Goal: Task Accomplishment & Management: Complete application form

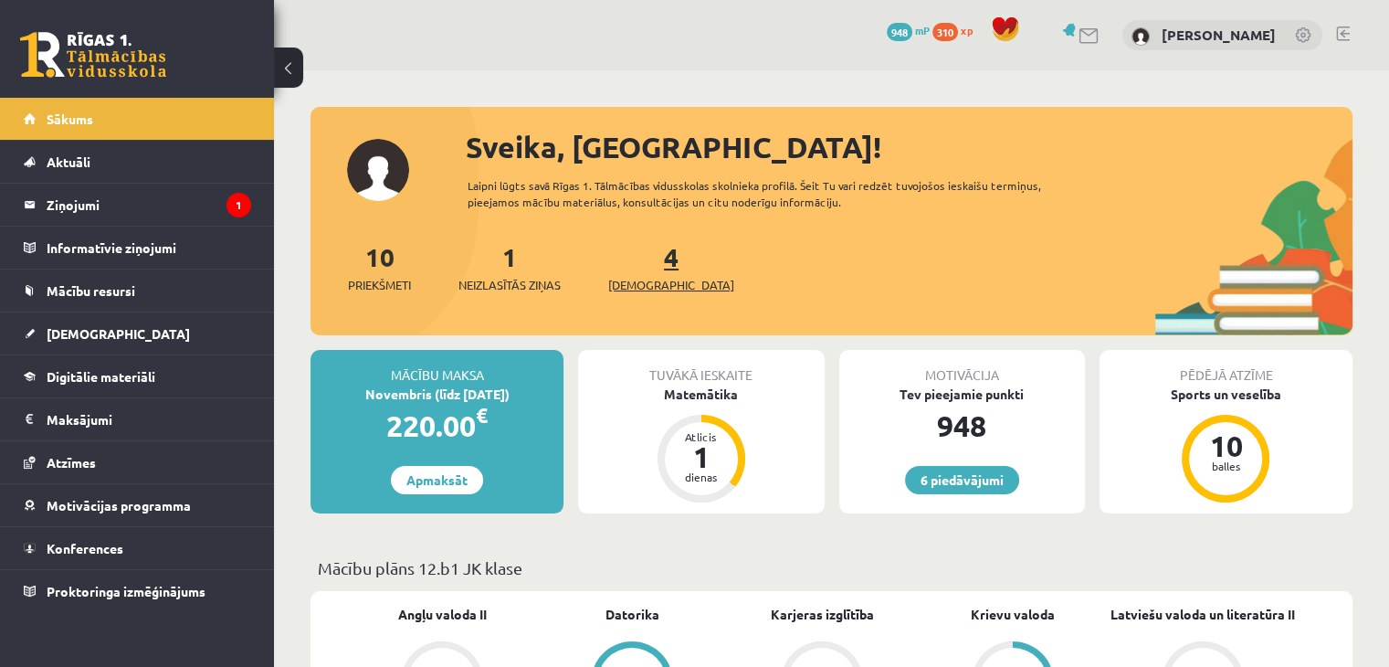
click at [638, 257] on link "4 Ieskaites" at bounding box center [671, 267] width 126 height 54
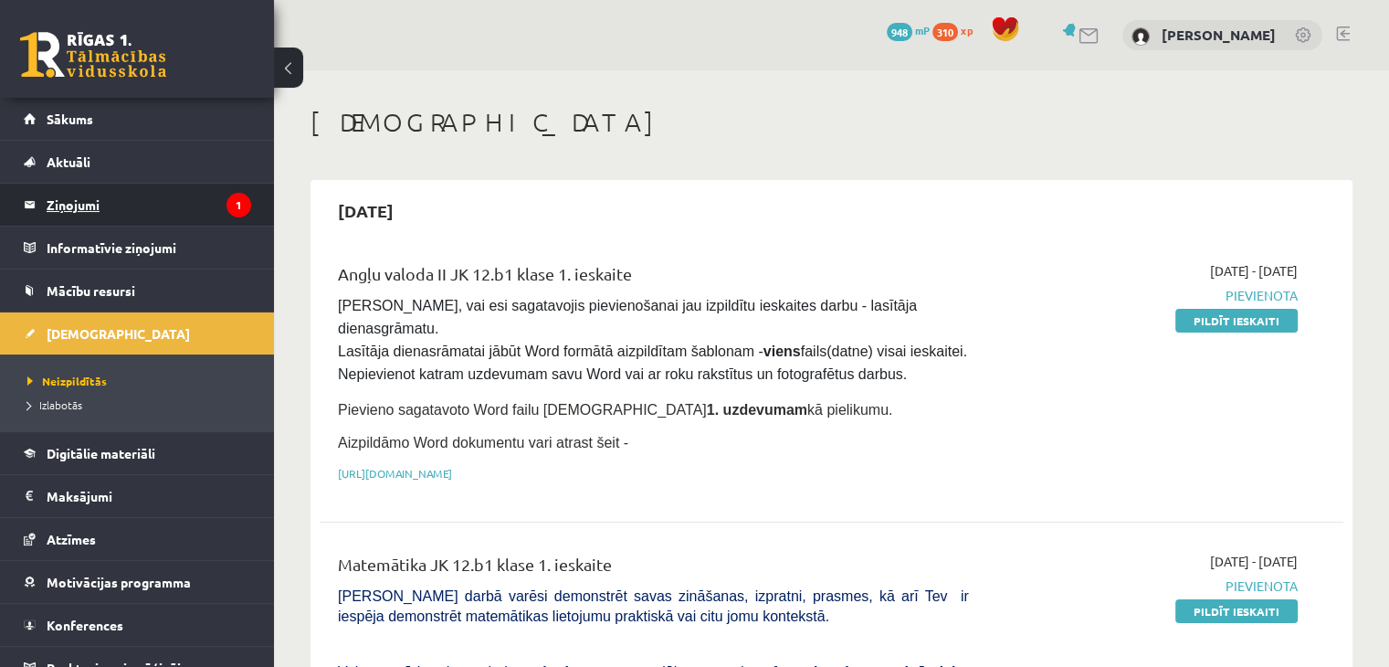
click at [131, 209] on legend "Ziņojumi 1" at bounding box center [149, 205] width 205 height 42
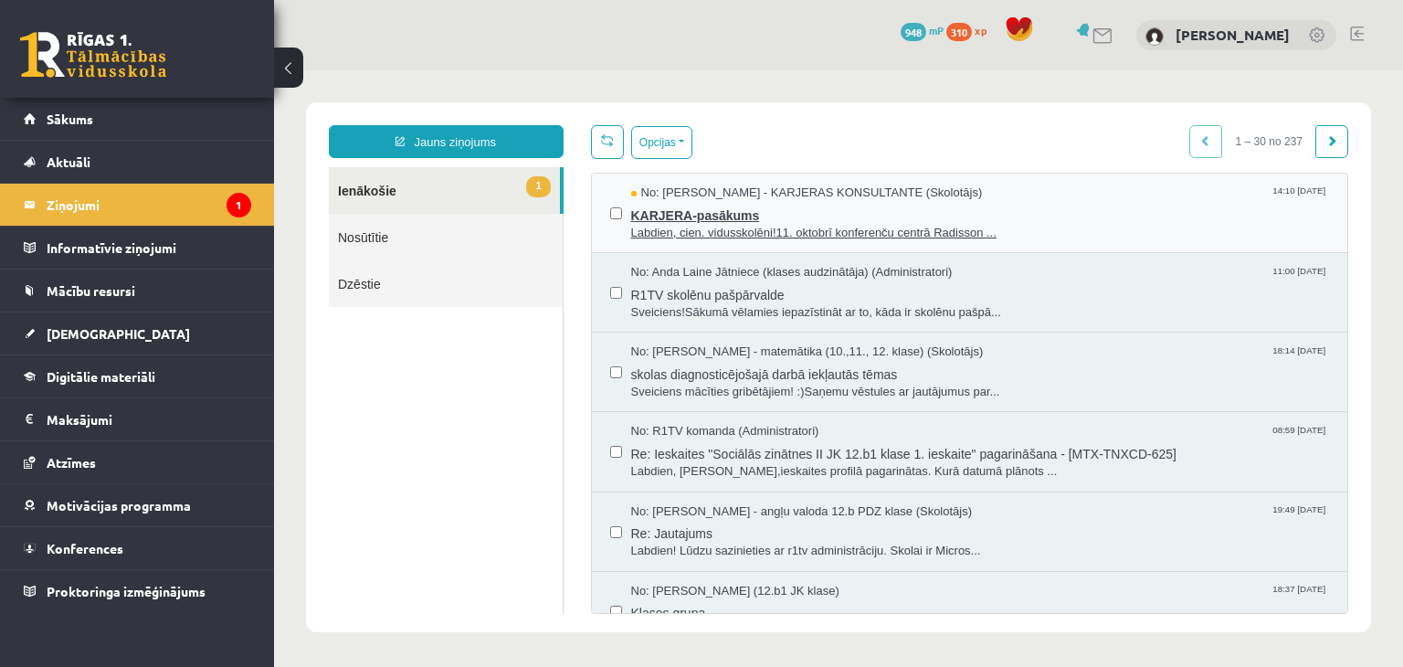
click at [686, 225] on span "Labdien, cien. vidusskolēni!11. oktobrī konferenču centrā Radisson ..." at bounding box center [980, 233] width 699 height 17
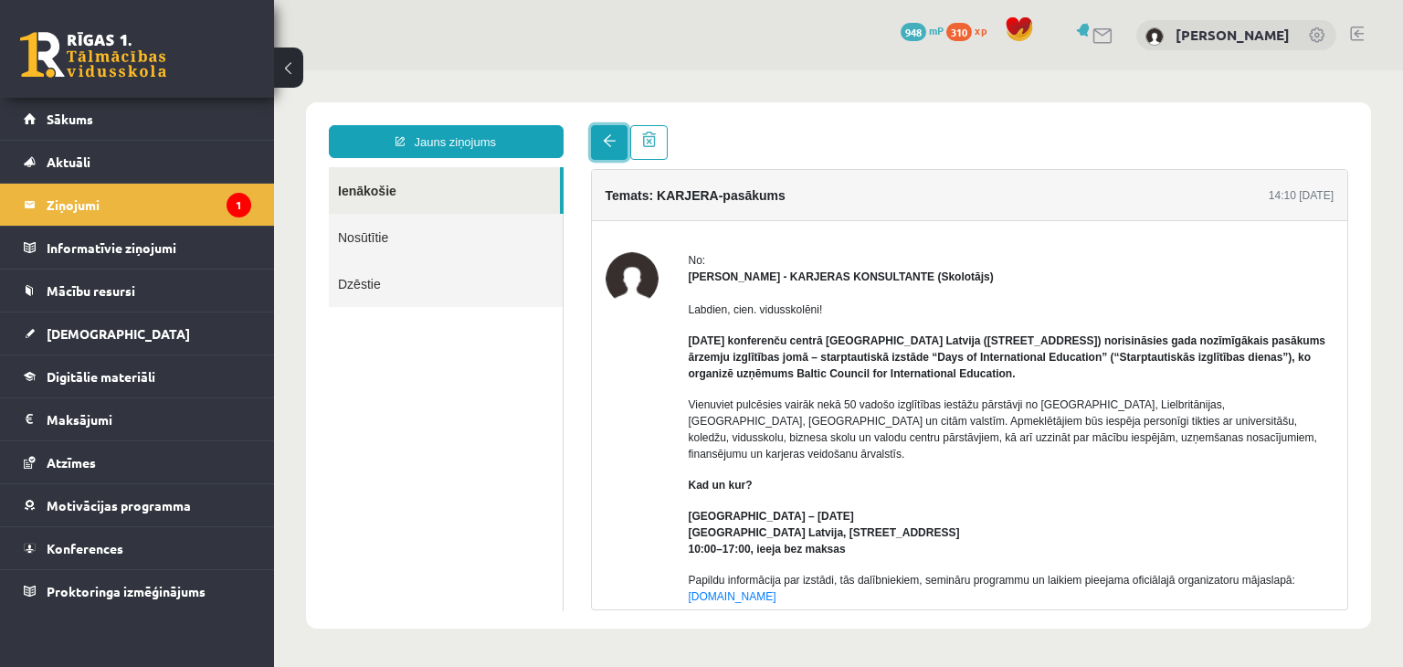
click at [599, 142] on link at bounding box center [609, 142] width 37 height 35
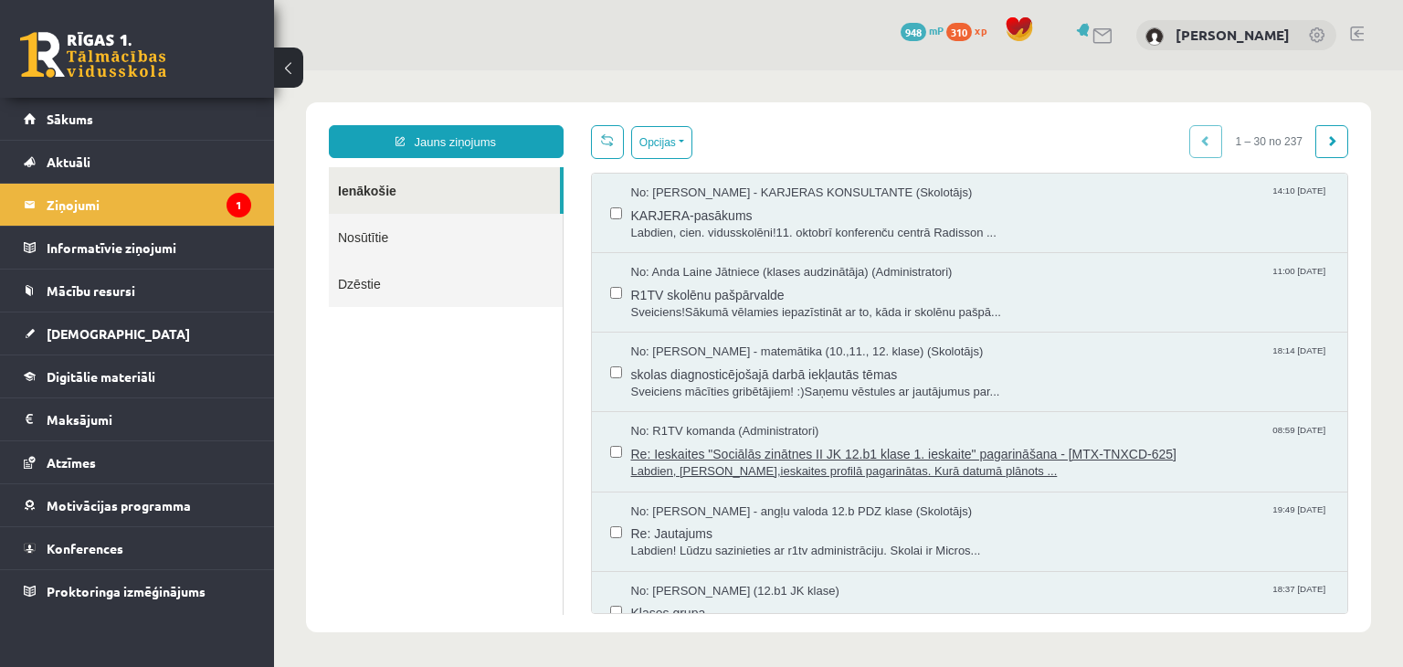
click at [889, 450] on span "Re: Ieskaites "Sociālās zinātnes II JK 12.b1 klase 1. ieskaite" pagarināšana - …" at bounding box center [980, 451] width 699 height 23
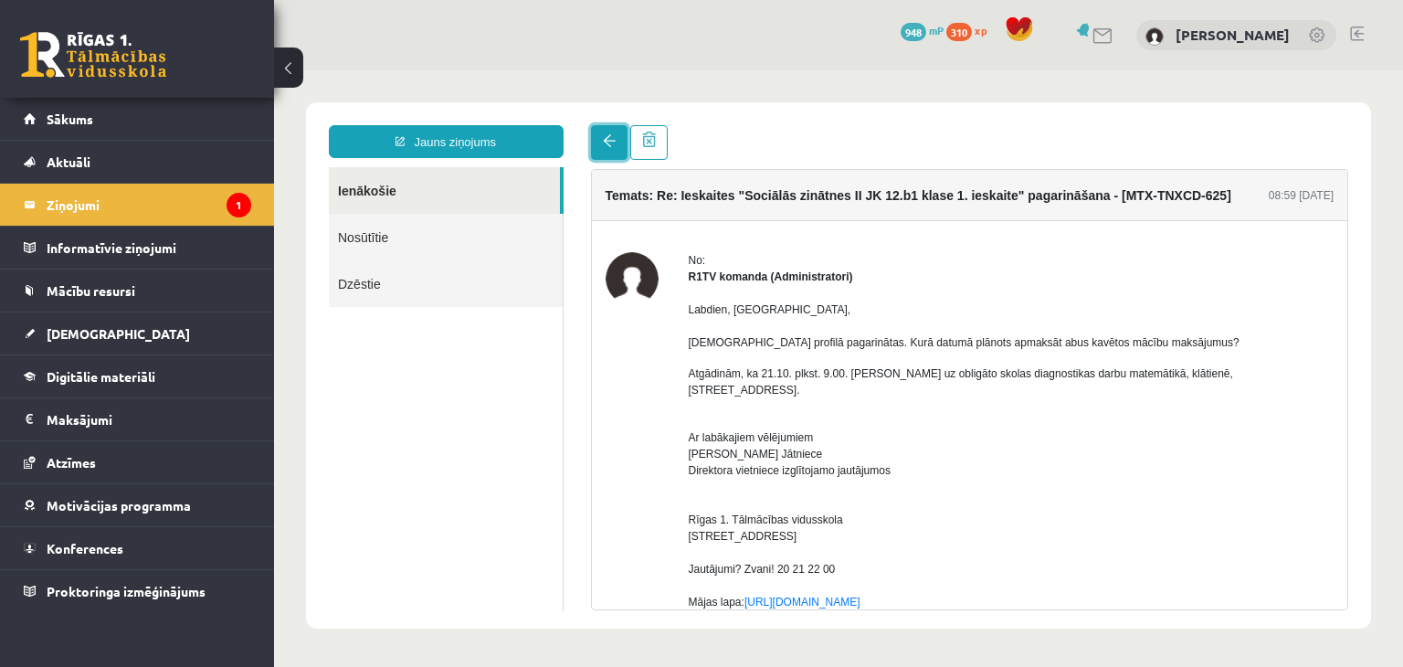
click at [611, 143] on span at bounding box center [609, 140] width 13 height 13
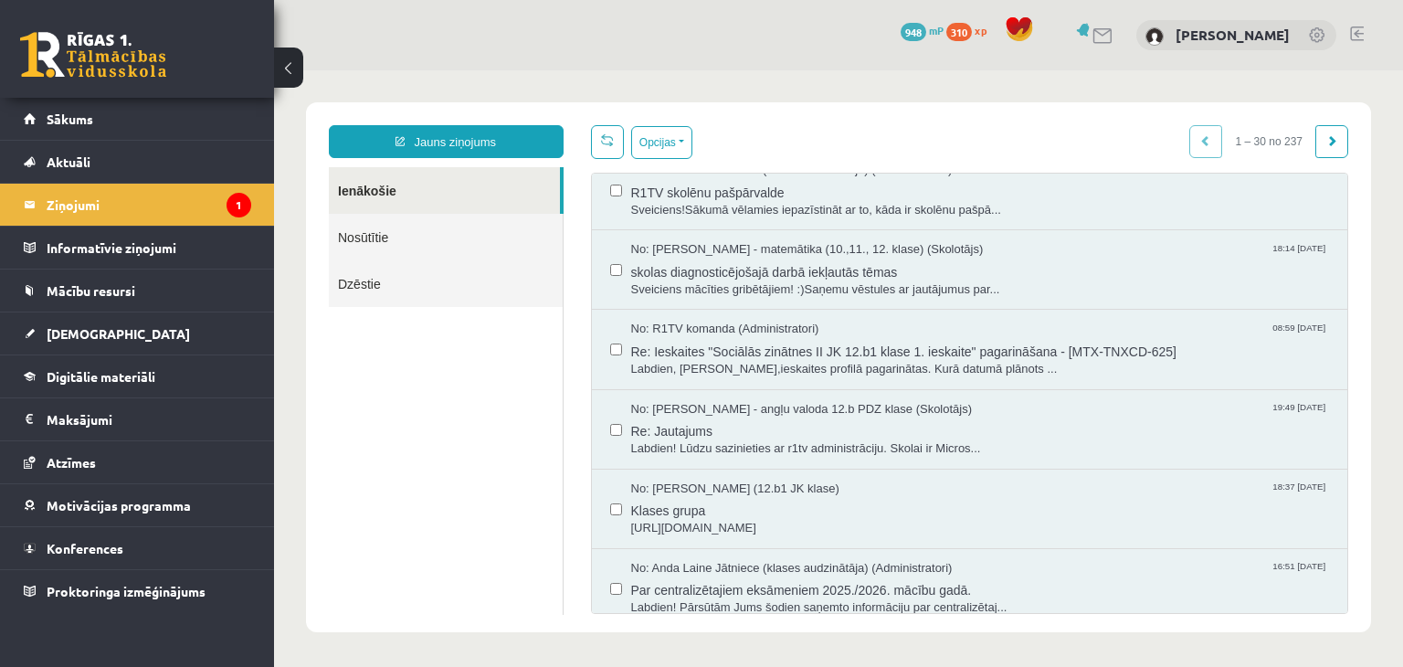
scroll to position [111, 0]
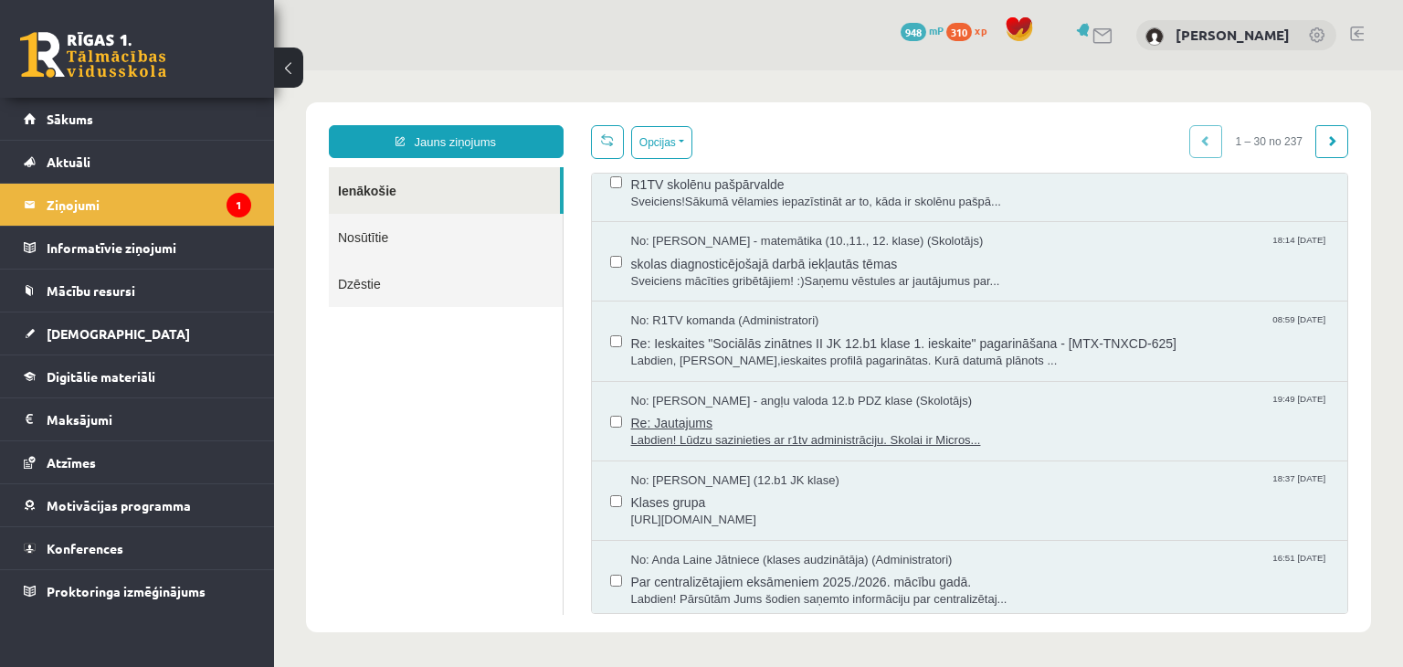
click at [894, 439] on span "Labdien! Lūdzu sazinieties ar r1tv administrāciju. Skolai ir Micros..." at bounding box center [980, 440] width 699 height 17
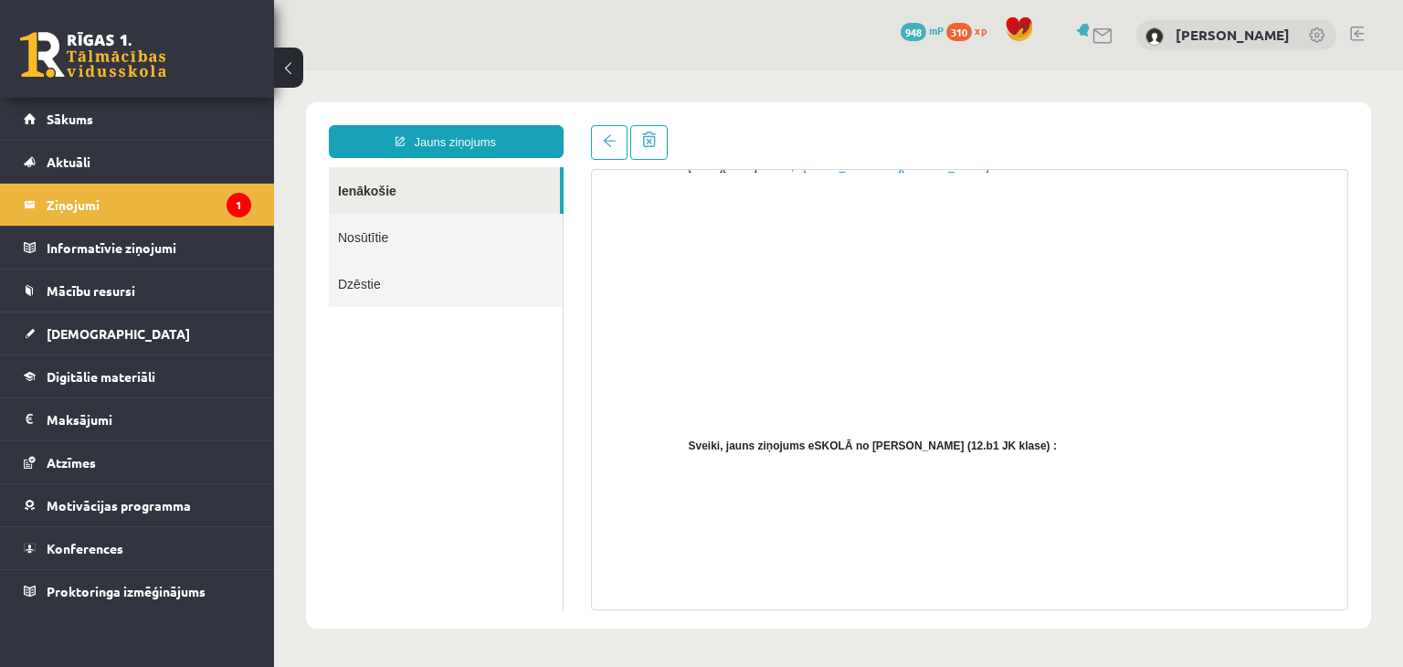
scroll to position [0, 0]
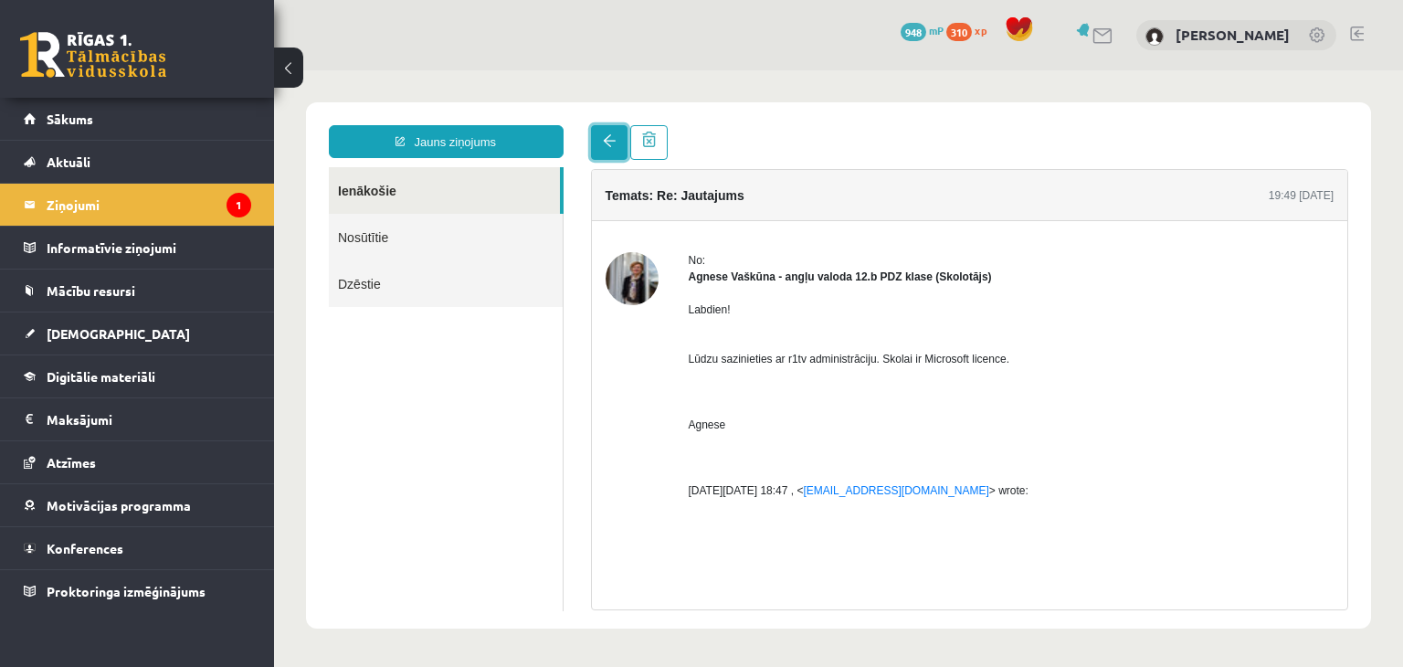
click at [603, 141] on span at bounding box center [609, 140] width 13 height 13
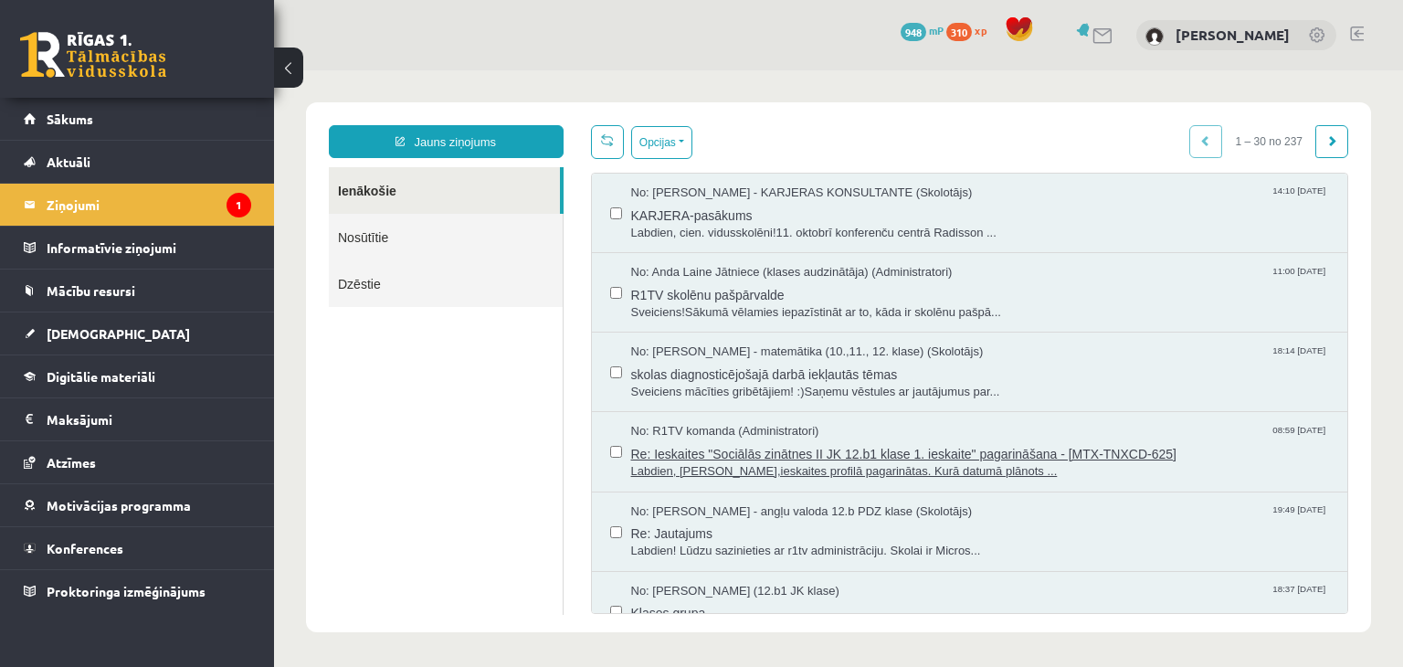
click at [942, 465] on span "Labdien, Sanija,ieskaites profilā pagarinātas. Kurā datumā plānots ..." at bounding box center [980, 471] width 699 height 17
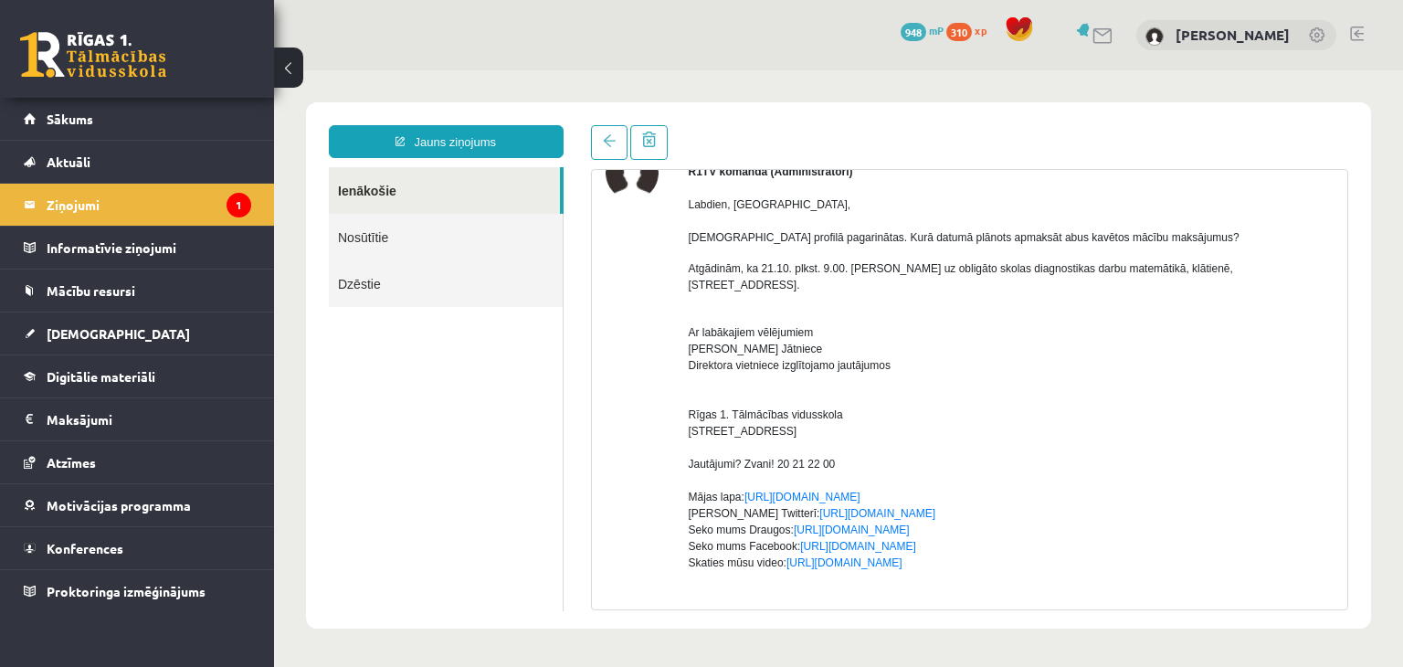
scroll to position [115, 0]
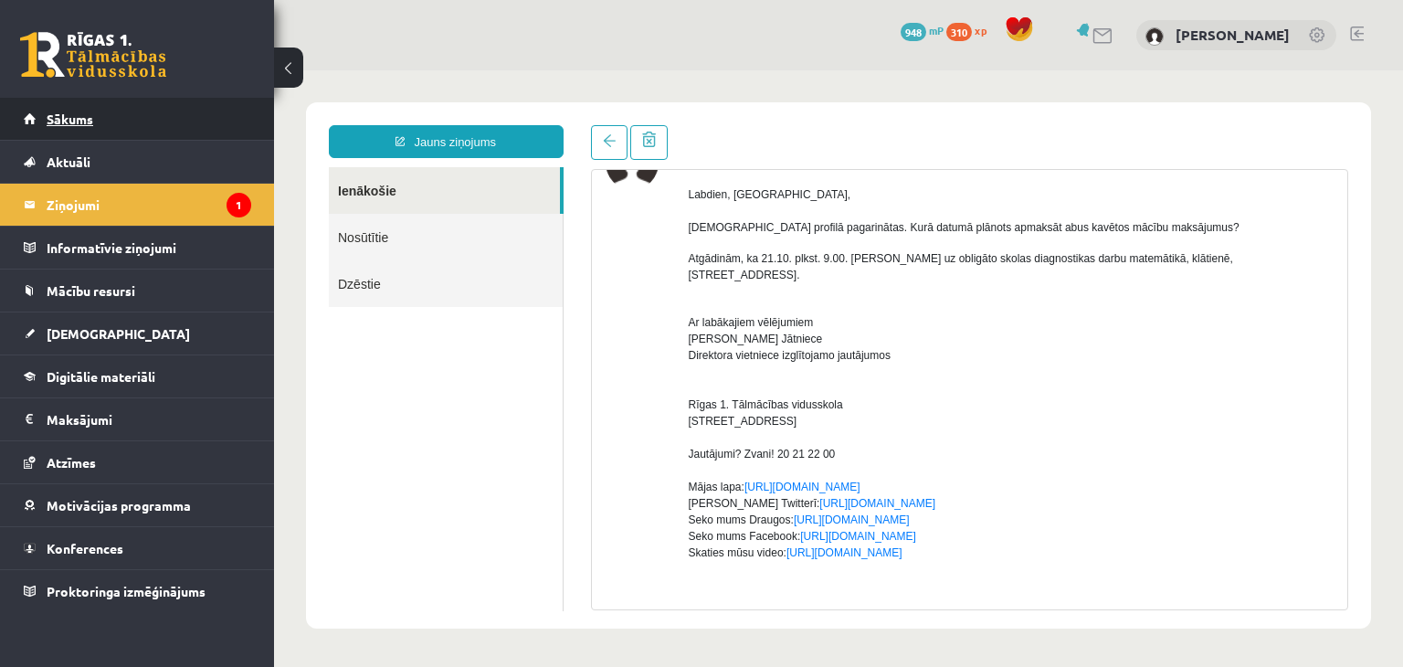
click at [169, 123] on link "Sākums" at bounding box center [137, 119] width 227 height 42
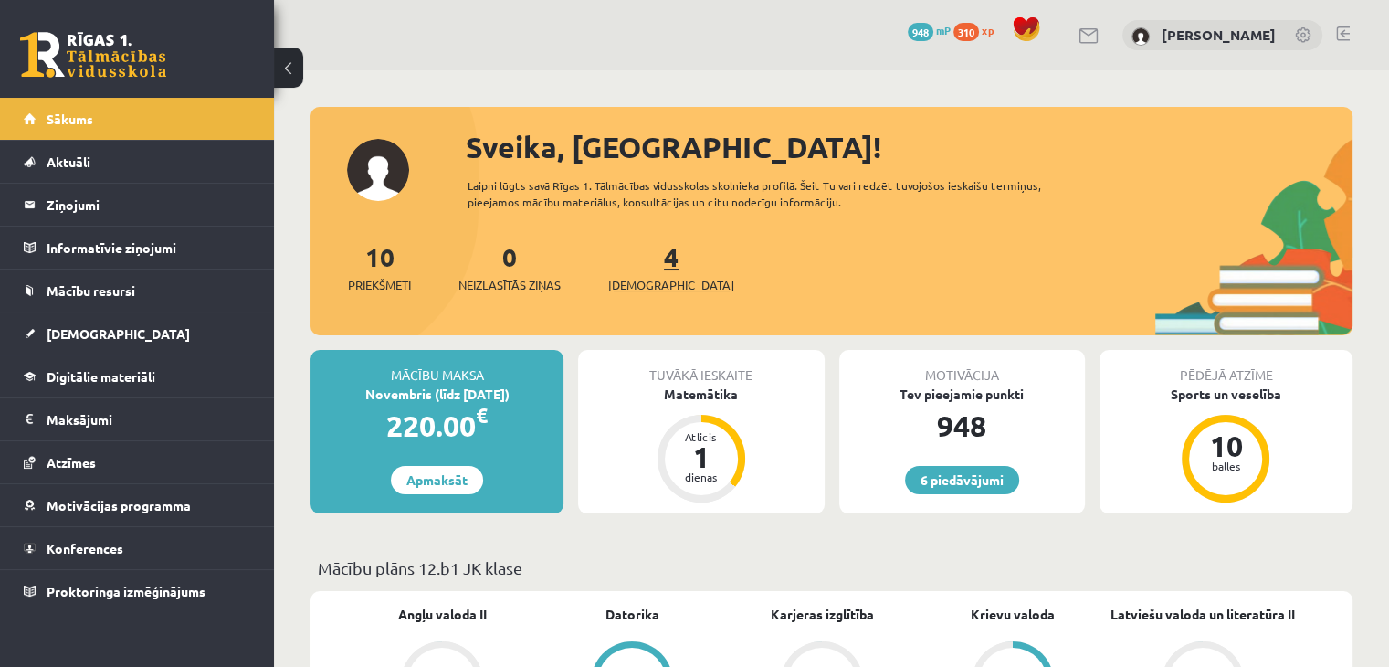
click at [645, 262] on link "4 Ieskaites" at bounding box center [671, 267] width 126 height 54
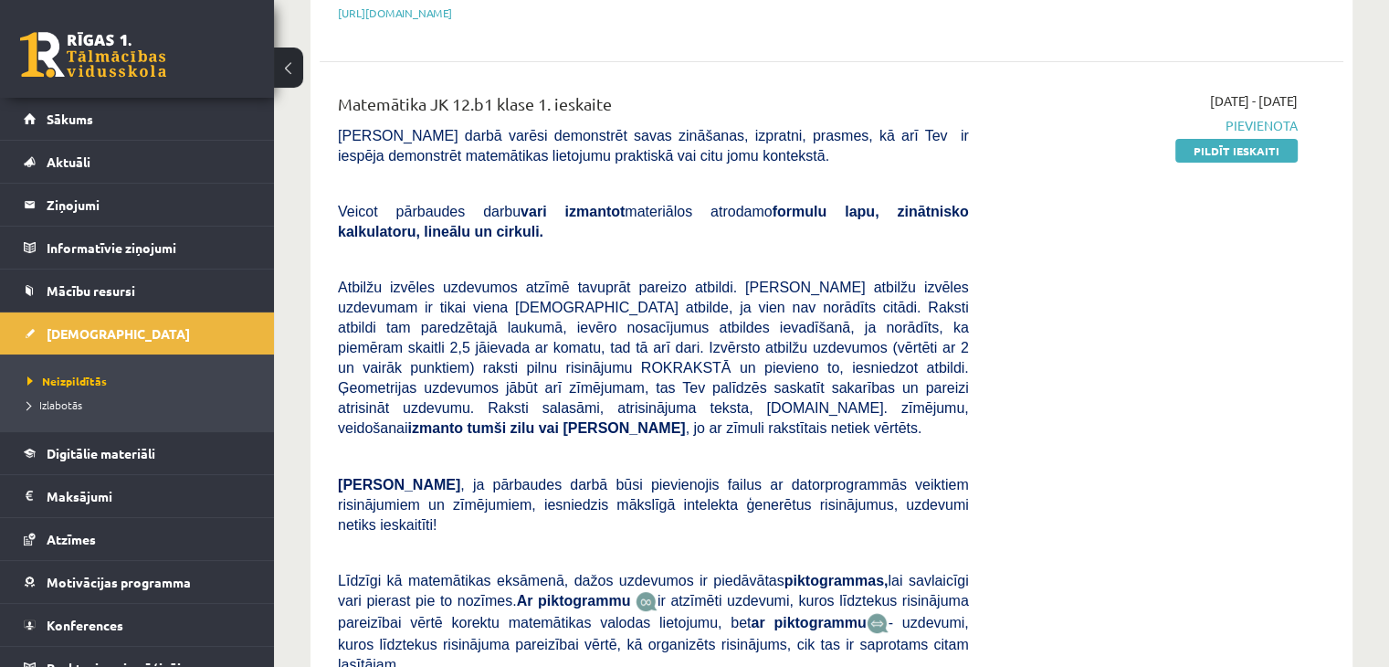
scroll to position [413, 0]
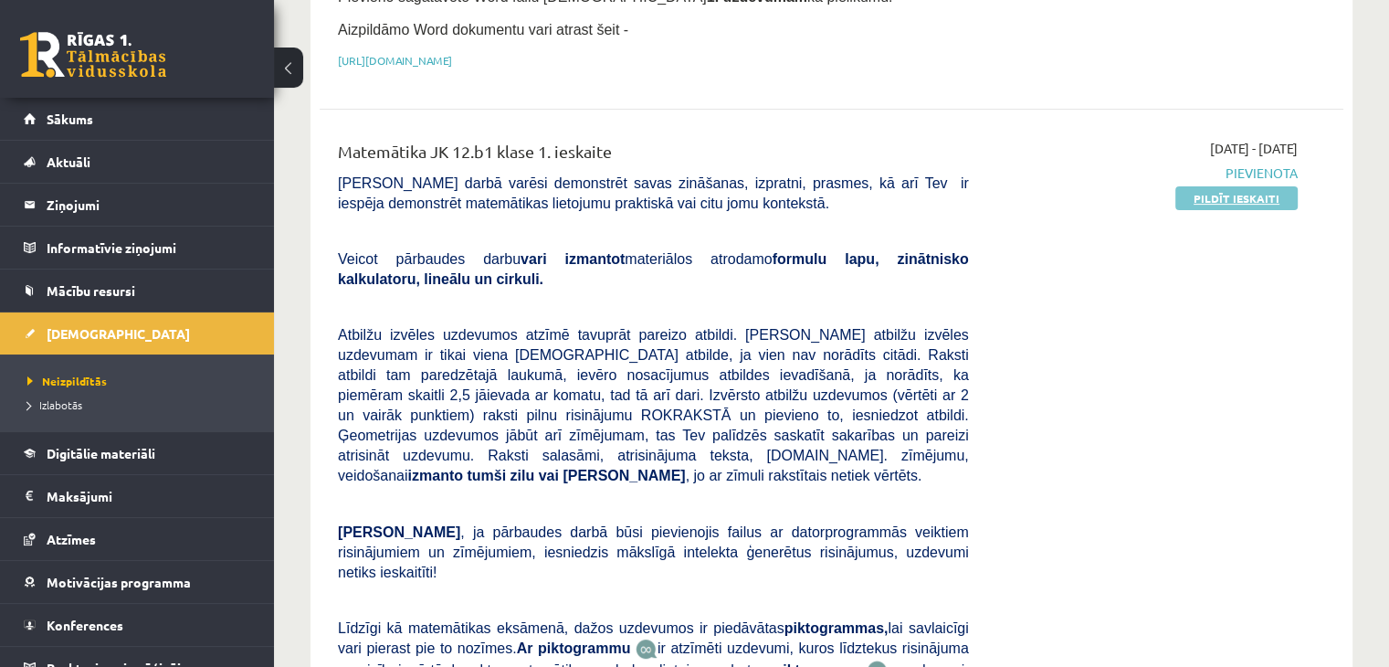
click at [1257, 186] on link "Pildīt ieskaiti" at bounding box center [1237, 198] width 122 height 24
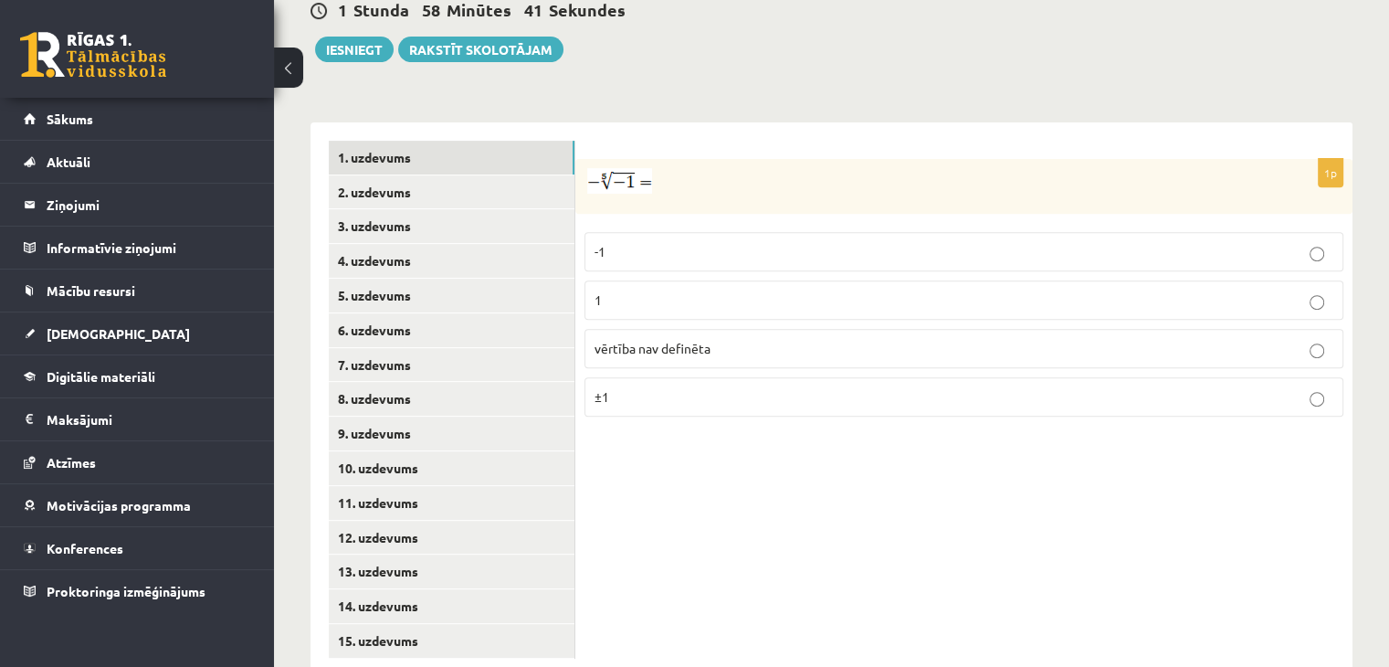
scroll to position [696, 0]
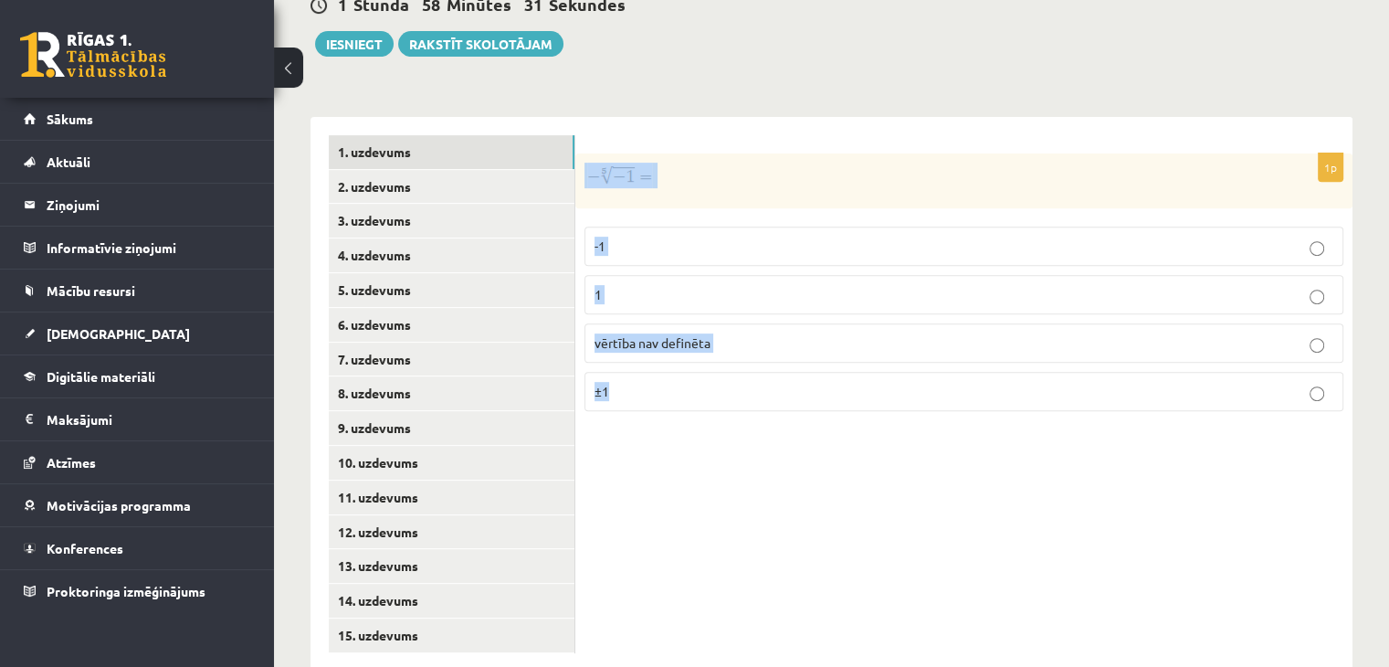
drag, startPoint x: 585, startPoint y: 116, endPoint x: 734, endPoint y: 352, distance: 278.8
click at [734, 352] on div "1p -1 1 vērtība nav definēta ±1" at bounding box center [963, 289] width 777 height 272
copy div "-1 1 vērtība nav definēta ±1"
click at [756, 163] on p at bounding box center [919, 176] width 668 height 26
click at [706, 334] on span "vērtība nav definēta" at bounding box center [653, 342] width 116 height 16
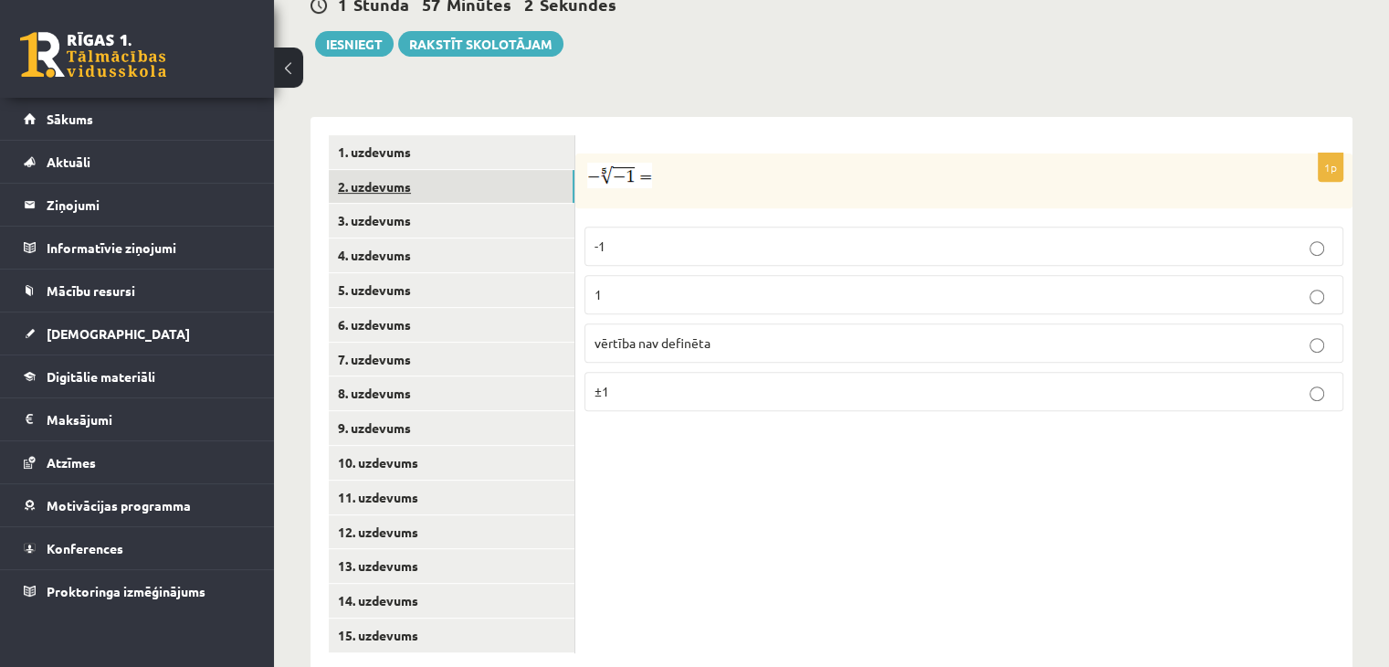
click at [494, 170] on link "2. uzdevums" at bounding box center [452, 187] width 246 height 34
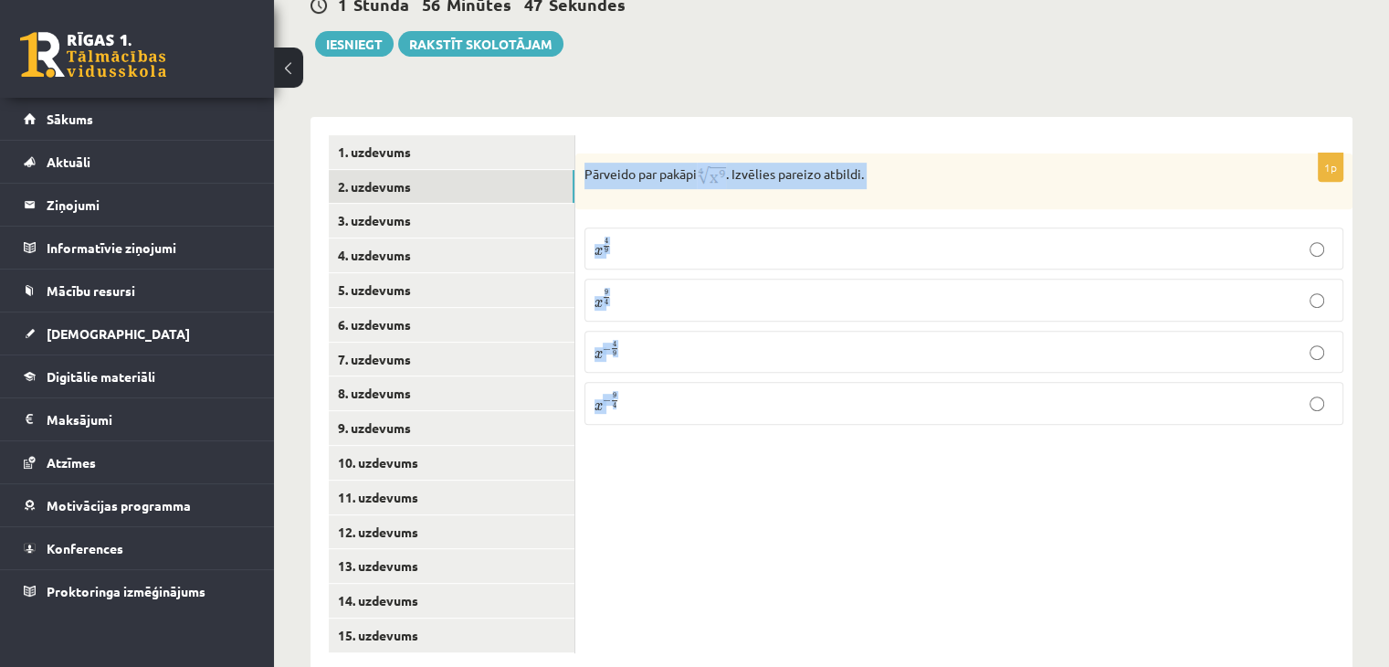
drag, startPoint x: 582, startPoint y: 129, endPoint x: 781, endPoint y: 348, distance: 296.2
click at [781, 348] on div "1p Pārveido par pakāpi . Izvēlies pareizo atbildi. x 4 9 x 4 9 x 9 4 x 9 4 x − …" at bounding box center [963, 296] width 777 height 286
copy div "Pārveido par pakāpi . Izvēlies pareizo atbildi. x 4 9 x 4 9 x 9 4 x 9 4 x − 4 9…"
click at [950, 163] on p "Pārveido par pakāpi . Izvēlies pareizo atbildi." at bounding box center [919, 176] width 668 height 26
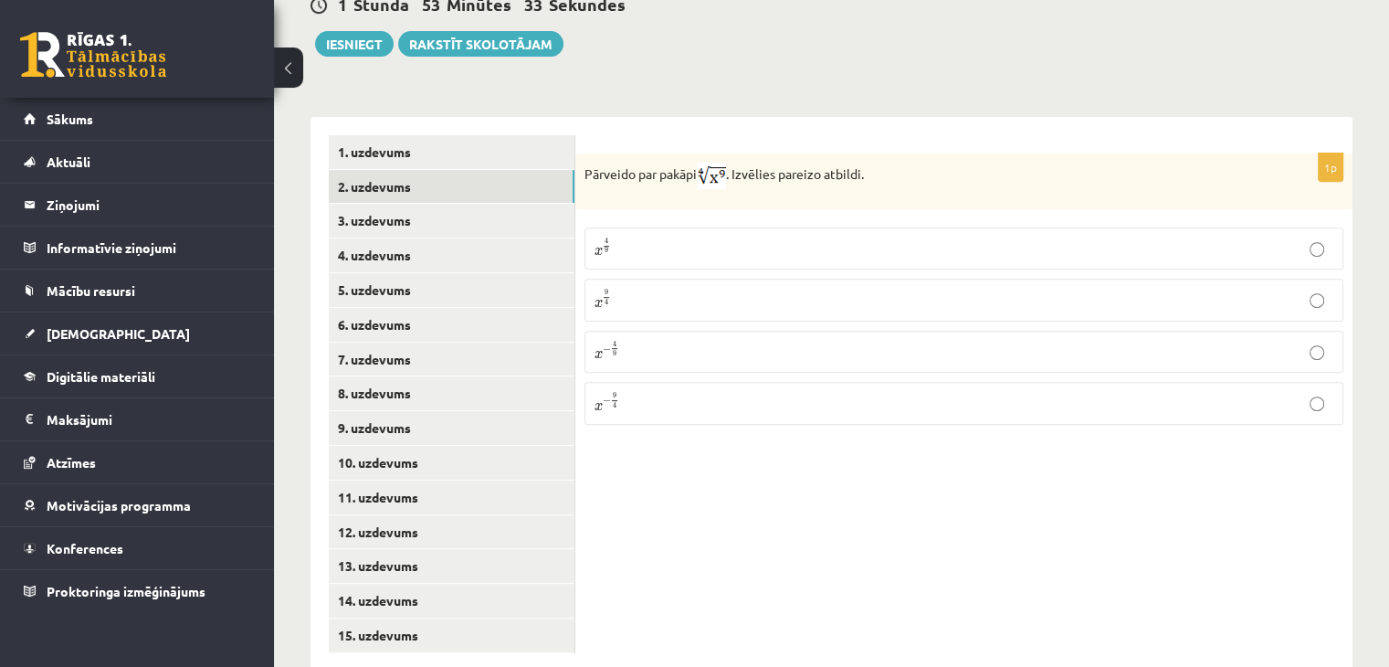
click at [678, 289] on p "x 9 4 x 9 4" at bounding box center [964, 300] width 739 height 22
click at [445, 204] on link "3. uzdevums" at bounding box center [452, 221] width 246 height 34
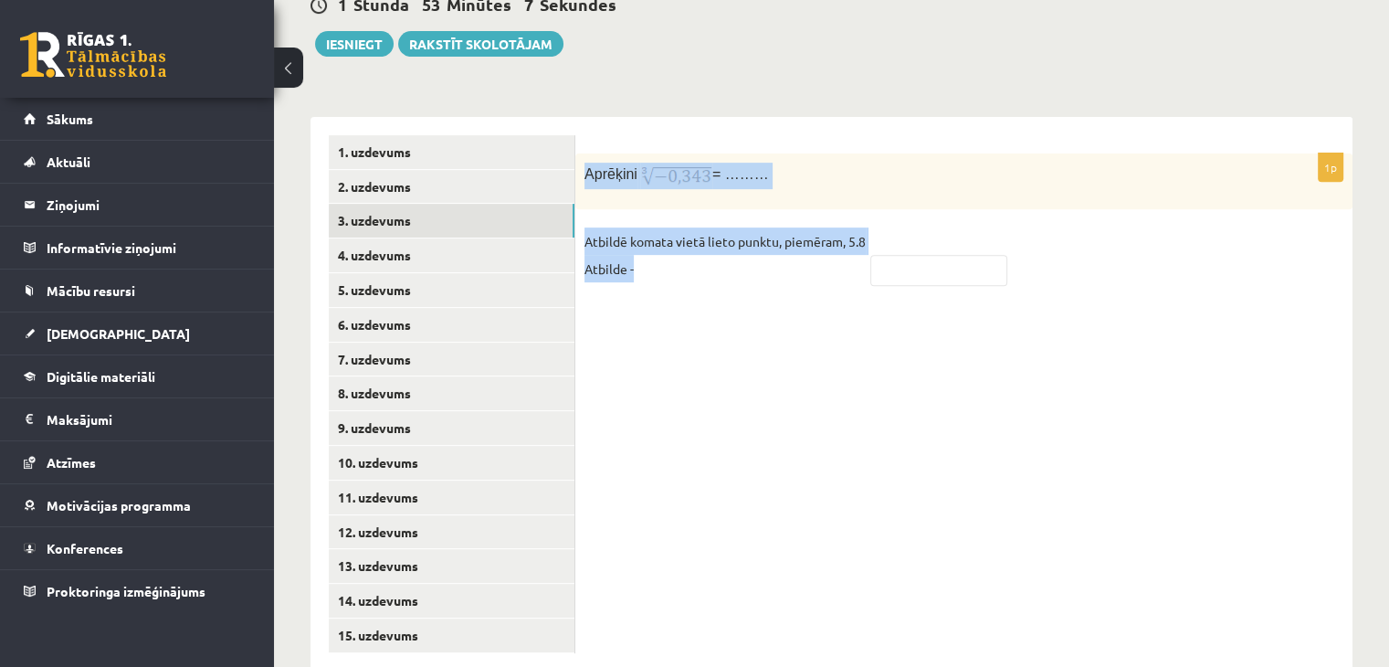
drag, startPoint x: 579, startPoint y: 129, endPoint x: 944, endPoint y: 198, distance: 371.9
click at [944, 198] on div "1p Aprēķini = ……… Atbildē komata vietā lieto punktu, piemēram, 5.8 Atbilde -" at bounding box center [963, 227] width 777 height 149
copy div "Aprēķini = ……… Atbildē komata vietā lieto punktu, piemēram, 5.8 Atbilde -"
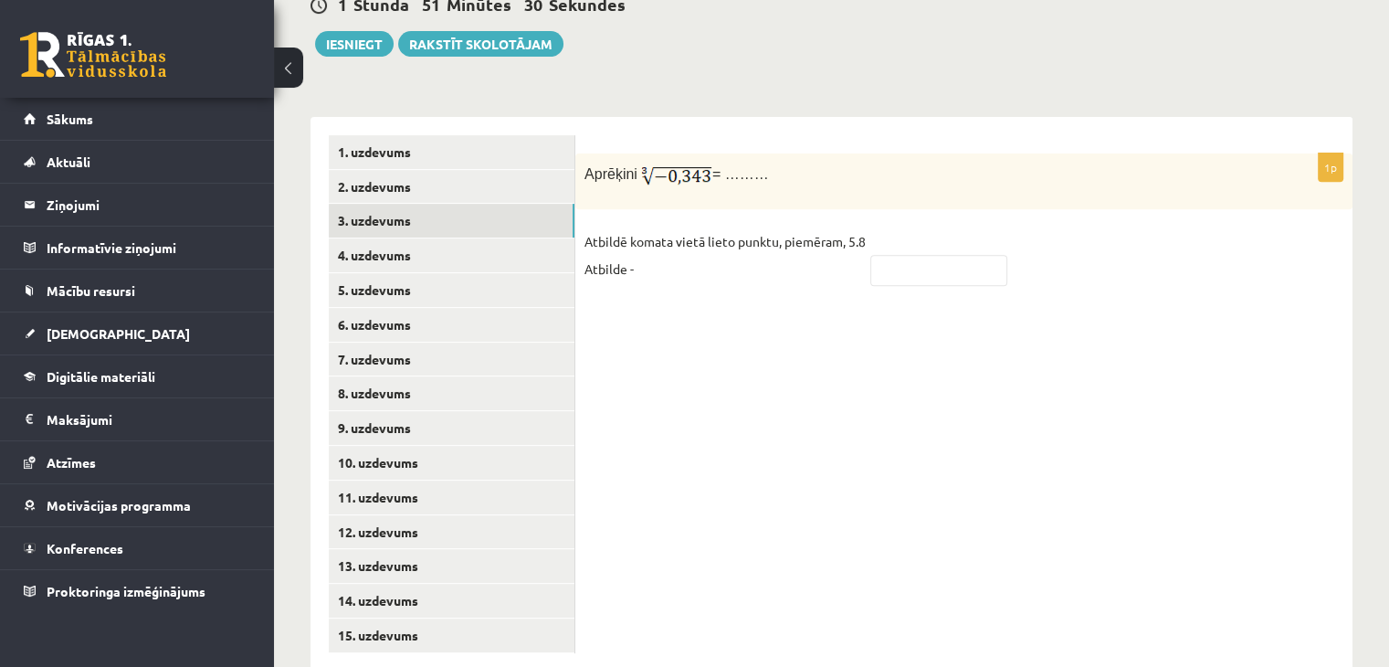
click at [684, 272] on div "1p Aprēķini = ……… Atbildē komata vietā lieto punktu, piemēram, 5.8 Atbilde -" at bounding box center [963, 394] width 777 height 554
click at [899, 255] on input "text" at bounding box center [938, 270] width 137 height 31
type input "****"
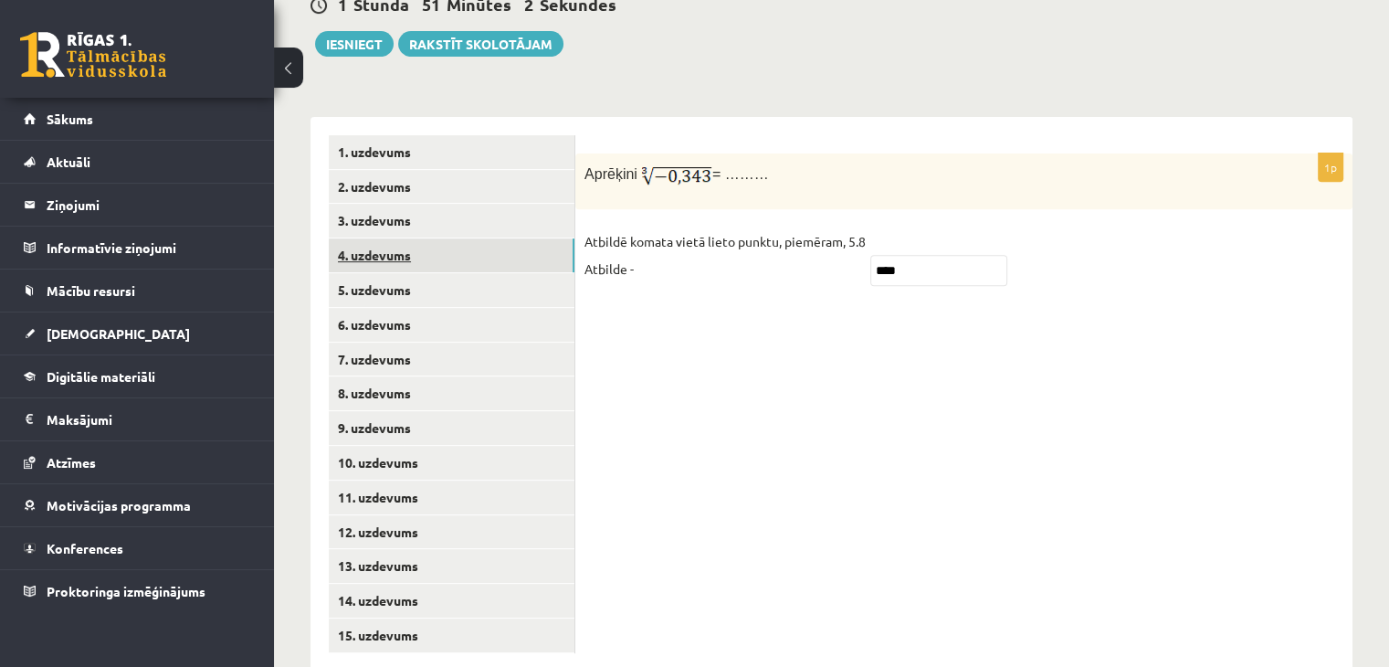
click at [479, 238] on link "4. uzdevums" at bounding box center [452, 255] width 246 height 34
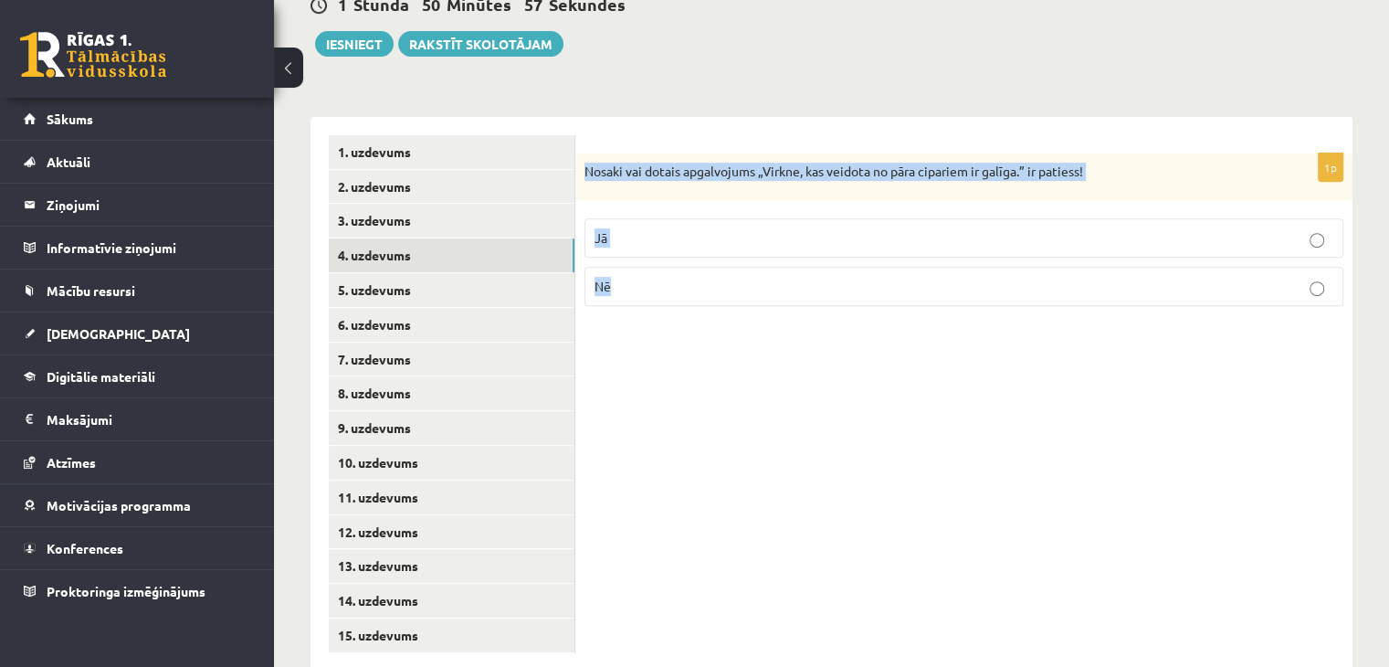
drag, startPoint x: 585, startPoint y: 121, endPoint x: 709, endPoint y: 238, distance: 169.9
click at [709, 238] on div "1p Nosaki vai dotais apgalvojums „Virkne, kas veidota no pāra cipariem ir galīg…" at bounding box center [963, 237] width 777 height 168
copy div "Nosaki vai dotais apgalvojums „Virkne, kas veidota no pāra cipariem ir galīga.”…"
click at [724, 277] on p "Nē" at bounding box center [964, 286] width 739 height 19
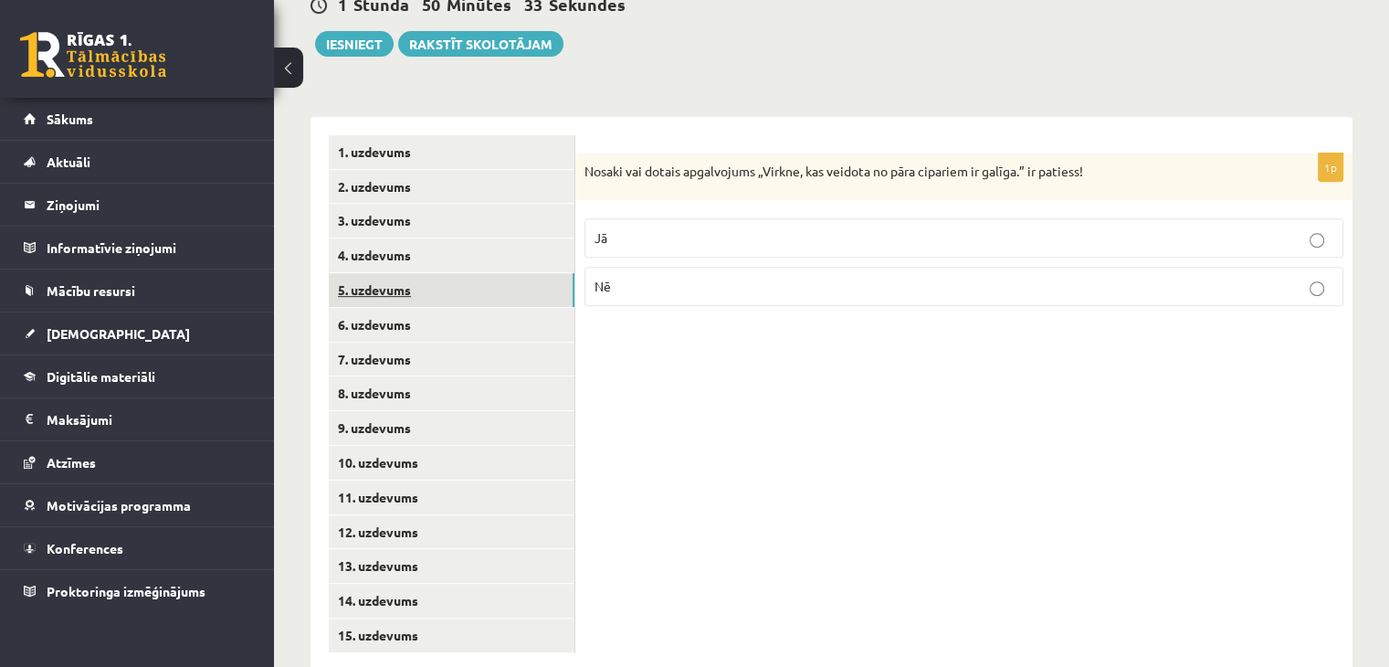
click at [498, 273] on link "5. uzdevums" at bounding box center [452, 290] width 246 height 34
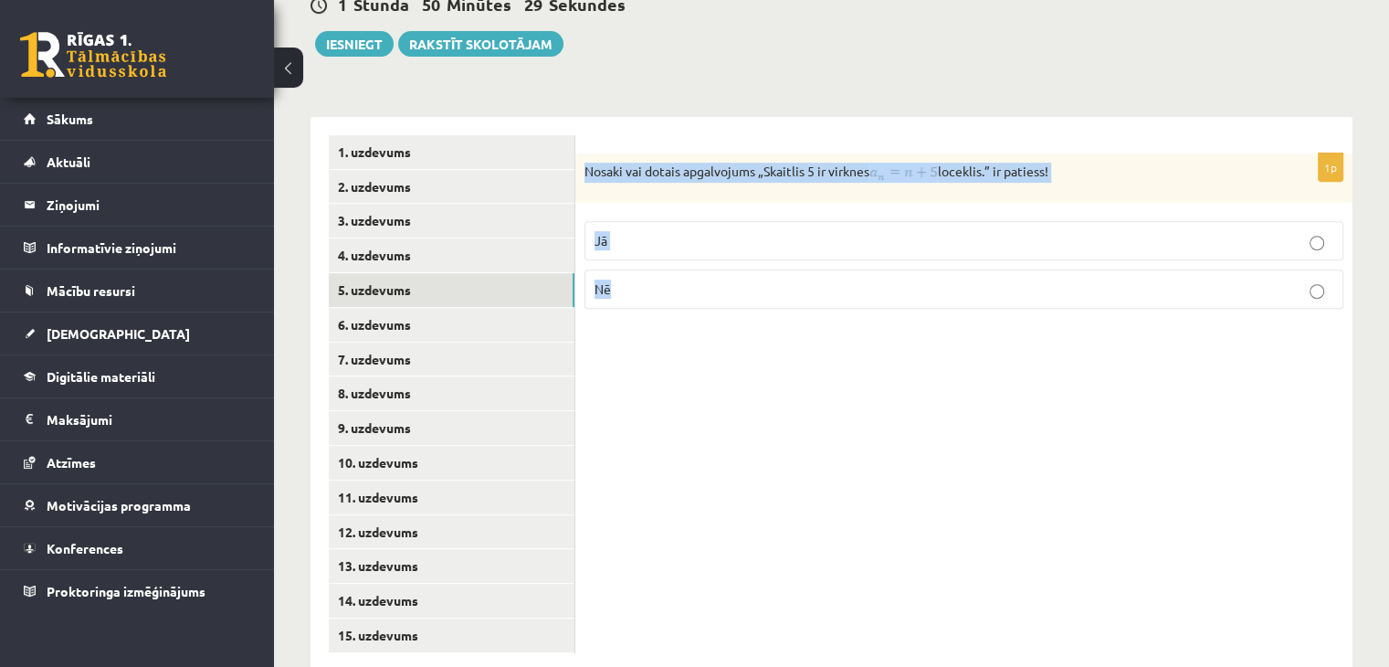
drag, startPoint x: 580, startPoint y: 128, endPoint x: 775, endPoint y: 254, distance: 232.6
click at [775, 254] on div "1p Nosaki vai dotais apgalvojums „Skaitlis 5 ir virknes loceklis.” ir patiess! …" at bounding box center [963, 238] width 777 height 170
copy div "Nosaki vai dotais apgalvojums „Skaitlis 5 ir virknes loceklis.” ir patiess! Jā …"
click at [791, 406] on div "1p Nosaki vai dotais apgalvojums „Skaitlis 5 ir virknes loceklis.” ir patiess! …" at bounding box center [963, 394] width 777 height 554
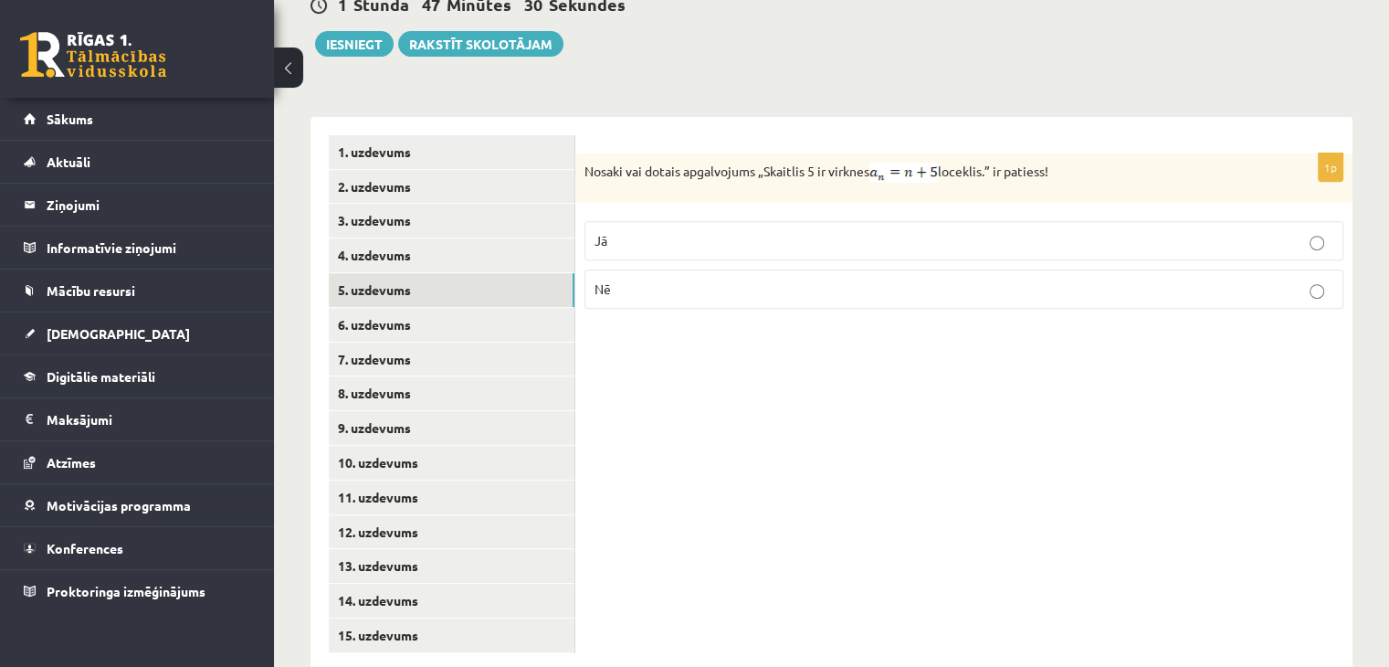
click at [672, 280] on p "Nē" at bounding box center [964, 289] width 739 height 19
click at [470, 308] on link "6. uzdevums" at bounding box center [452, 325] width 246 height 34
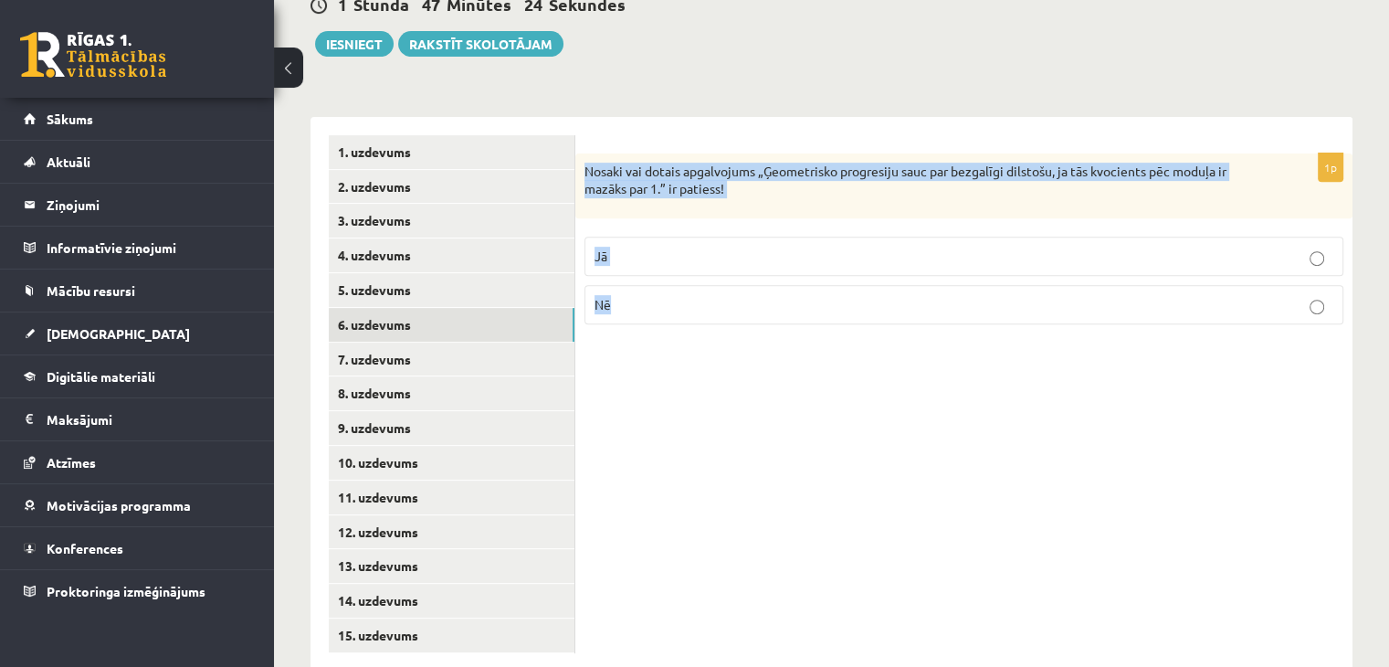
drag, startPoint x: 585, startPoint y: 126, endPoint x: 694, endPoint y: 257, distance: 170.5
click at [694, 257] on div "1p Nosaki vai dotais apgalvojums „Ģeometrisko progresiju sauc par bezgalīgi dil…" at bounding box center [963, 245] width 777 height 185
copy div "Nosaki vai dotais apgalvojums „Ģeometrisko progresiju sauc par bezgalīgi dilsto…"
click at [708, 247] on p "Jā" at bounding box center [964, 256] width 739 height 19
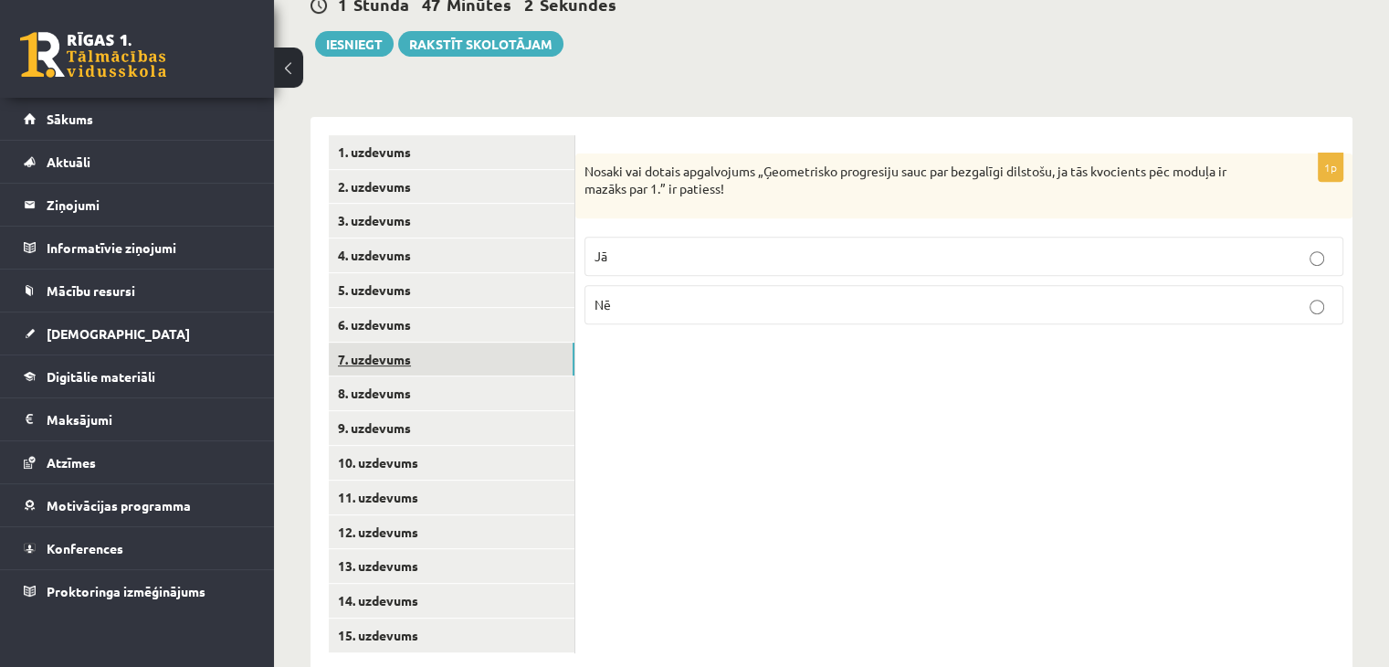
click at [522, 343] on link "7. uzdevums" at bounding box center [452, 360] width 246 height 34
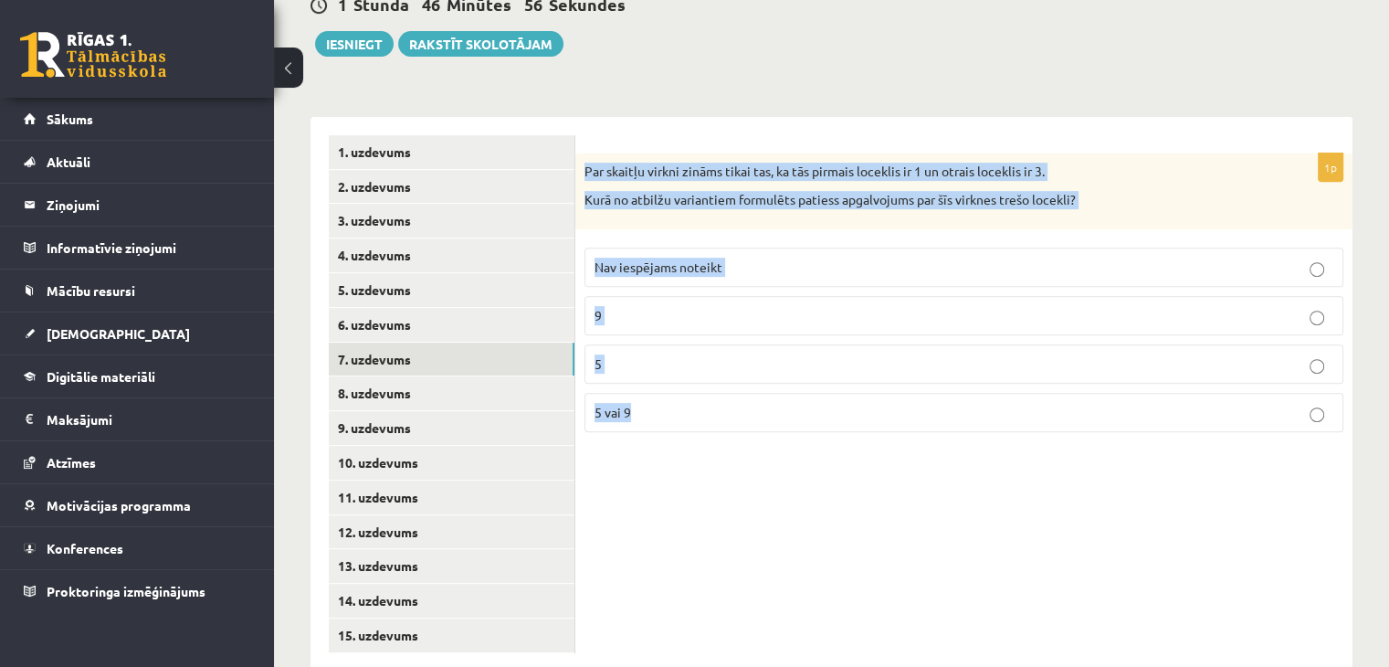
drag, startPoint x: 583, startPoint y: 128, endPoint x: 731, endPoint y: 353, distance: 269.0
click at [731, 353] on div "1p Par skaitļu virkni zināms tikai tas, ka tās pirmais loceklis ir 1 un otrais …" at bounding box center [963, 299] width 777 height 293
copy div "Par skaitļu virkni zināms tikai tas, ka tās pirmais loceklis ir 1 un otrais loc…"
click at [691, 258] on p "Nav iespējams noteikt" at bounding box center [964, 267] width 739 height 19
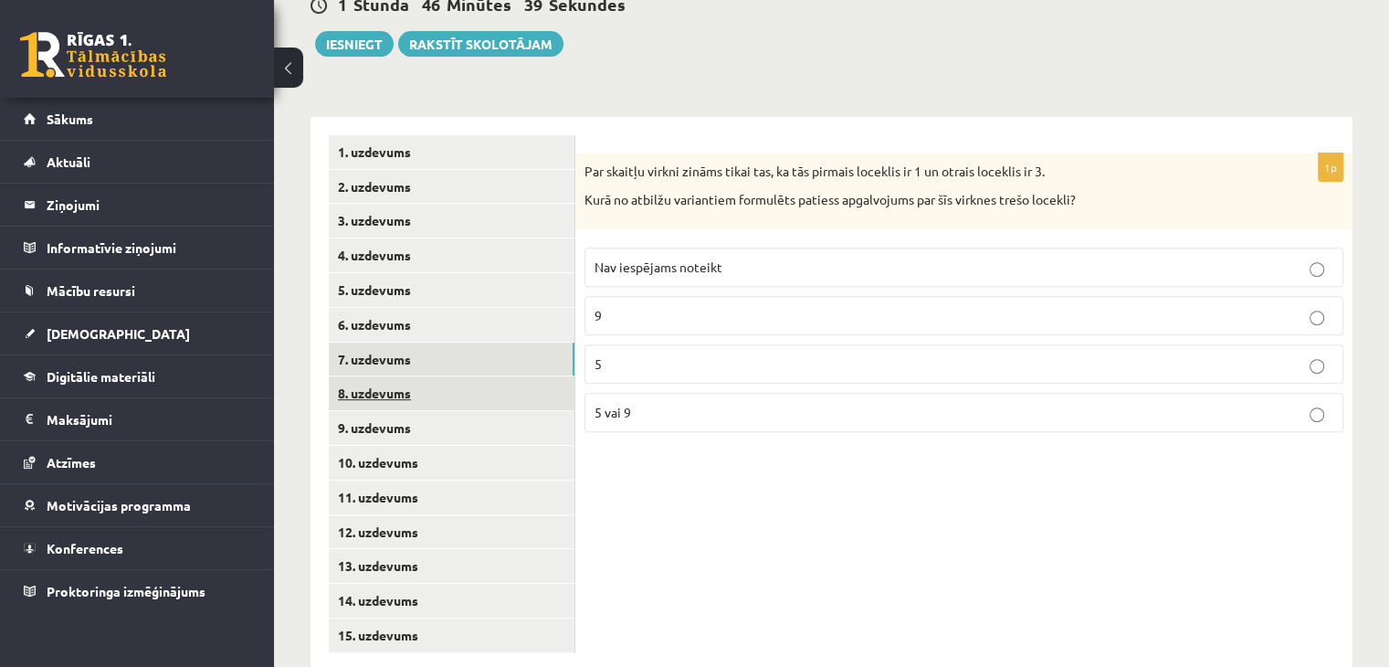
click at [501, 376] on link "8. uzdevums" at bounding box center [452, 393] width 246 height 34
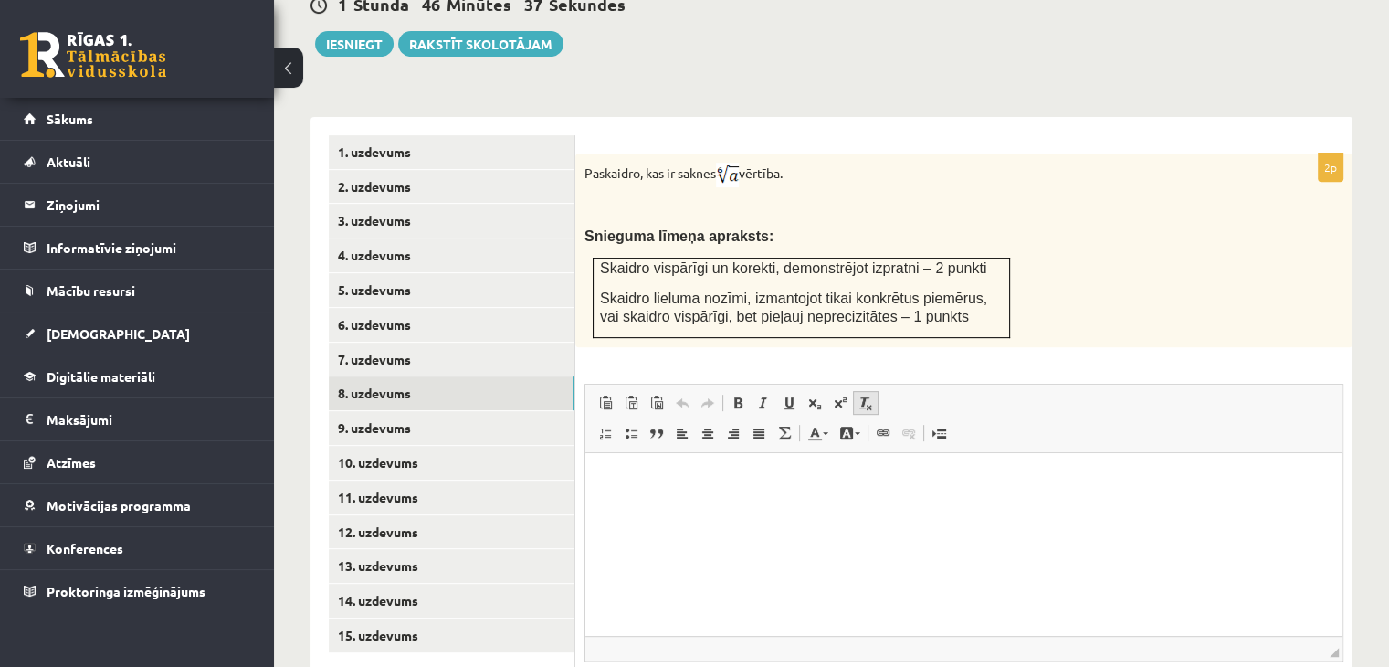
scroll to position [0, 0]
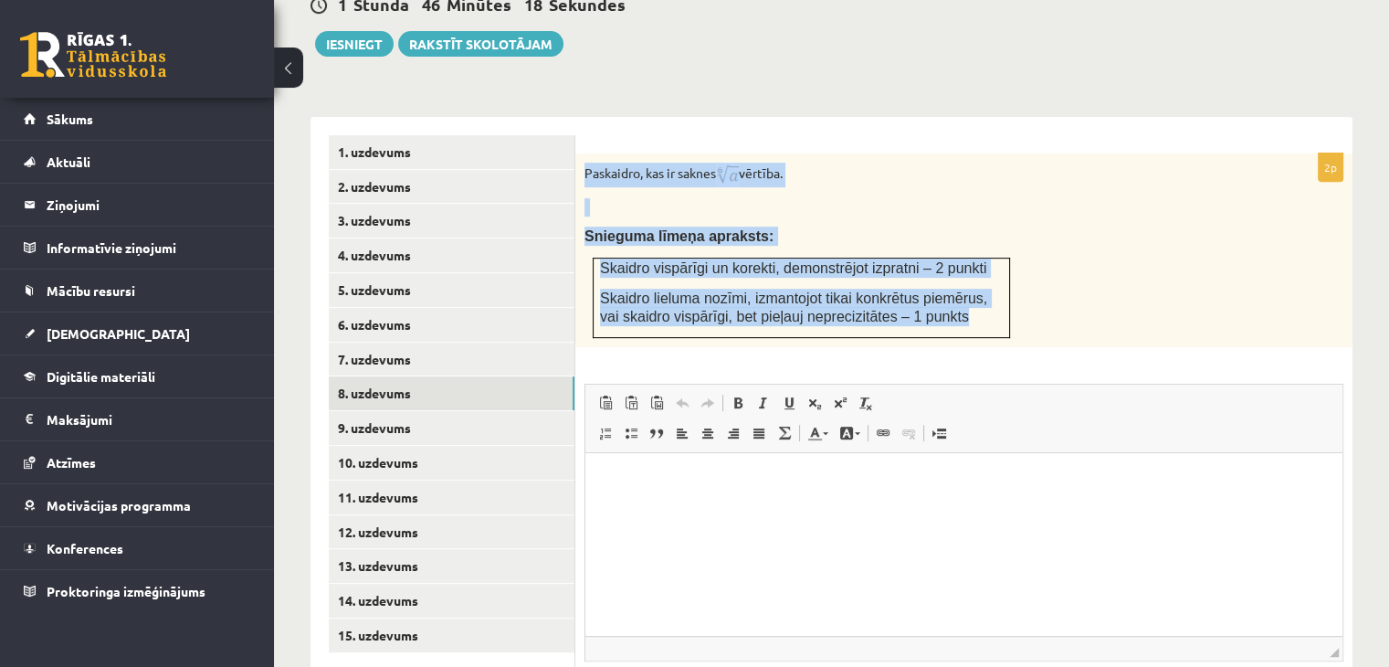
drag, startPoint x: 581, startPoint y: 129, endPoint x: 982, endPoint y: 279, distance: 428.1
click at [982, 279] on div "Paskaidro, kas ir saknes vērtība. Snieguma līmeņa apraksts: Skaidro vispārīgi u…" at bounding box center [963, 250] width 777 height 194
copy div "Paskaidro, kas ir saknes vērtība. Snieguma līmeņa apraksts: Skaidro vispārīgi u…"
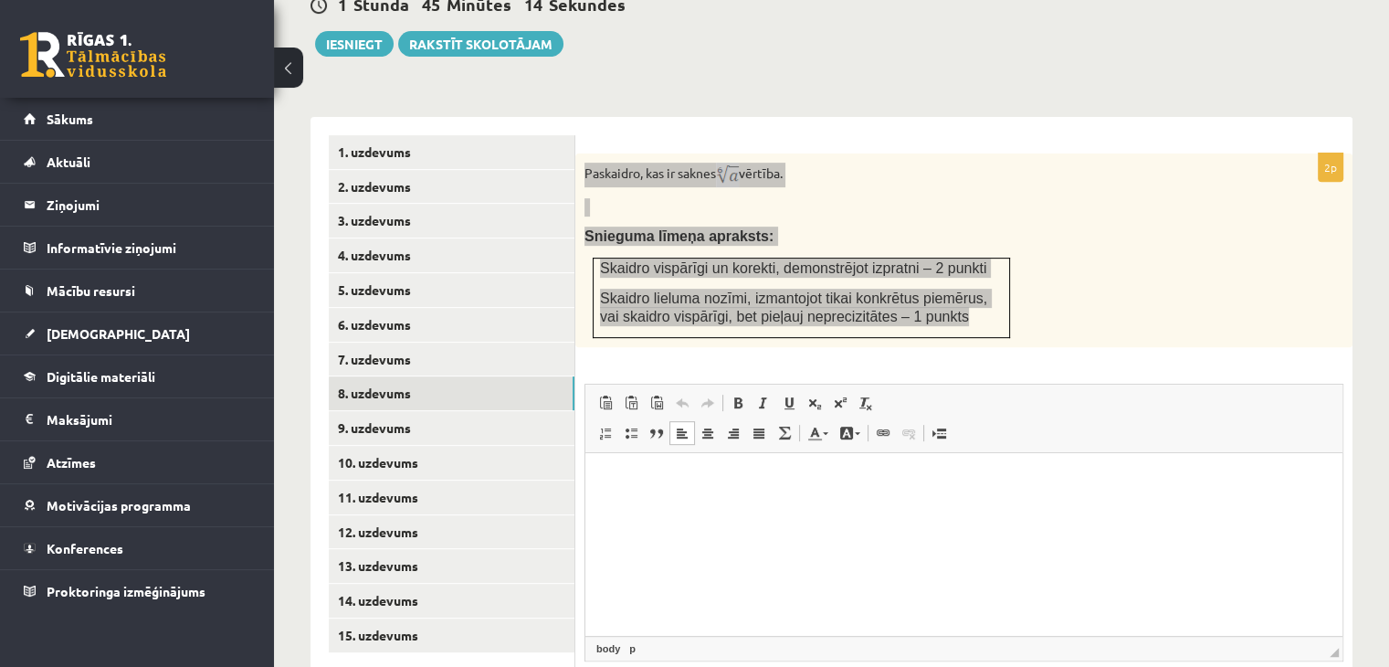
click at [765, 508] on html at bounding box center [963, 480] width 757 height 56
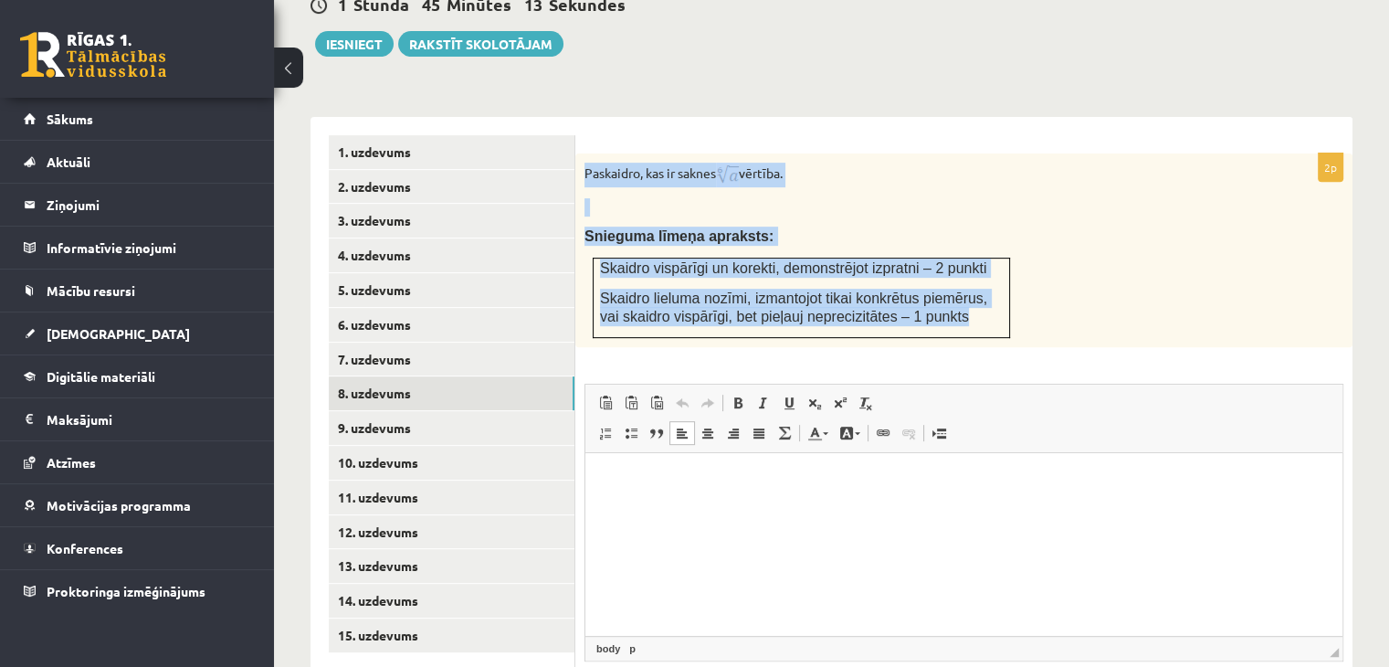
click at [1072, 246] on div "Paskaidro, kas ir saknes vērtība. Snieguma līmeņa apraksts: Skaidro vispārīgi u…" at bounding box center [963, 250] width 777 height 194
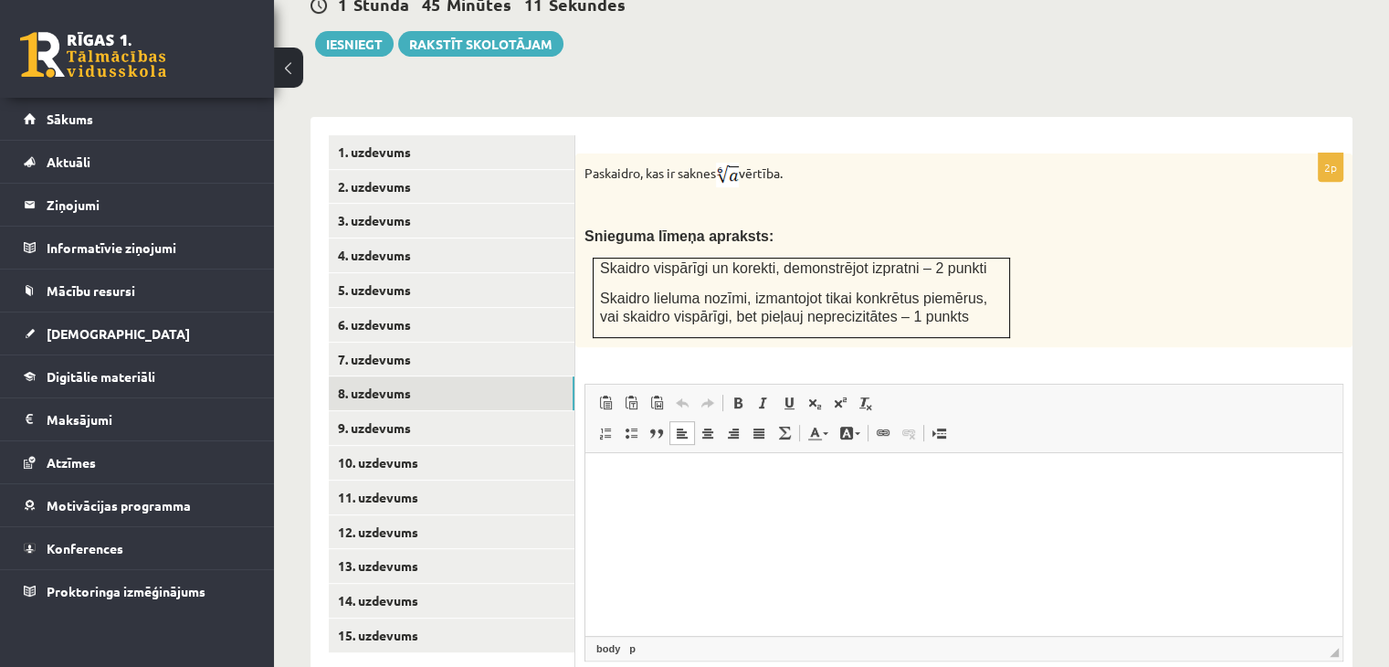
click at [765, 472] on p "Editor, wiswyg-editor-user-answer-47433970592760" at bounding box center [964, 479] width 721 height 19
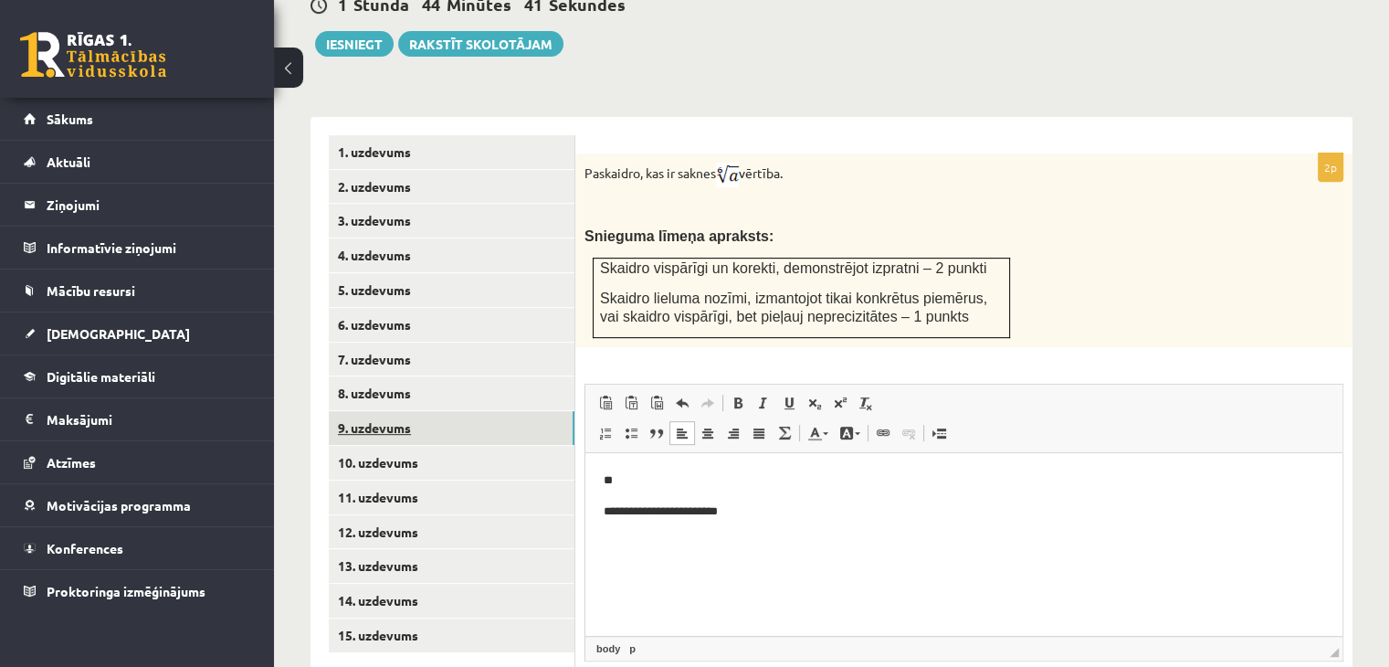
click at [498, 411] on link "9. uzdevums" at bounding box center [452, 428] width 246 height 34
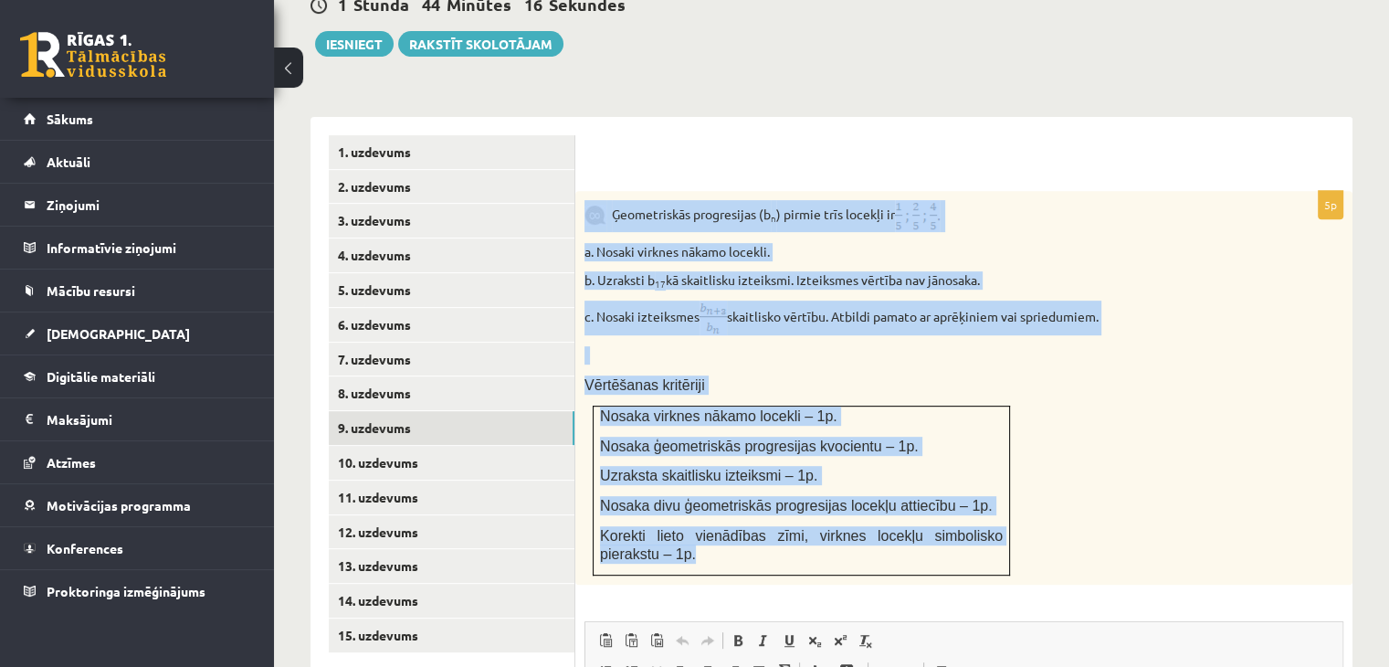
drag, startPoint x: 585, startPoint y: 159, endPoint x: 997, endPoint y: 529, distance: 553.7
click at [997, 529] on div "Ģeometriskās progresijas (b n ) pirmie trīs locekļi ir a. Nosaki virknes nākamo…" at bounding box center [963, 388] width 777 height 394
copy div "Ģeometriskās progresijas (b n ) pirmie trīs locekļi ir a. Nosaki virknes nākamo…"
click at [1118, 469] on div "Ģeometriskās progresijas (b n ) pirmie trīs locekļi ir a. Nosaki virknes nākamo…" at bounding box center [963, 388] width 777 height 394
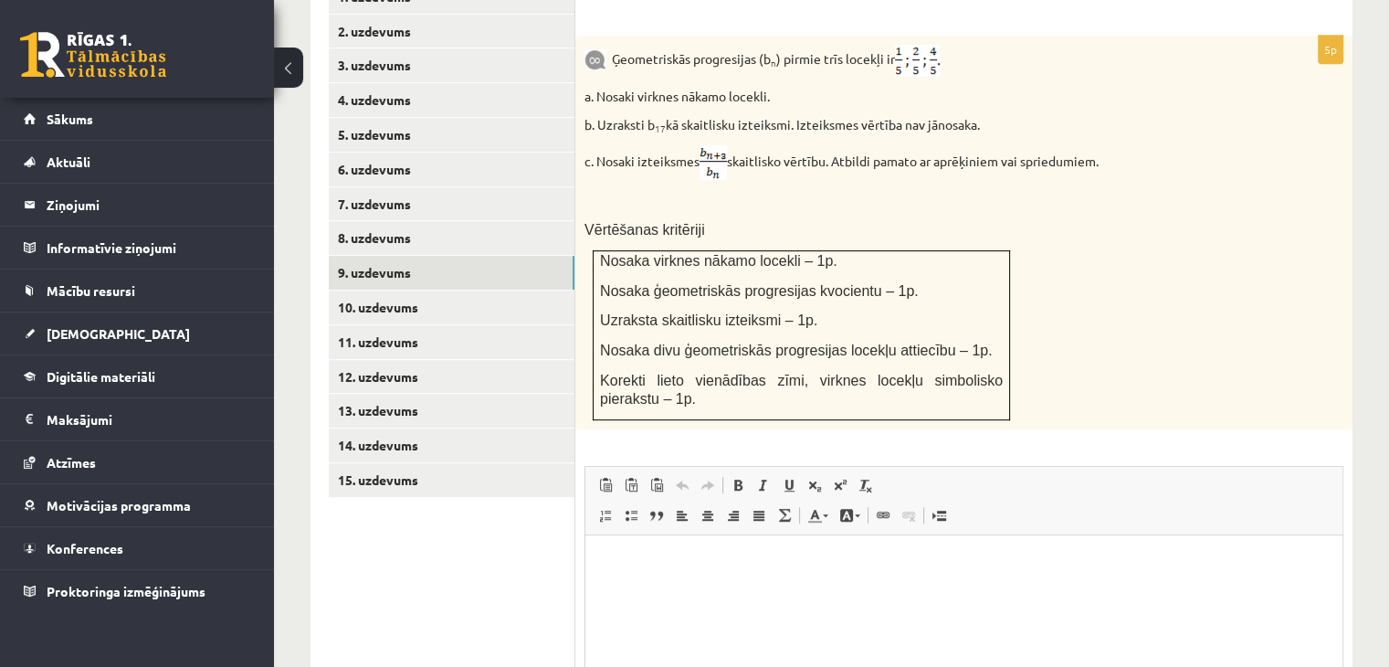
scroll to position [883, 0]
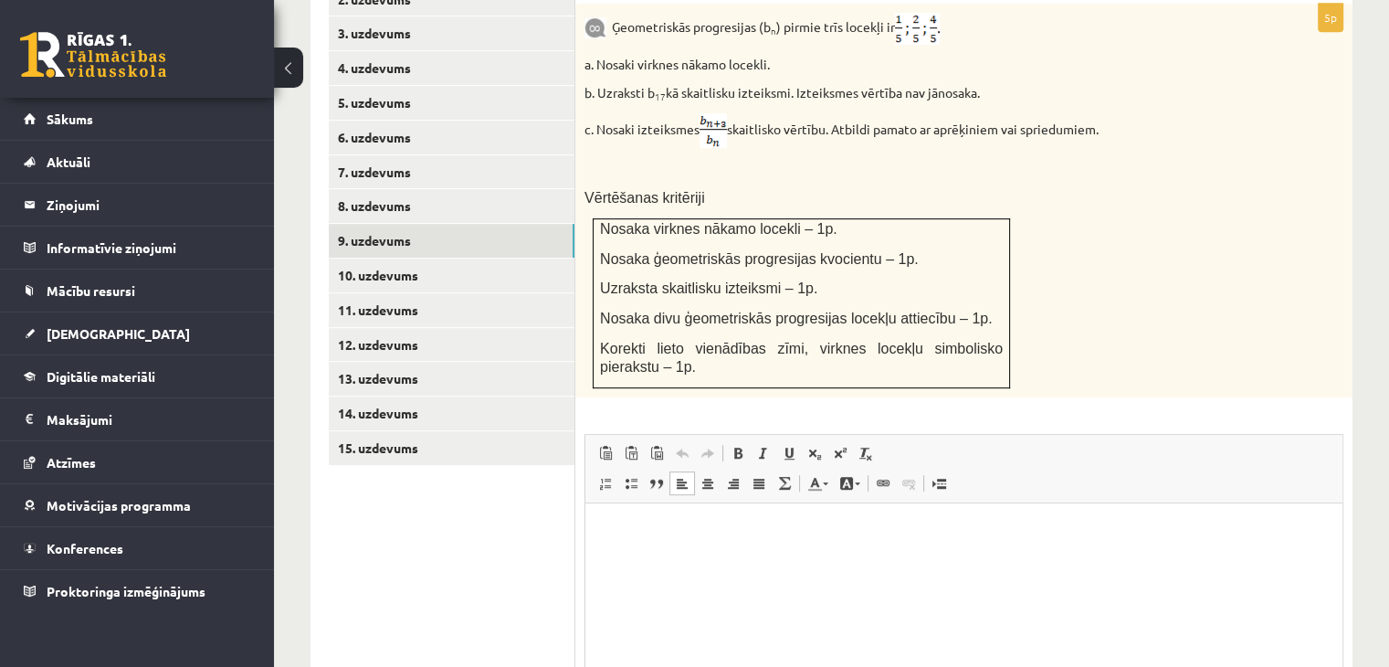
click at [844, 512] on html at bounding box center [963, 530] width 757 height 56
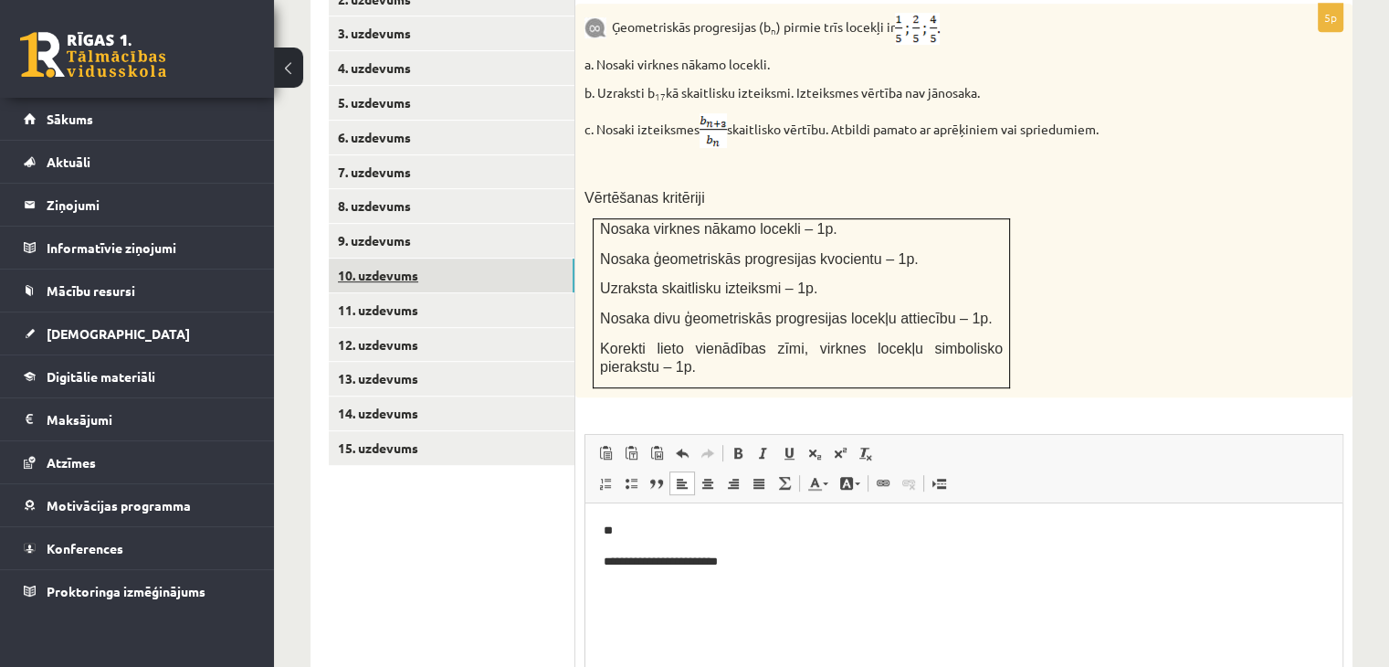
click at [480, 258] on link "10. uzdevums" at bounding box center [452, 275] width 246 height 34
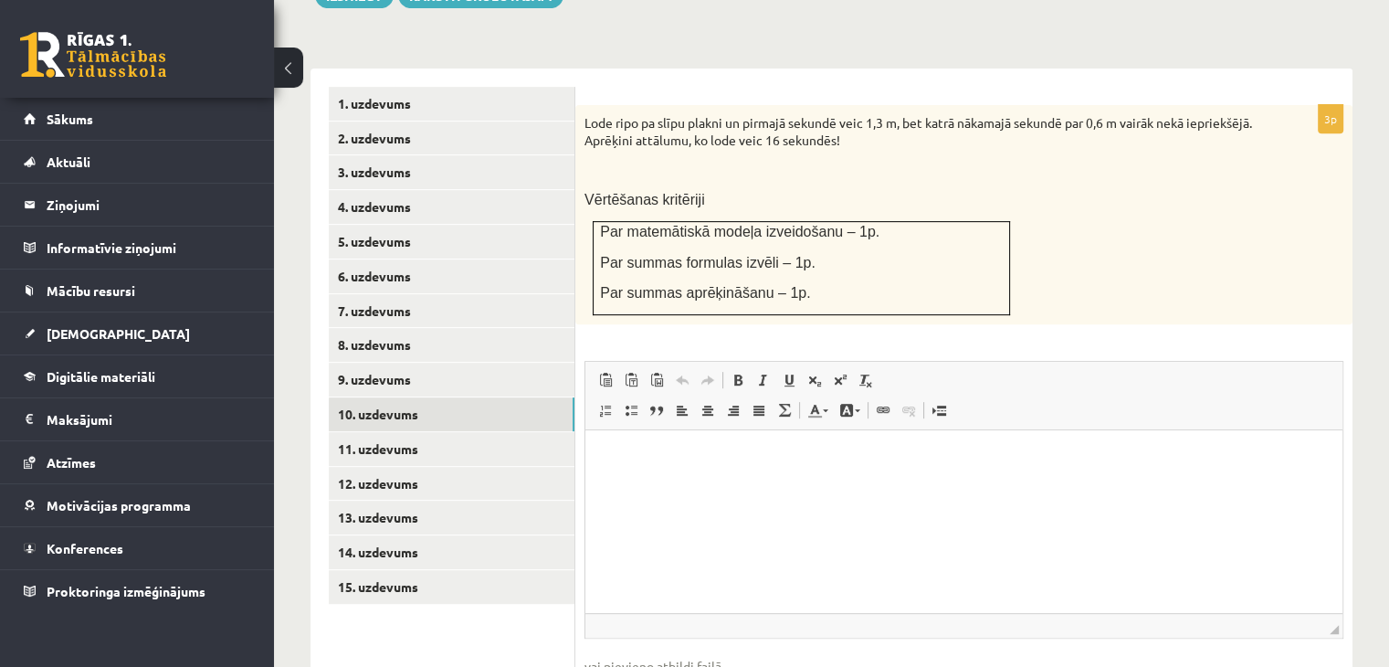
scroll to position [743, 0]
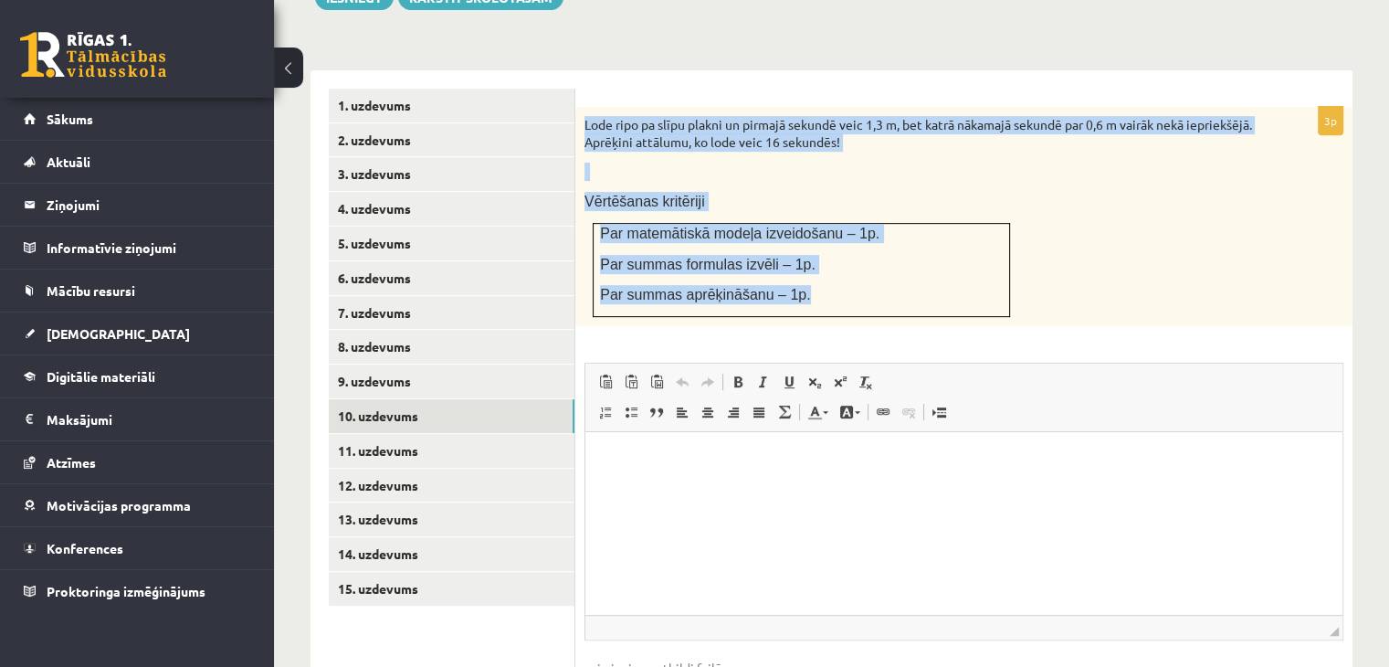
drag, startPoint x: 585, startPoint y: 74, endPoint x: 891, endPoint y: 239, distance: 347.8
click at [891, 239] on div "Lode ripo pa slīpu plakni un pirmajā sekundē veic 1,3 m, bet katrā nākamajā sek…" at bounding box center [963, 216] width 777 height 219
copy div "Lode ripo pa slīpu plakni un pirmajā sekundē veic 1,3 m, bet katrā nākamajā sek…"
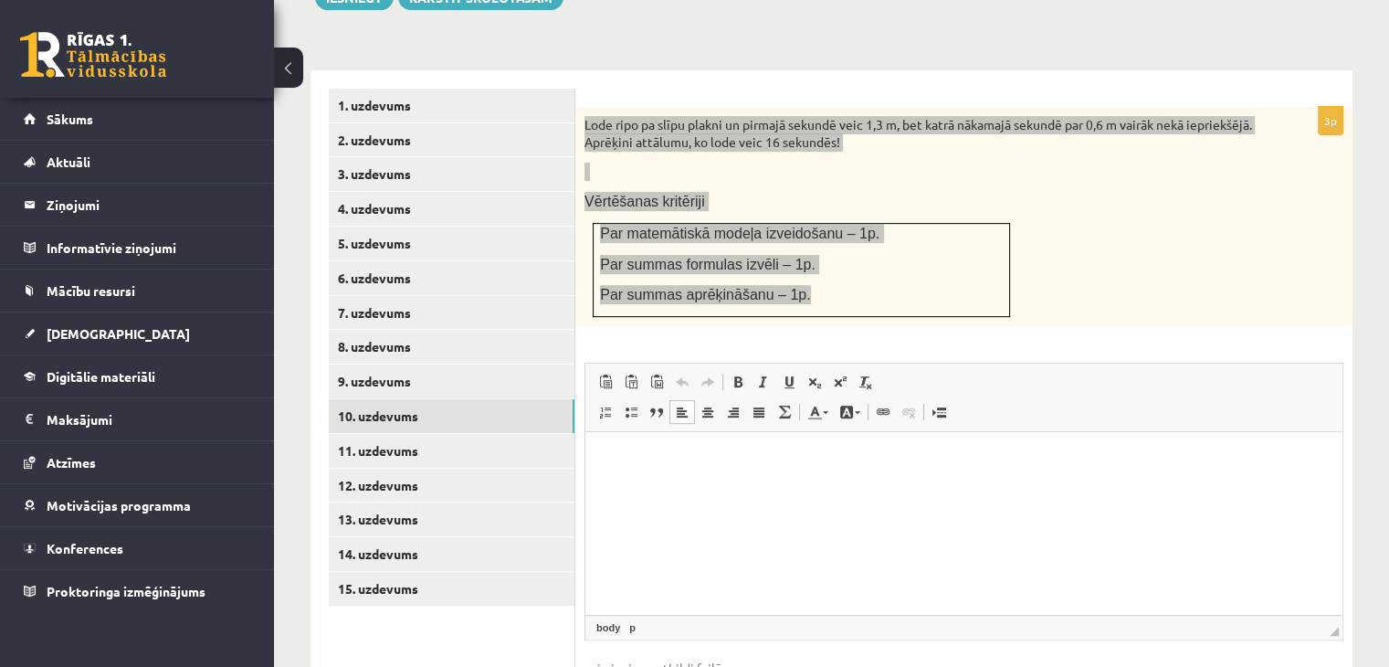
click at [641, 448] on html at bounding box center [963, 460] width 757 height 56
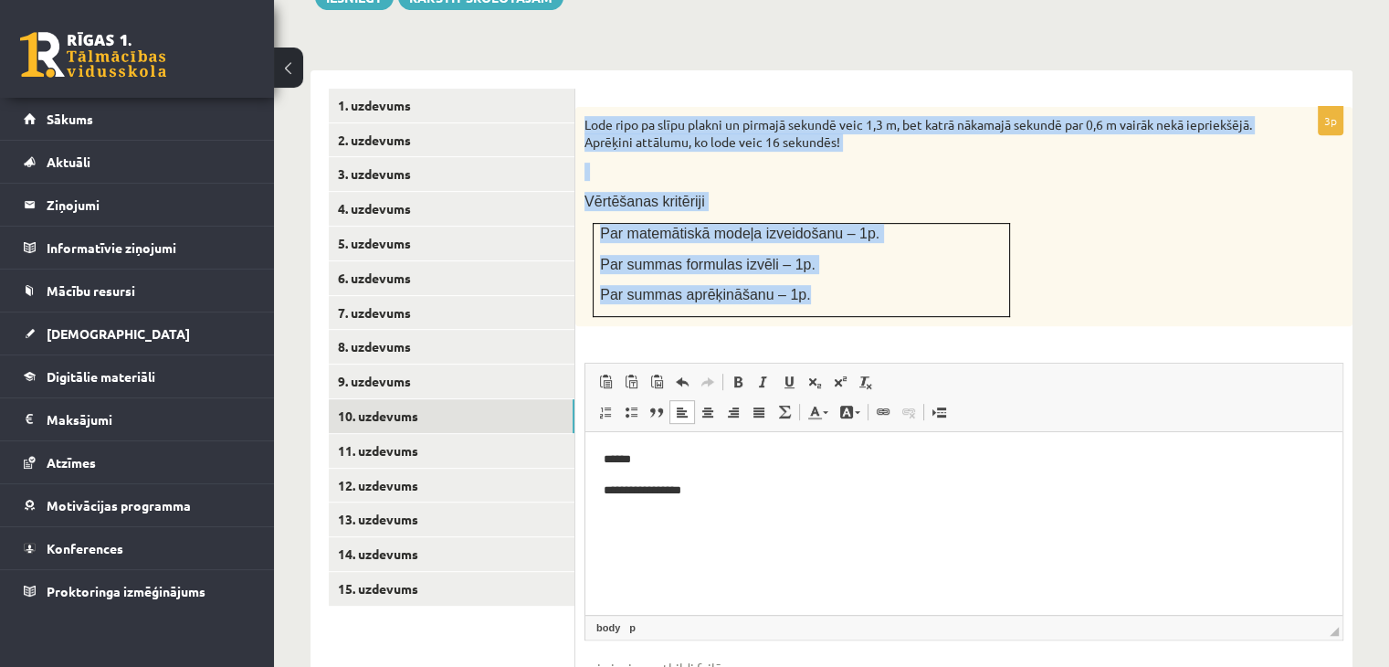
click at [910, 192] on p "Vērtēšanas kritēriji" at bounding box center [919, 201] width 668 height 19
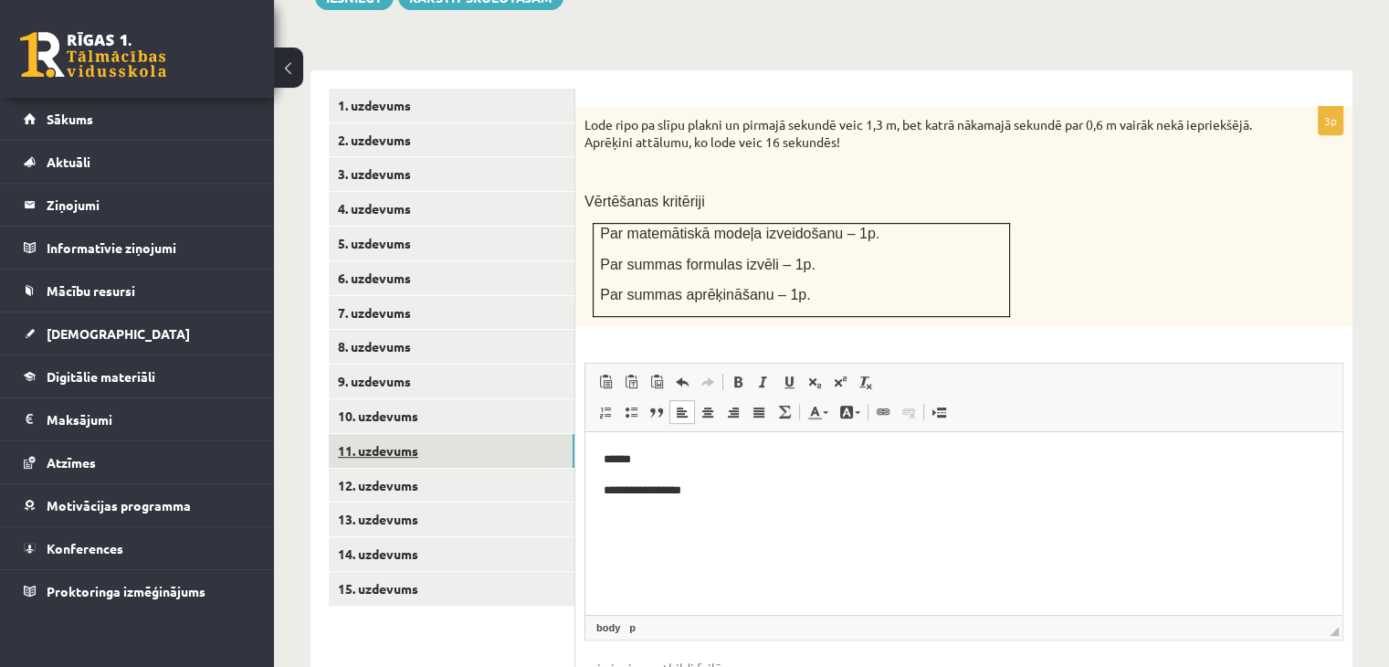
click at [496, 434] on link "11. uzdevums" at bounding box center [452, 451] width 246 height 34
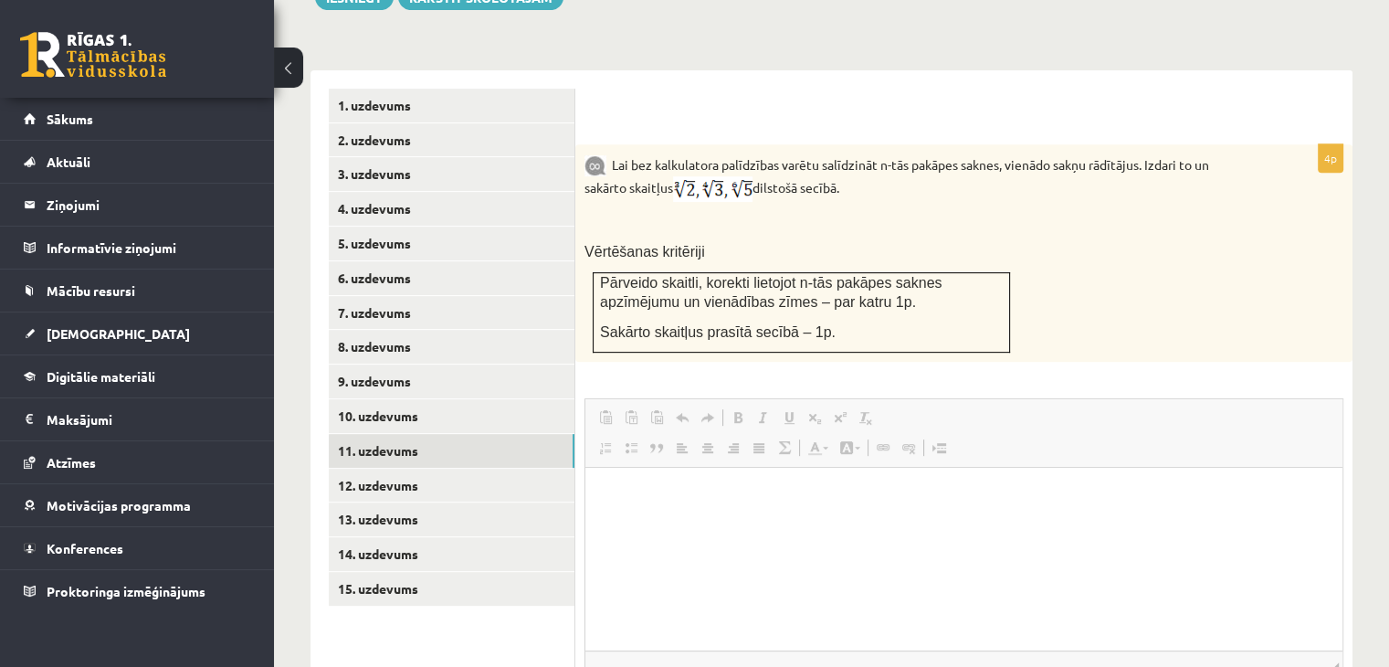
scroll to position [0, 0]
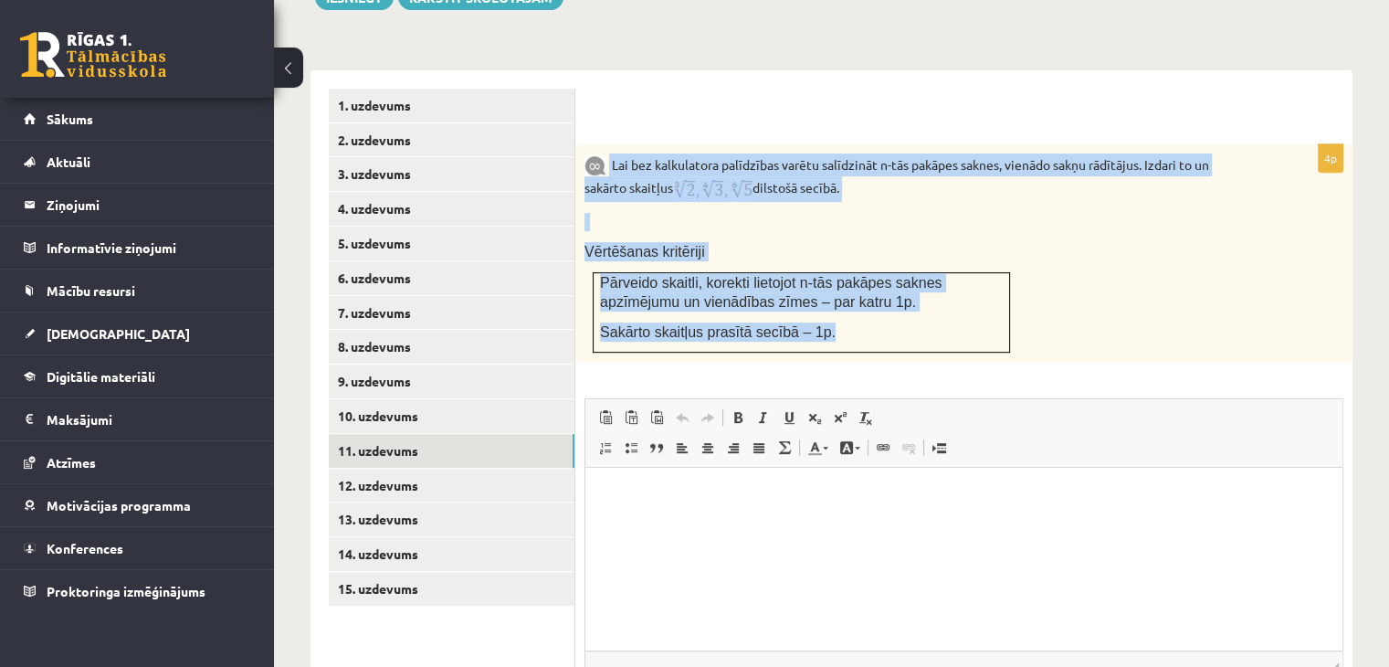
drag, startPoint x: 610, startPoint y: 112, endPoint x: 913, endPoint y: 300, distance: 356.4
click at [913, 300] on div "Lai bez kalkulatora palīdzības varētu salīdzināt n-tās pakāpes saknes, vienādo …" at bounding box center [963, 252] width 777 height 217
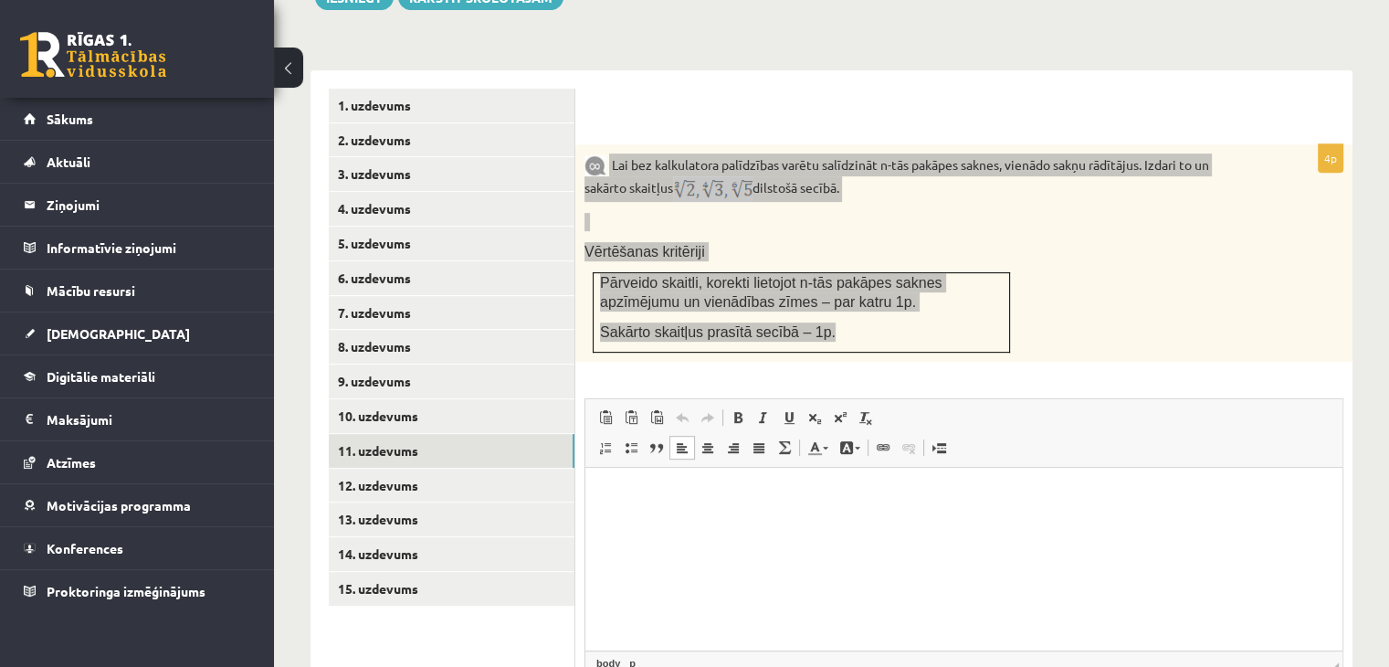
click at [938, 504] on p "Editor, wiswyg-editor-user-answer-47433967536180" at bounding box center [964, 495] width 721 height 19
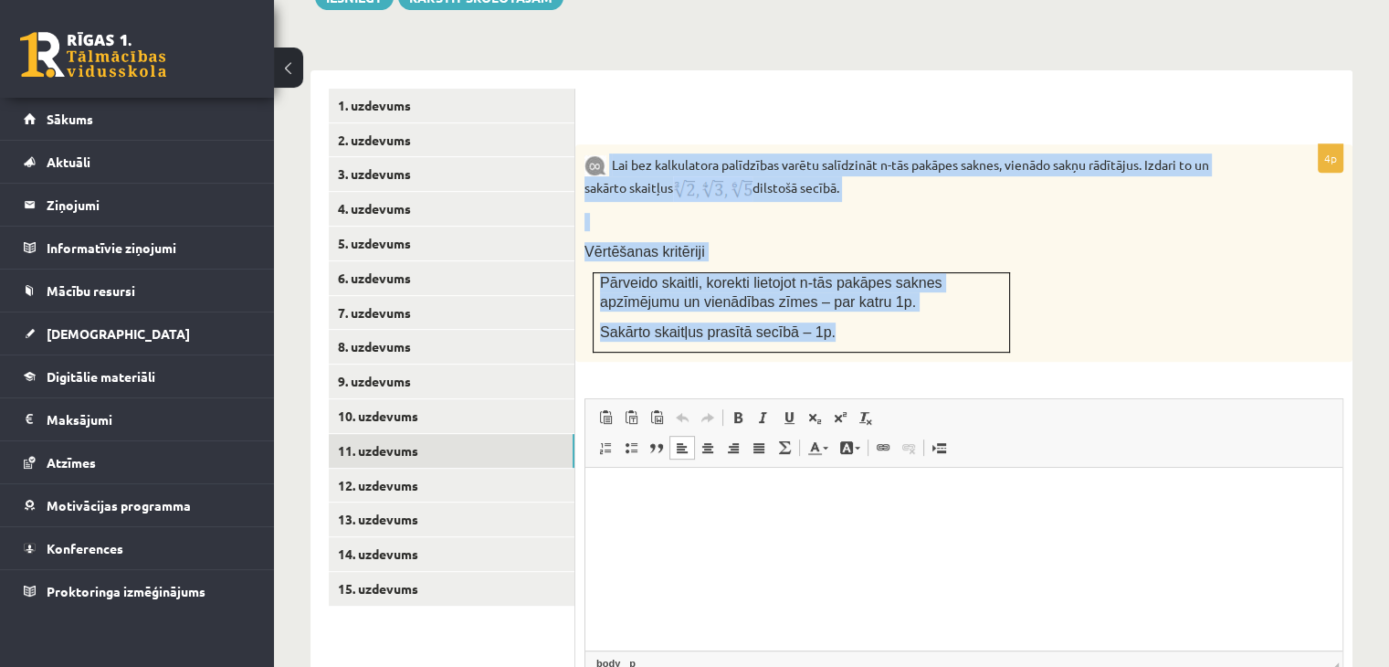
click at [1140, 305] on div "Lai bez kalkulatora palīdzības varētu salīdzināt n-tās pakāpes saknes, vienādo …" at bounding box center [963, 252] width 777 height 217
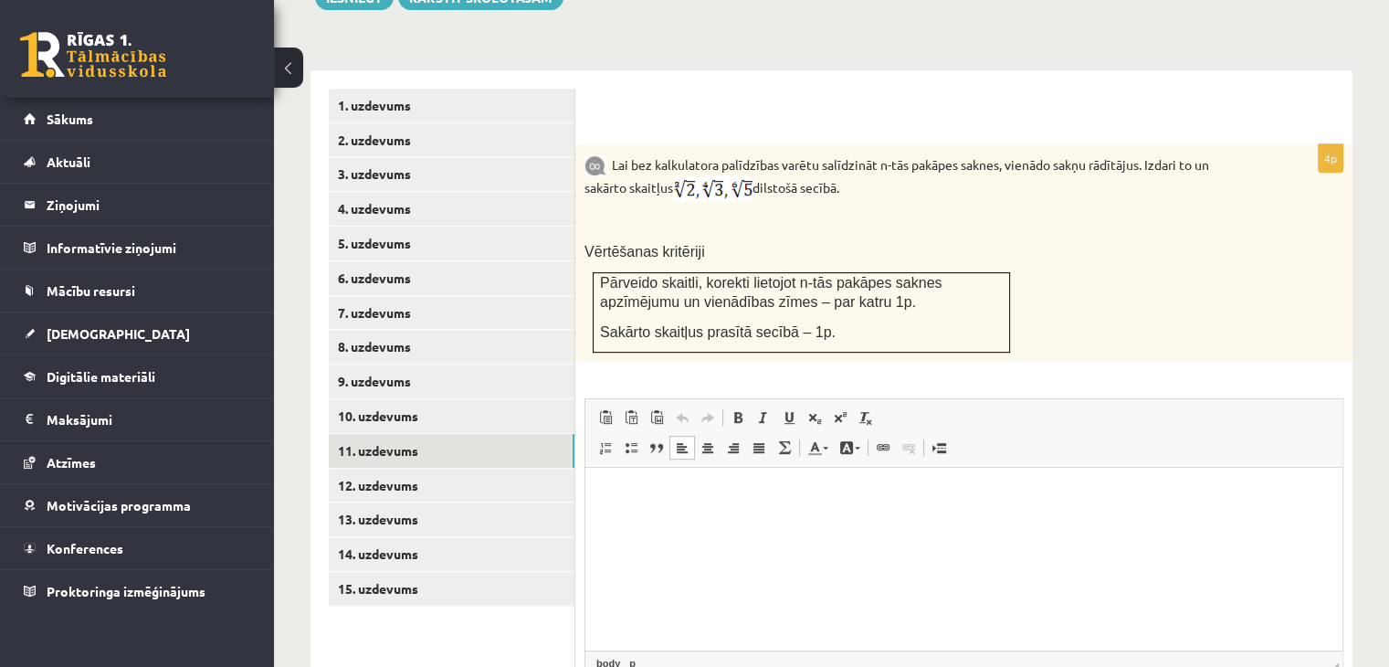
click at [780, 508] on html at bounding box center [963, 496] width 757 height 56
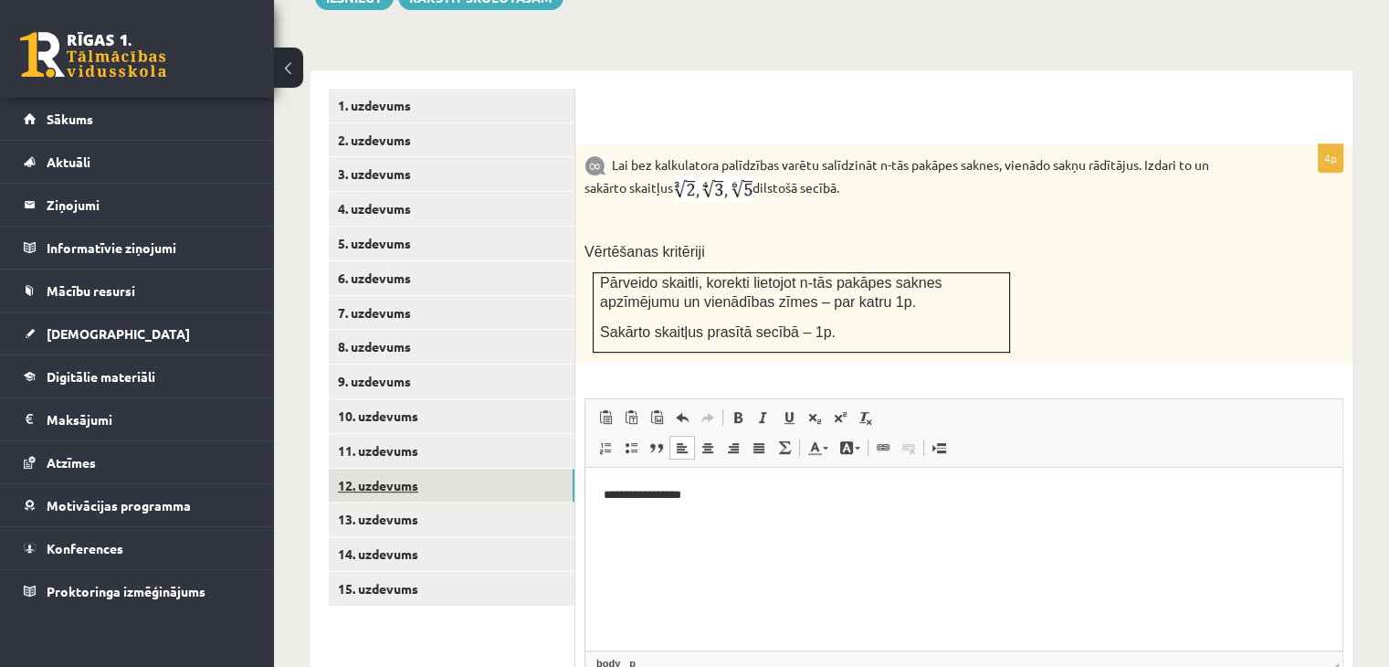
click at [457, 469] on link "12. uzdevums" at bounding box center [452, 486] width 246 height 34
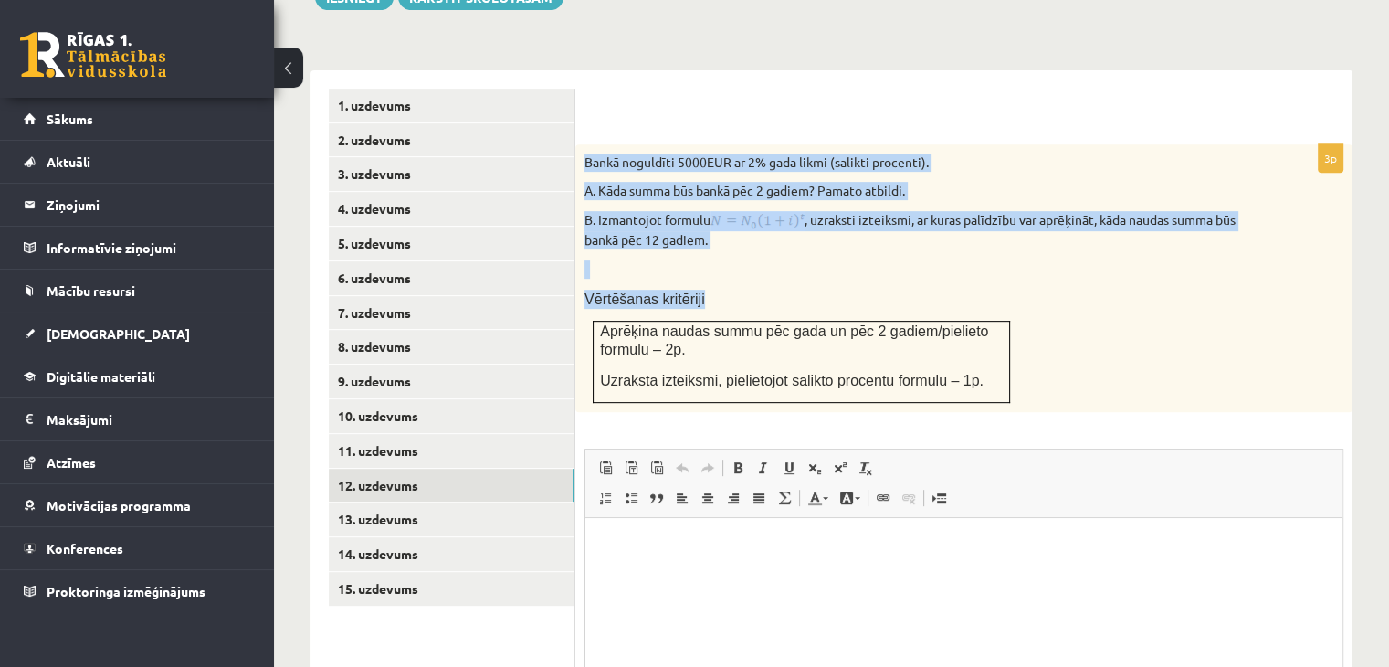
drag, startPoint x: 587, startPoint y: 118, endPoint x: 1036, endPoint y: 346, distance: 503.3
click at [1036, 346] on div "Bankā noguldīti 5000EUR ar 2% gada likmi (salikti procenti). A. Kāda summa būs …" at bounding box center [963, 278] width 777 height 268
click at [1004, 290] on p "Vērtēšanas kritēriji" at bounding box center [919, 299] width 668 height 19
drag, startPoint x: 581, startPoint y: 114, endPoint x: 1035, endPoint y: 340, distance: 506.9
click at [1035, 340] on div "Bankā noguldīti 5000EUR ar 2% gada likmi (salikti procenti). A. Kāda summa būs …" at bounding box center [963, 278] width 777 height 268
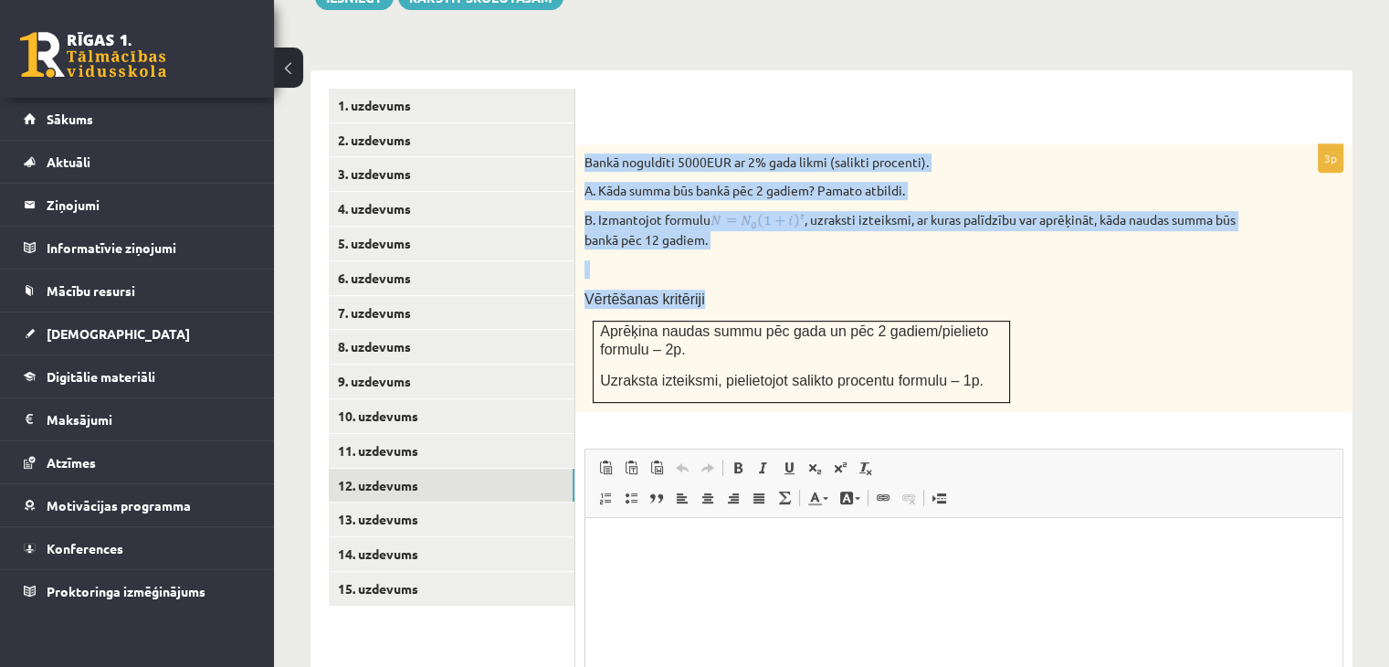
click at [955, 213] on div "Bankā noguldīti 5000EUR ar 2% gada likmi (salikti procenti). A. Kāda summa būs …" at bounding box center [963, 278] width 777 height 268
drag, startPoint x: 584, startPoint y: 120, endPoint x: 1025, endPoint y: 332, distance: 489.8
click at [1025, 332] on div "Bankā noguldīti 5000EUR ar 2% gada likmi (salikti procenti). A. Kāda summa būs …" at bounding box center [963, 278] width 777 height 268
click at [969, 239] on div "Bankā noguldīti 5000EUR ar 2% gada likmi (salikti procenti). A. Kāda summa būs …" at bounding box center [963, 278] width 777 height 268
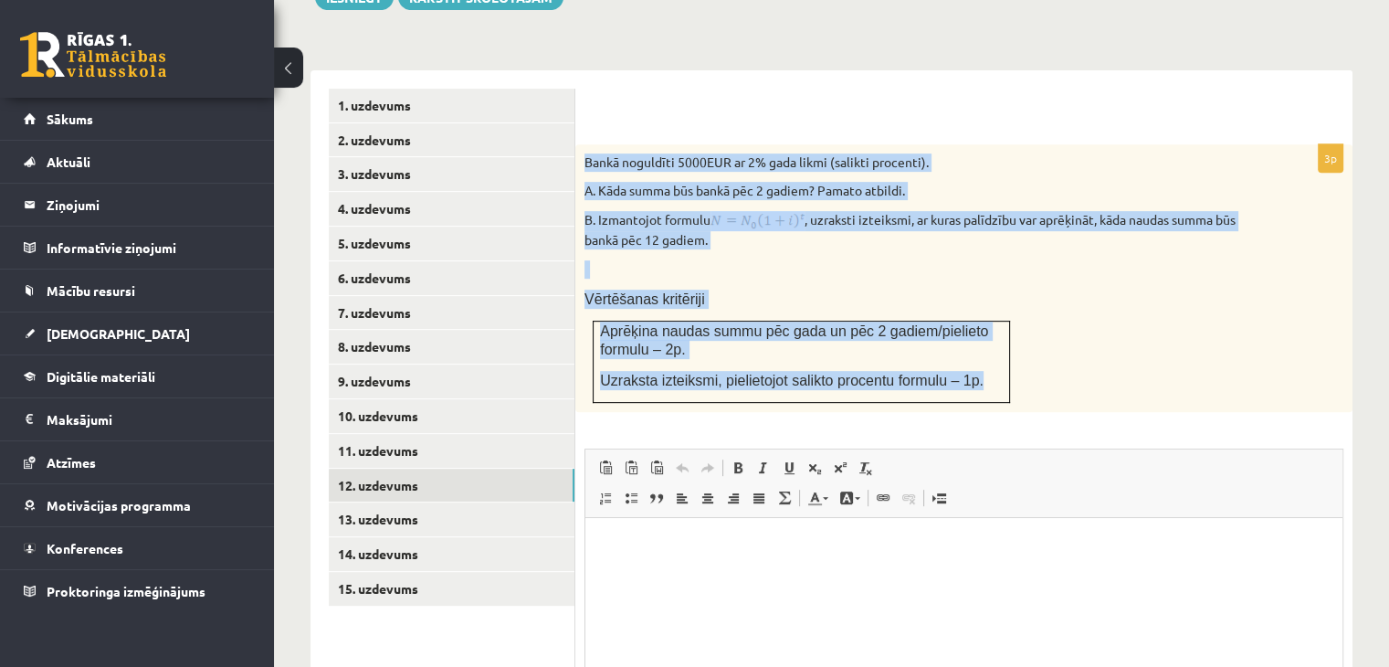
drag, startPoint x: 584, startPoint y: 114, endPoint x: 1016, endPoint y: 336, distance: 485.7
click at [1016, 336] on div "Bankā noguldīti 5000EUR ar 2% gada likmi (salikti procenti). A. Kāda summa būs …" at bounding box center [963, 278] width 777 height 268
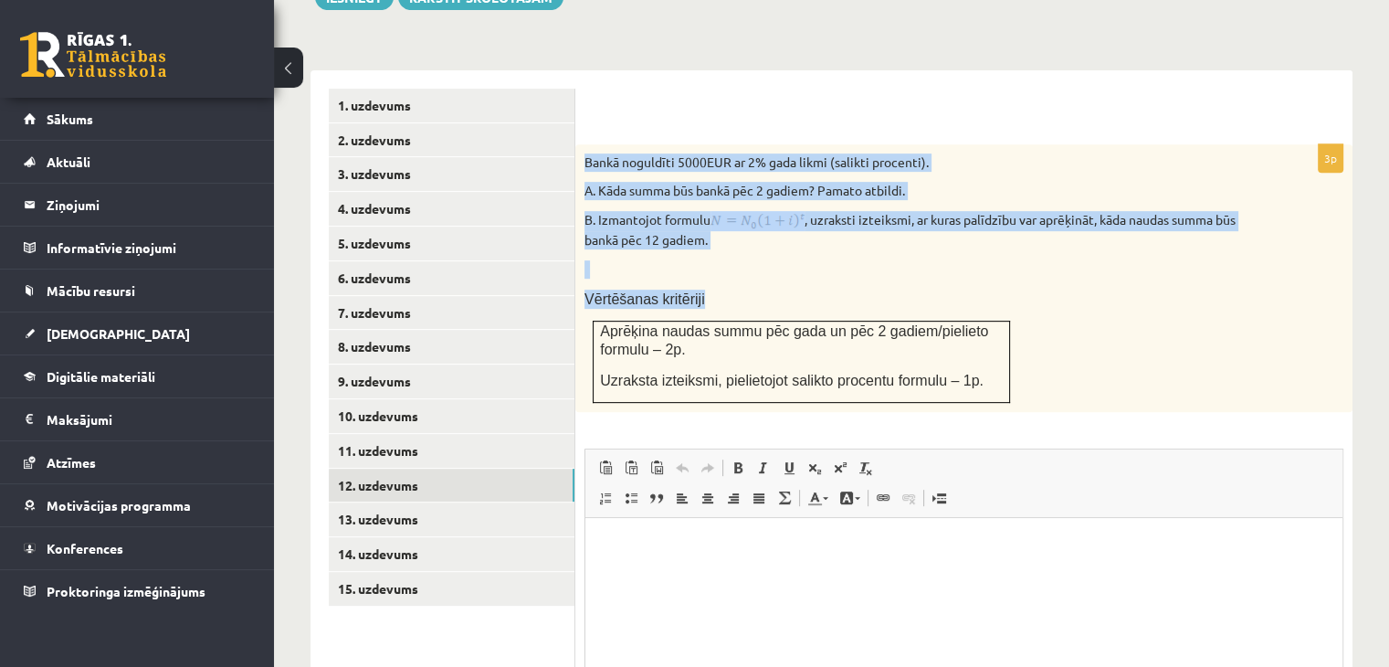
click at [817, 290] on p "Vērtēšanas kritēriji" at bounding box center [919, 299] width 668 height 19
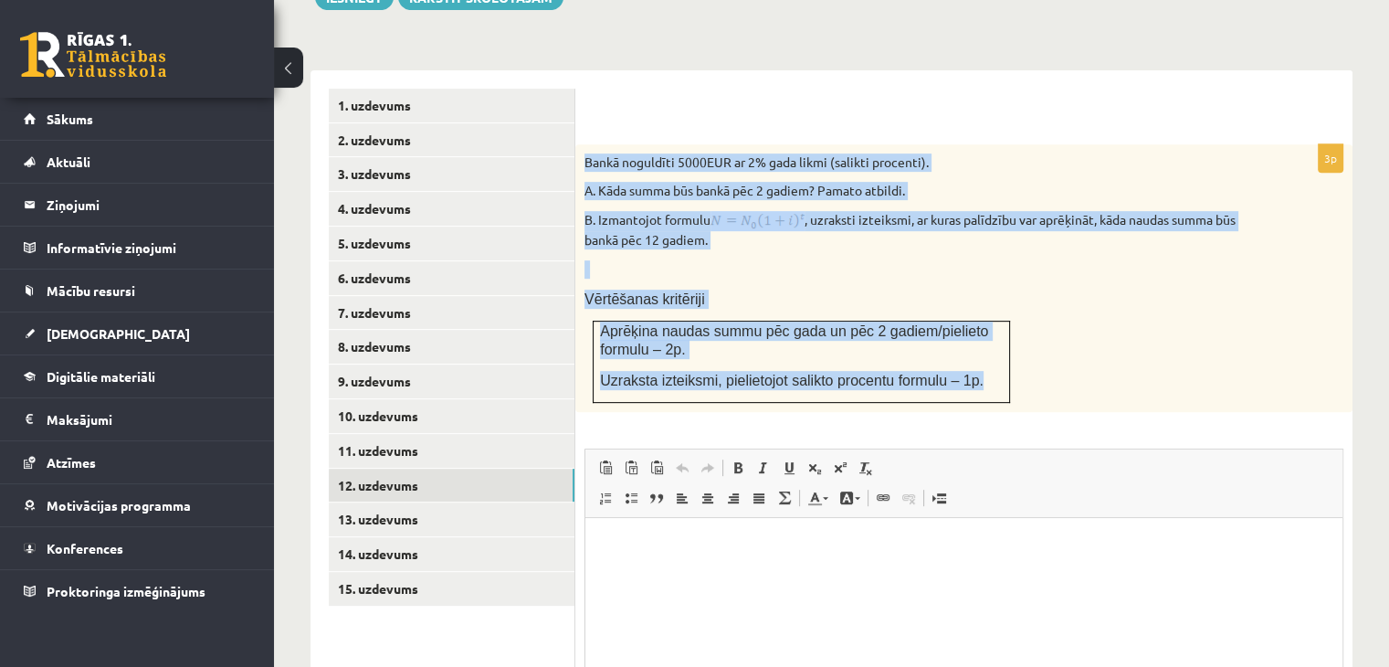
drag, startPoint x: 584, startPoint y: 115, endPoint x: 987, endPoint y: 329, distance: 456.8
click at [987, 329] on div "Bankā noguldīti 5000EUR ar 2% gada likmi (salikti procenti). A. Kāda summa būs …" at bounding box center [963, 278] width 777 height 268
click at [1082, 365] on div "Bankā noguldīti 5000EUR ar 2% gada likmi (salikti procenti). A. Kāda summa būs …" at bounding box center [963, 278] width 777 height 268
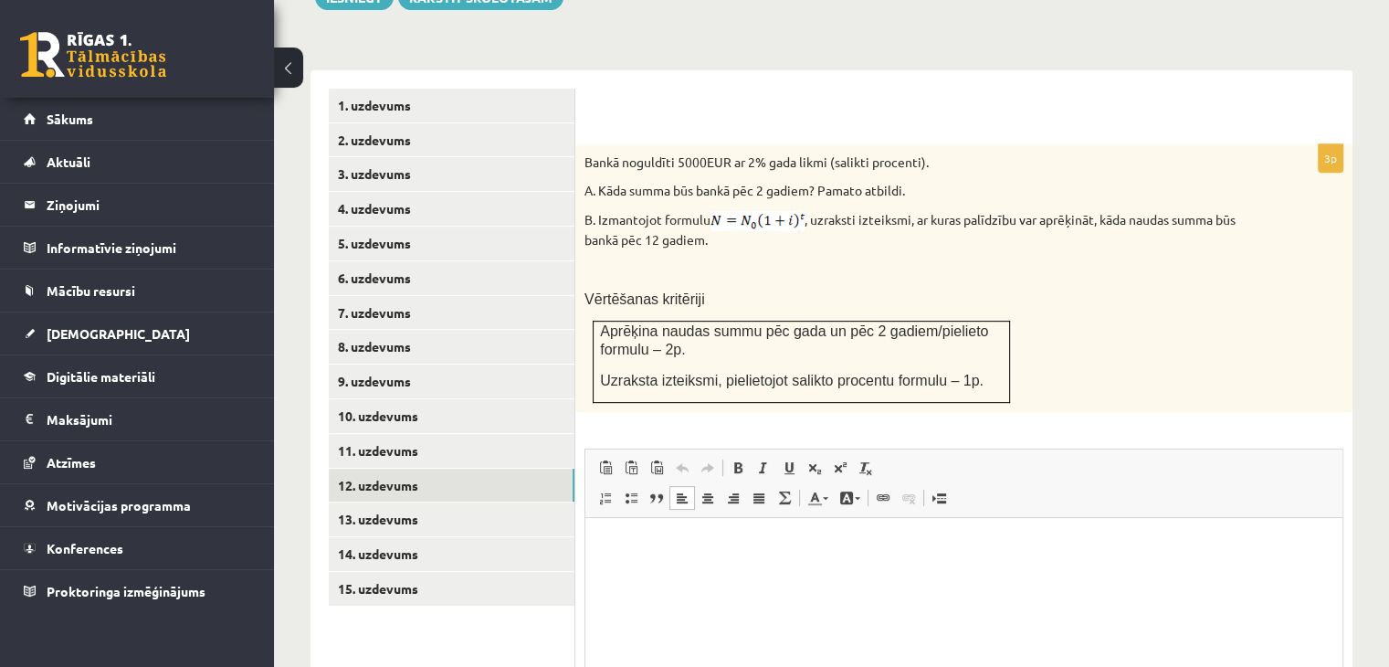
click at [835, 561] on html at bounding box center [963, 546] width 757 height 56
click at [503, 502] on link "13. uzdevums" at bounding box center [452, 519] width 246 height 34
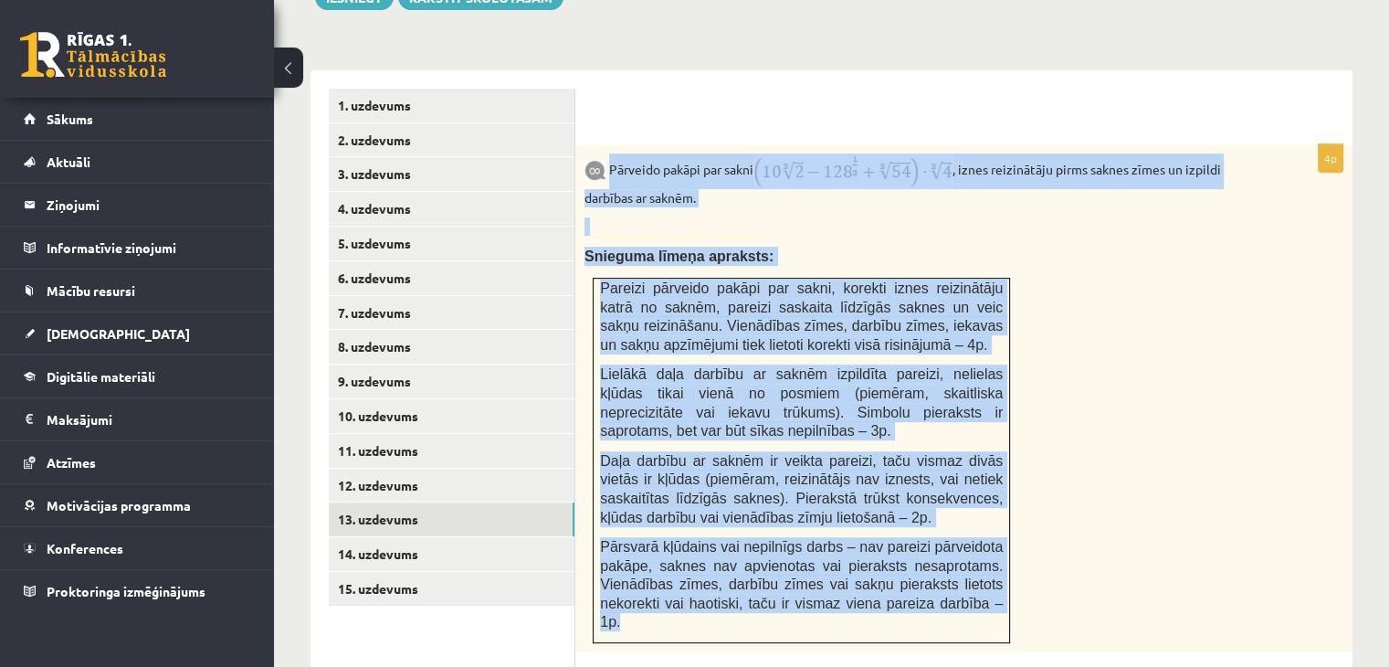
drag, startPoint x: 610, startPoint y: 122, endPoint x: 996, endPoint y: 567, distance: 588.6
click at [996, 567] on div "Pārveido pakāpi par sakni , iznes reizinātāju pirms saknes zīmes un izpildi dar…" at bounding box center [963, 398] width 777 height 508
click at [1107, 304] on div "Pārveido pakāpi par sakni , iznes reizinātāju pirms saknes zīmes un izpildi dar…" at bounding box center [963, 398] width 777 height 508
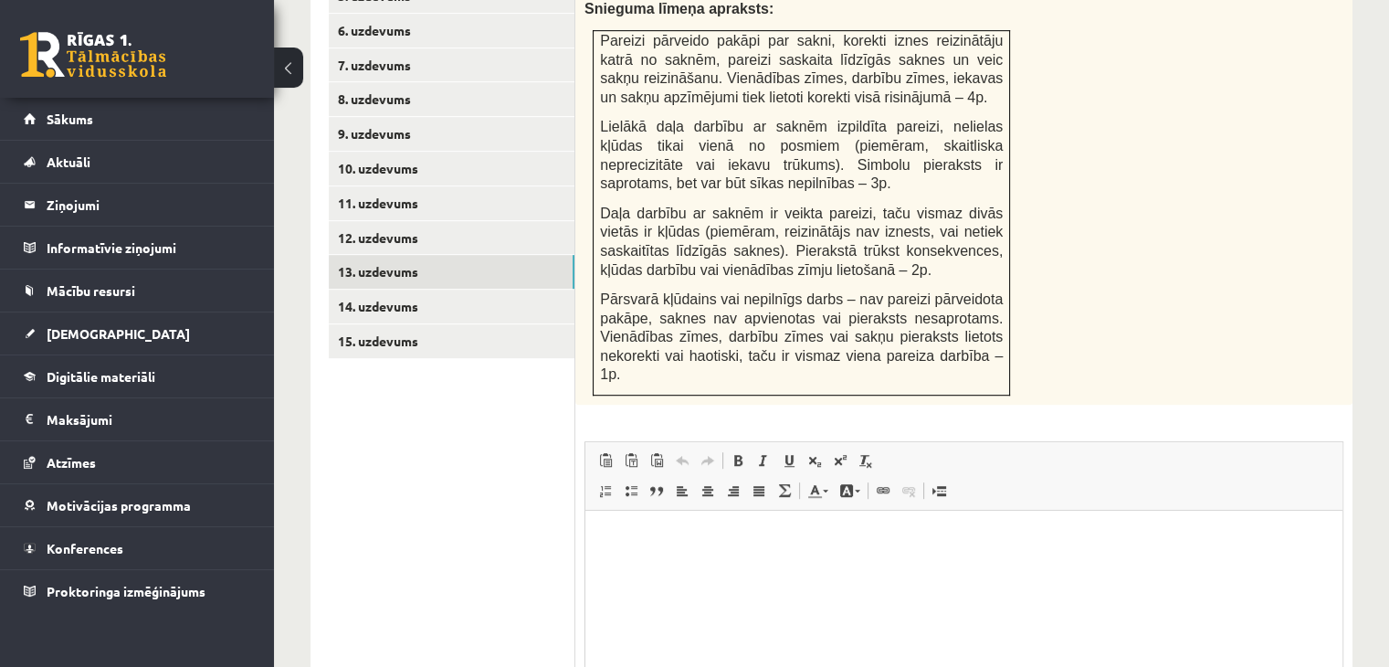
scroll to position [1013, 0]
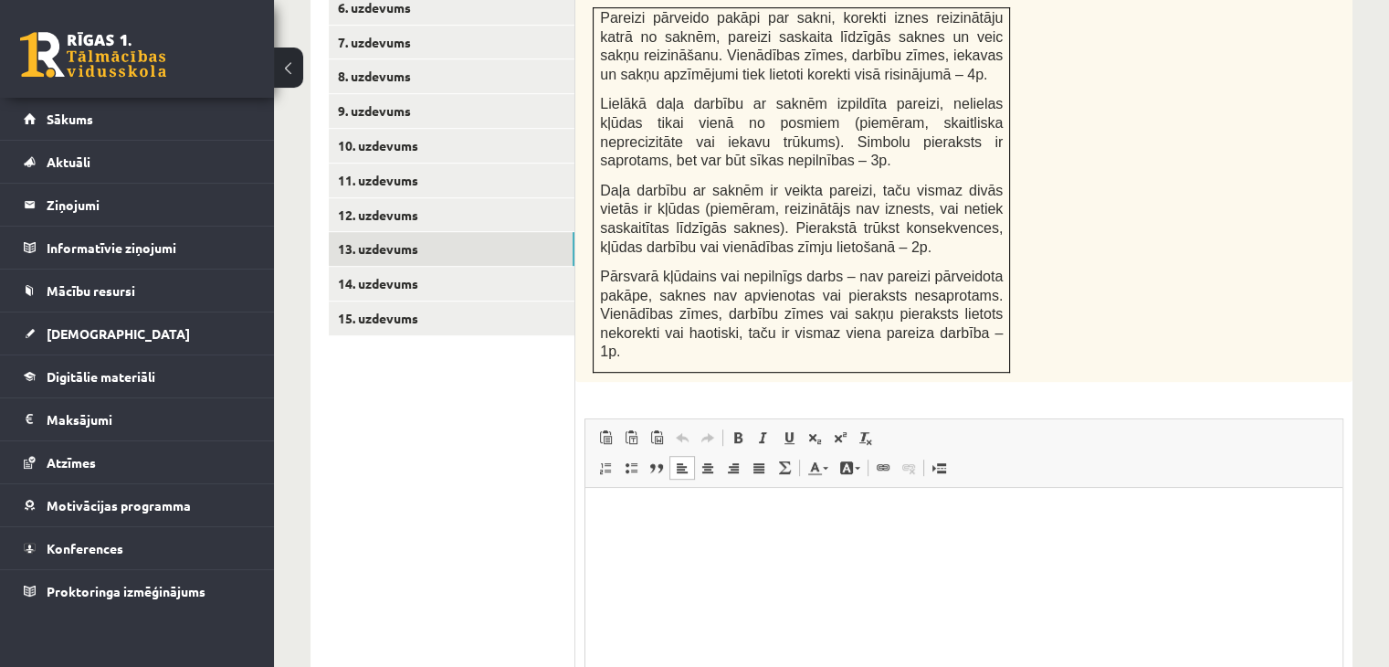
click at [755, 524] on p "Editor, wiswyg-editor-user-answer-47433928222800" at bounding box center [964, 515] width 721 height 19
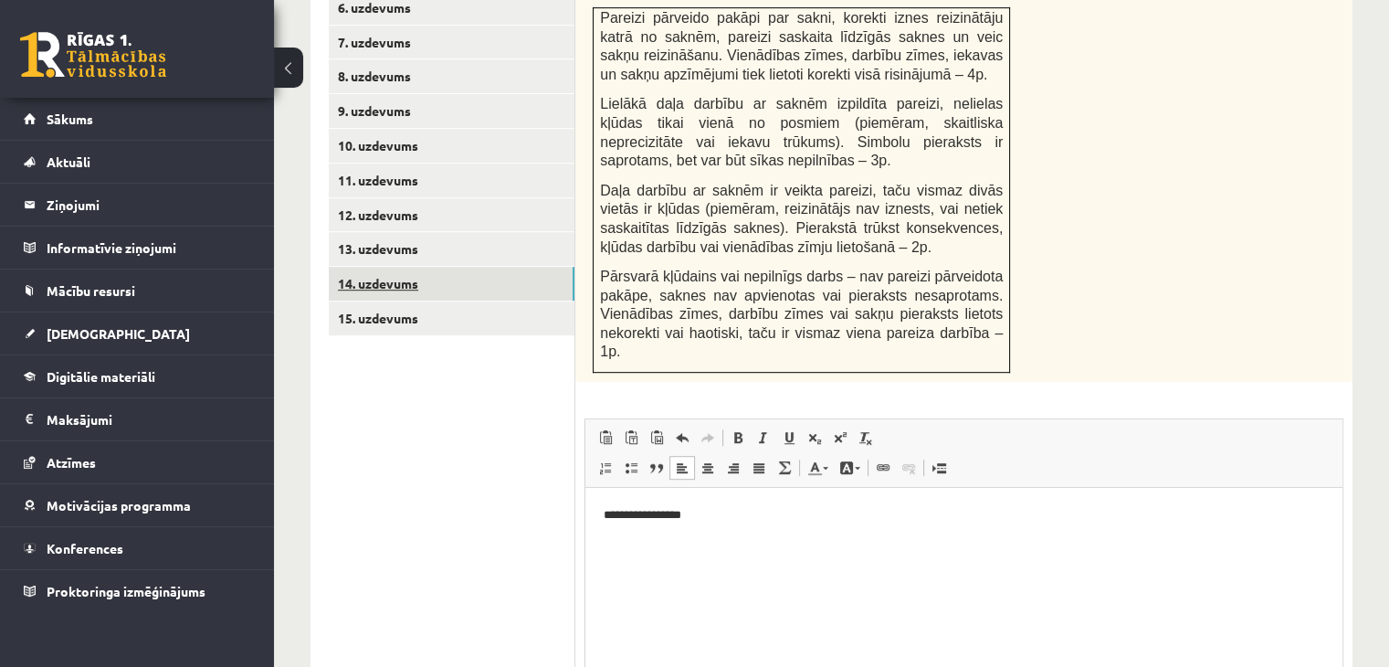
click at [492, 267] on link "14. uzdevums" at bounding box center [452, 284] width 246 height 34
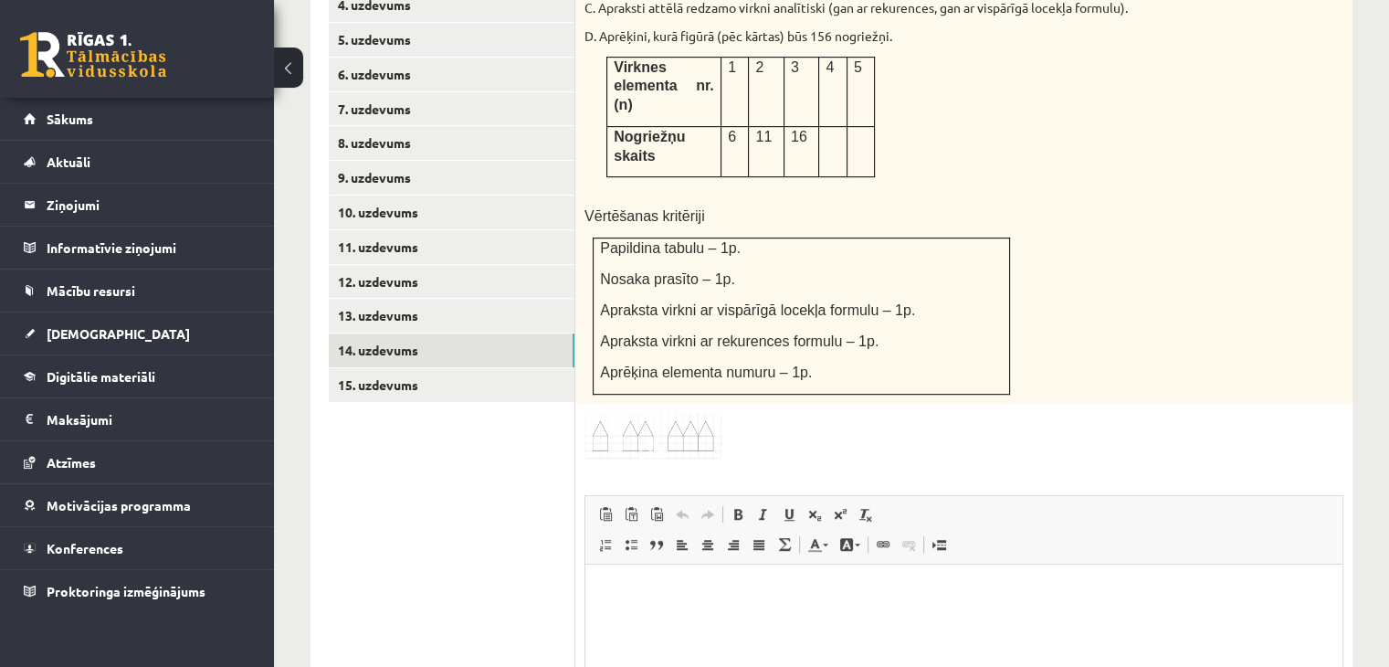
scroll to position [961, 0]
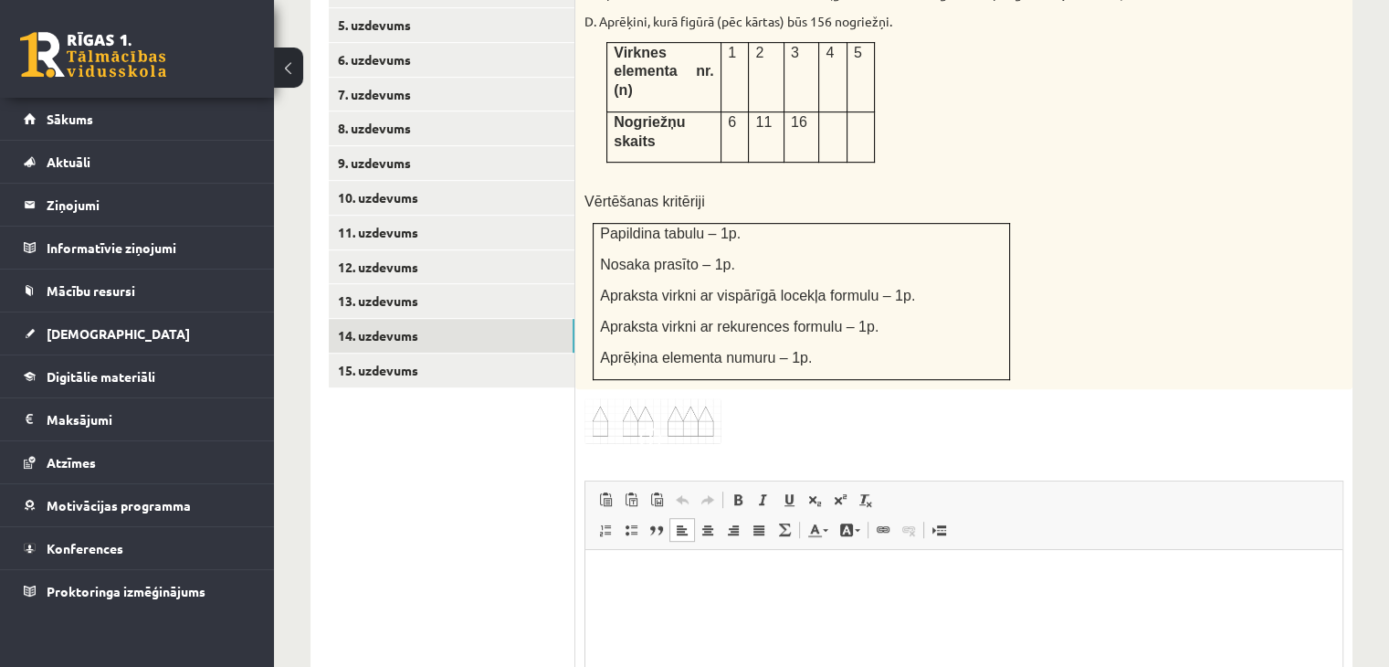
click at [860, 568] on p "Editor, wiswyg-editor-user-answer-47433930984500" at bounding box center [964, 577] width 721 height 19
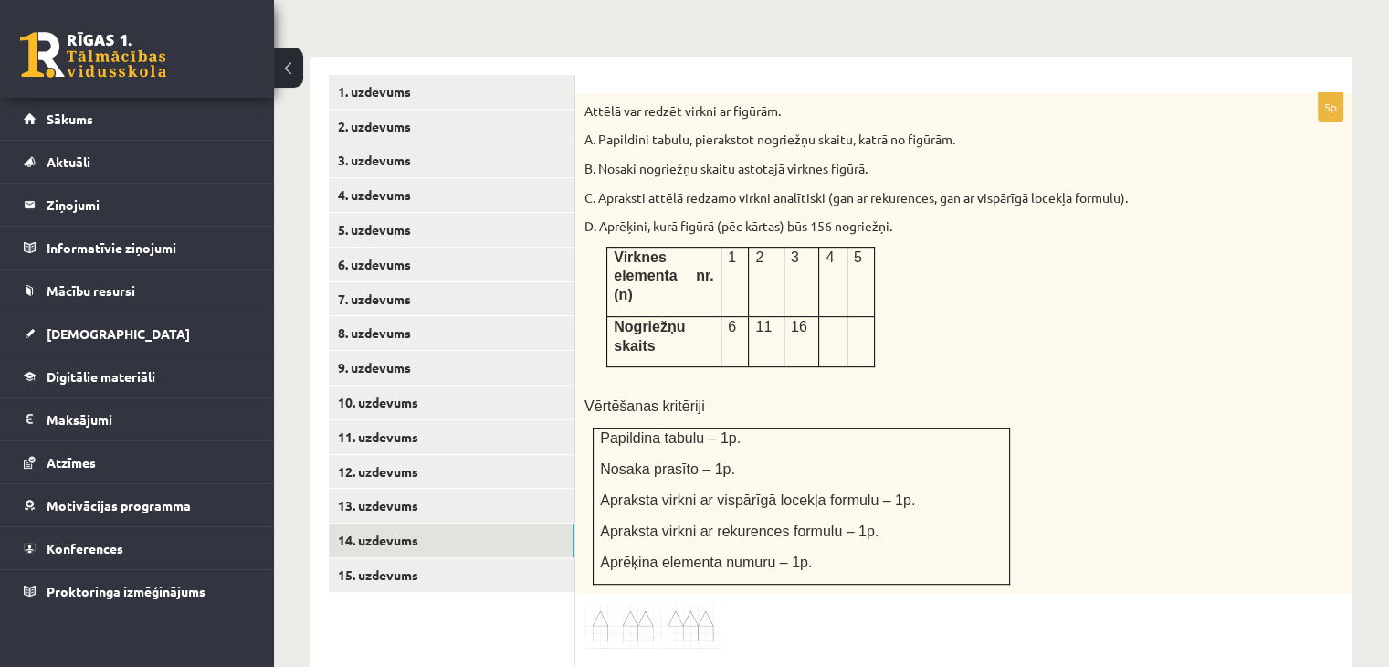
scroll to position [753, 0]
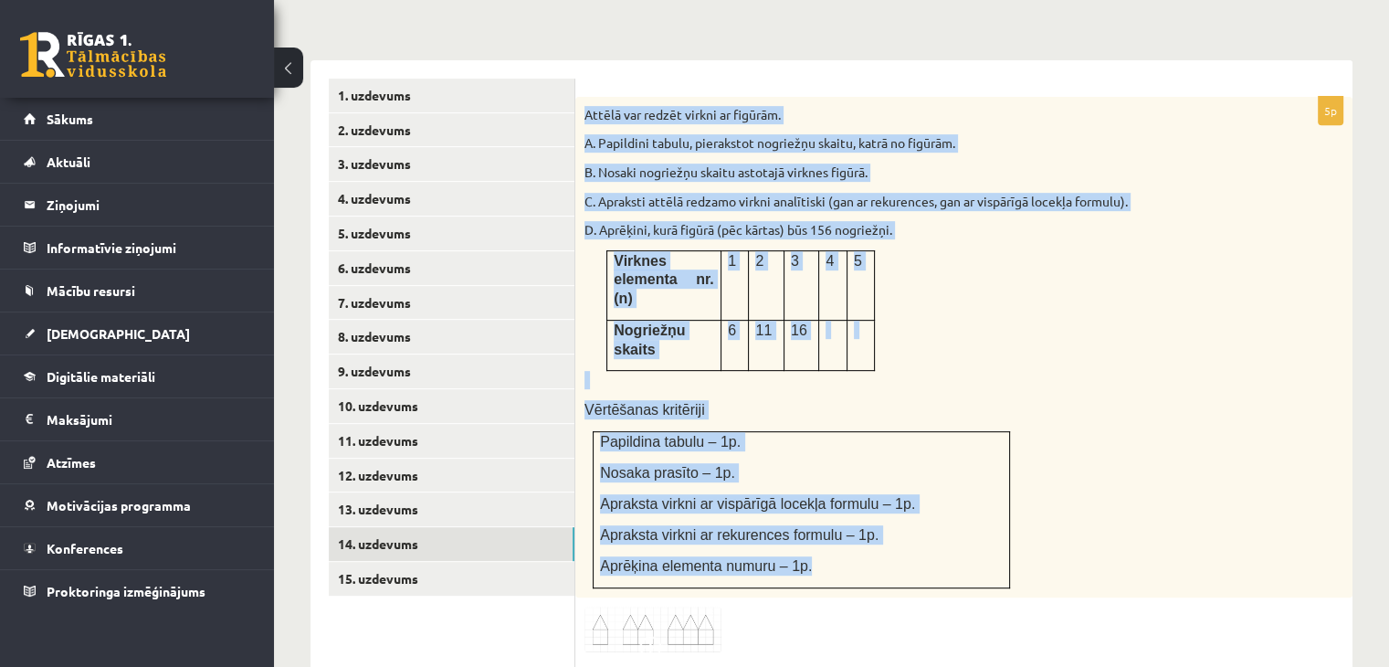
drag, startPoint x: 585, startPoint y: 70, endPoint x: 927, endPoint y: 469, distance: 524.7
click at [927, 469] on div "Attēlā var redzēt virkni ar figūrām. A. Papildini tabulu, pierakstot nogriežņu …" at bounding box center [963, 347] width 777 height 501
click at [1132, 339] on div "Attēlā var redzēt virkni ar figūrām. A. Papildini tabulu, pierakstot nogriežņu …" at bounding box center [963, 347] width 777 height 501
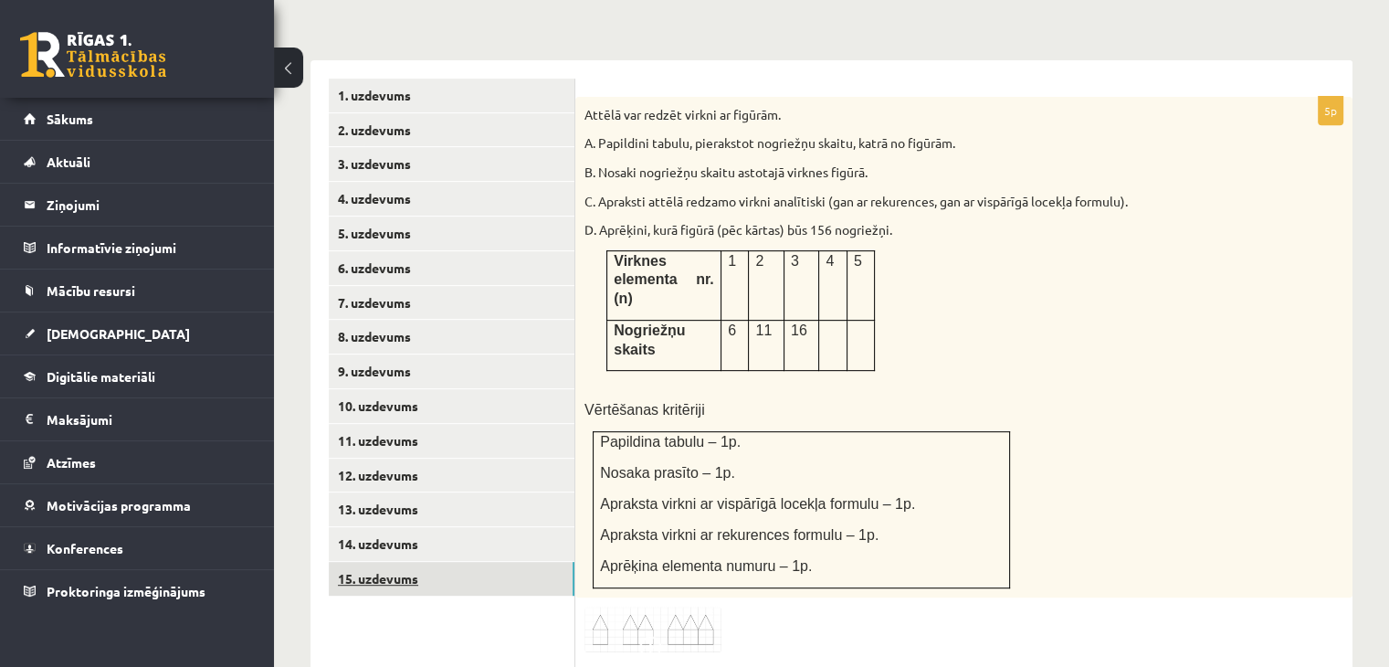
click at [531, 562] on link "15. uzdevums" at bounding box center [452, 579] width 246 height 34
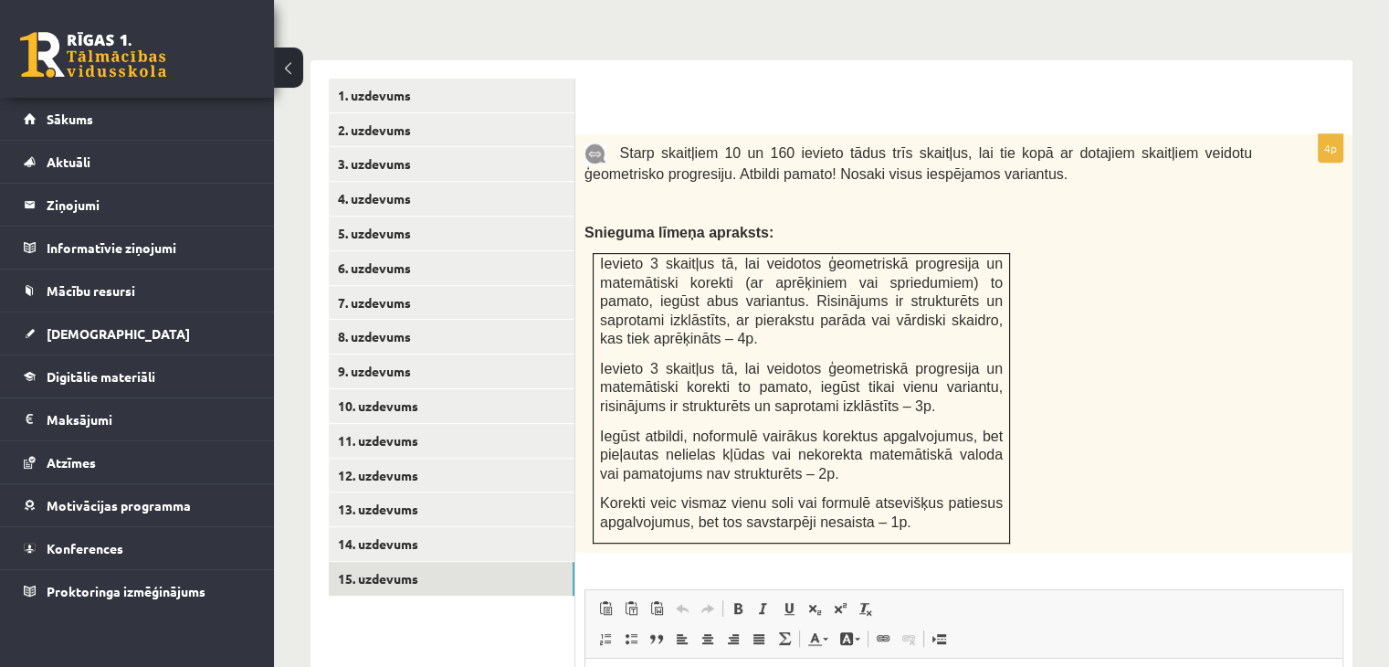
scroll to position [0, 0]
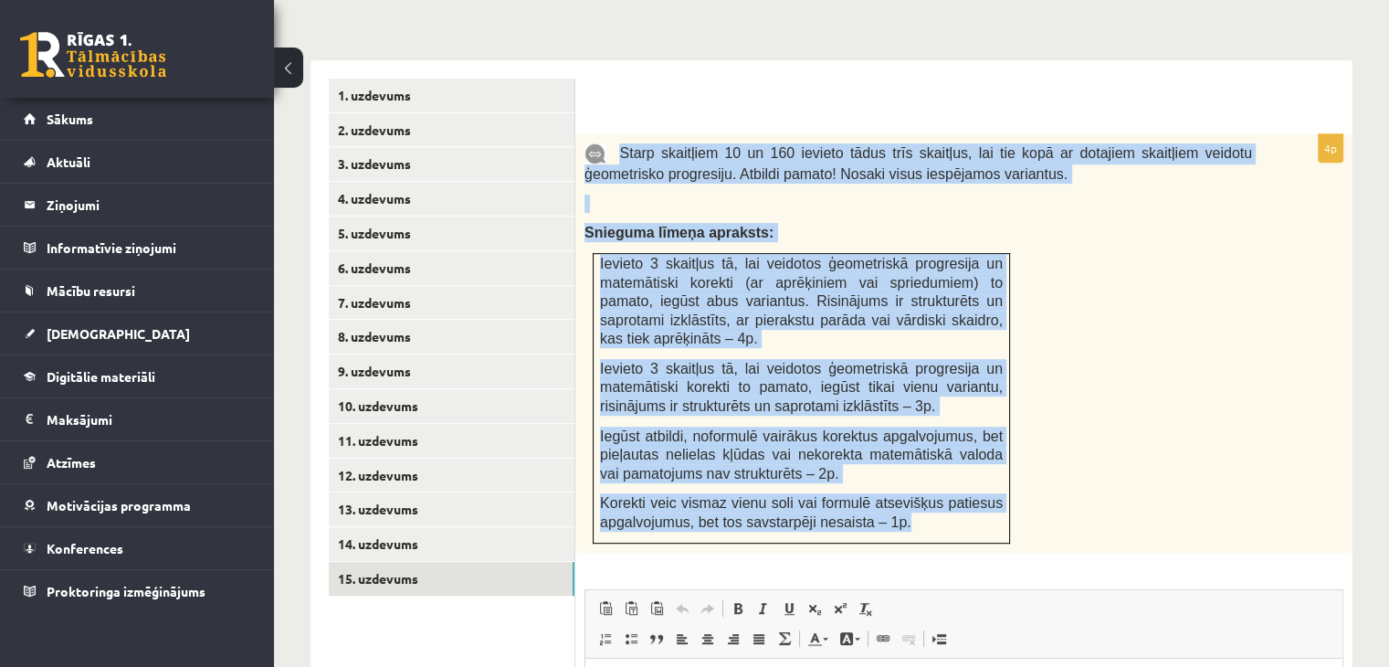
drag, startPoint x: 616, startPoint y: 106, endPoint x: 917, endPoint y: 475, distance: 476.5
click at [917, 475] on div "Starp skaitļiem 10 un 160 ievieto tādus trīs skaitļus, lai tie kopā ar dotajiem…" at bounding box center [963, 343] width 777 height 418
click at [1171, 363] on div "Starp skaitļiem 10 un 160 ievieto tādus trīs skaitļus, lai tie kopā ar dotajiem…" at bounding box center [963, 343] width 777 height 418
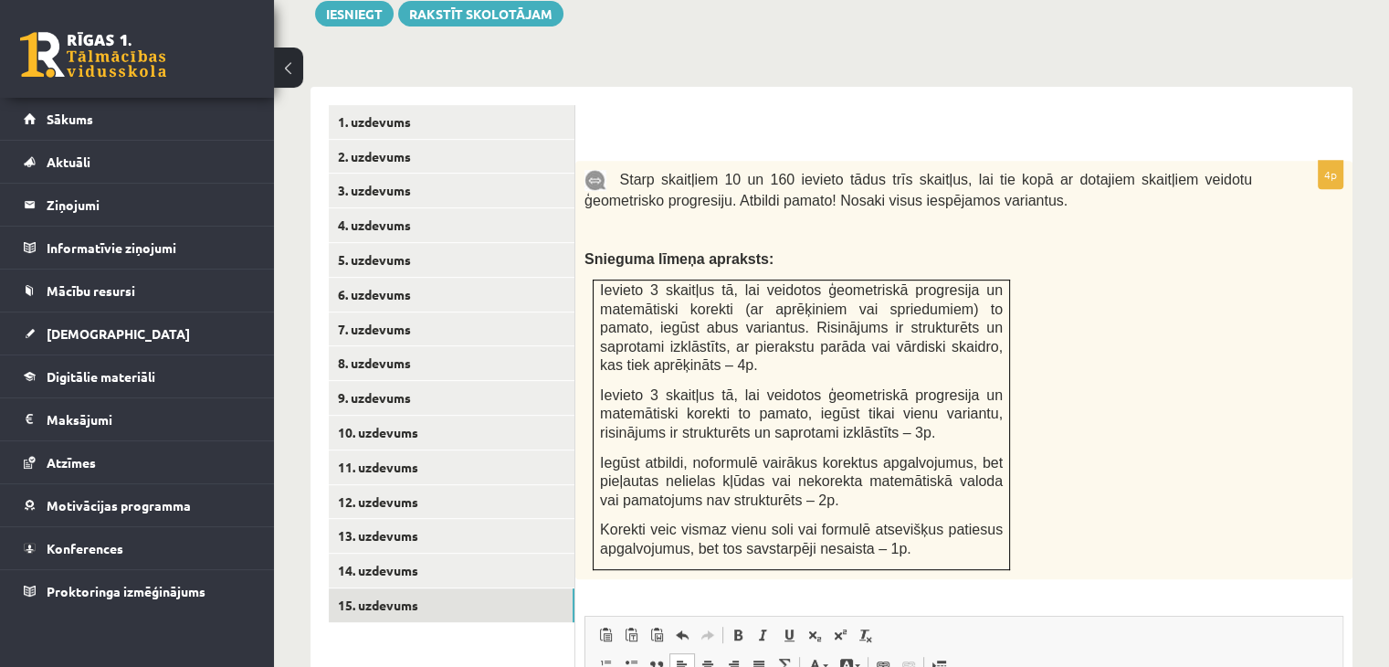
scroll to position [728, 0]
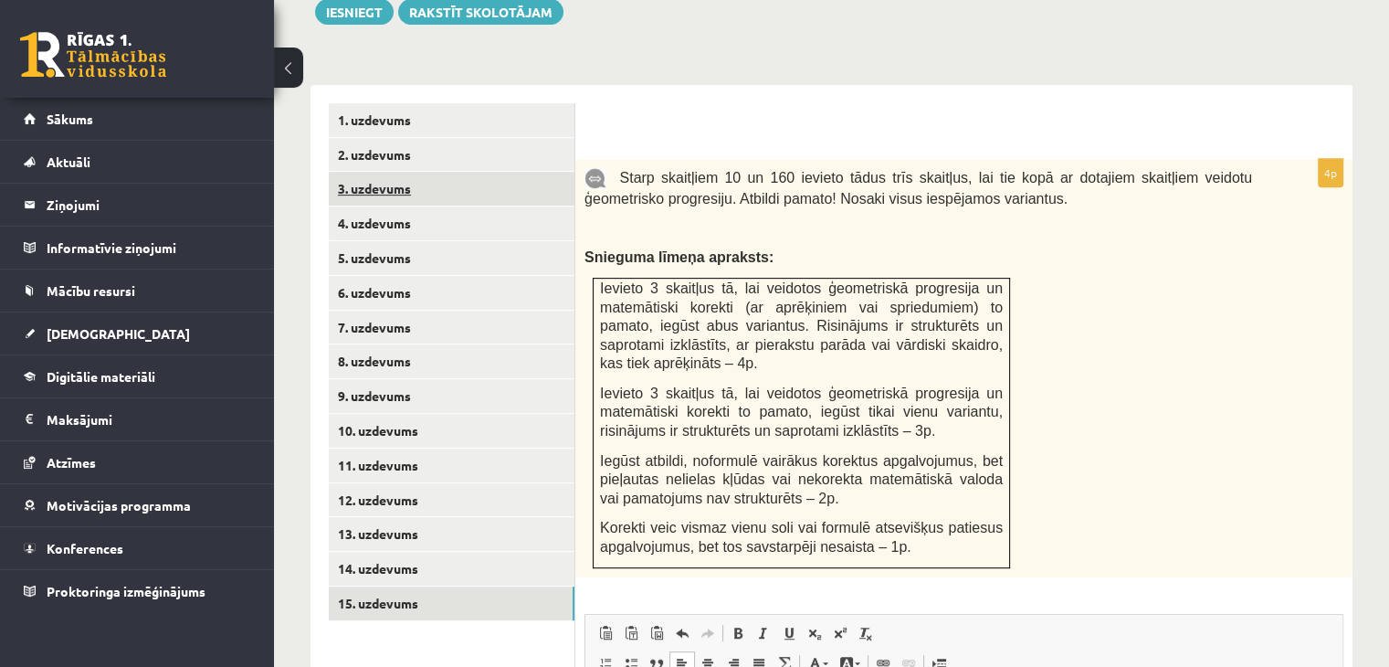
click at [501, 172] on link "3. uzdevums" at bounding box center [452, 189] width 246 height 34
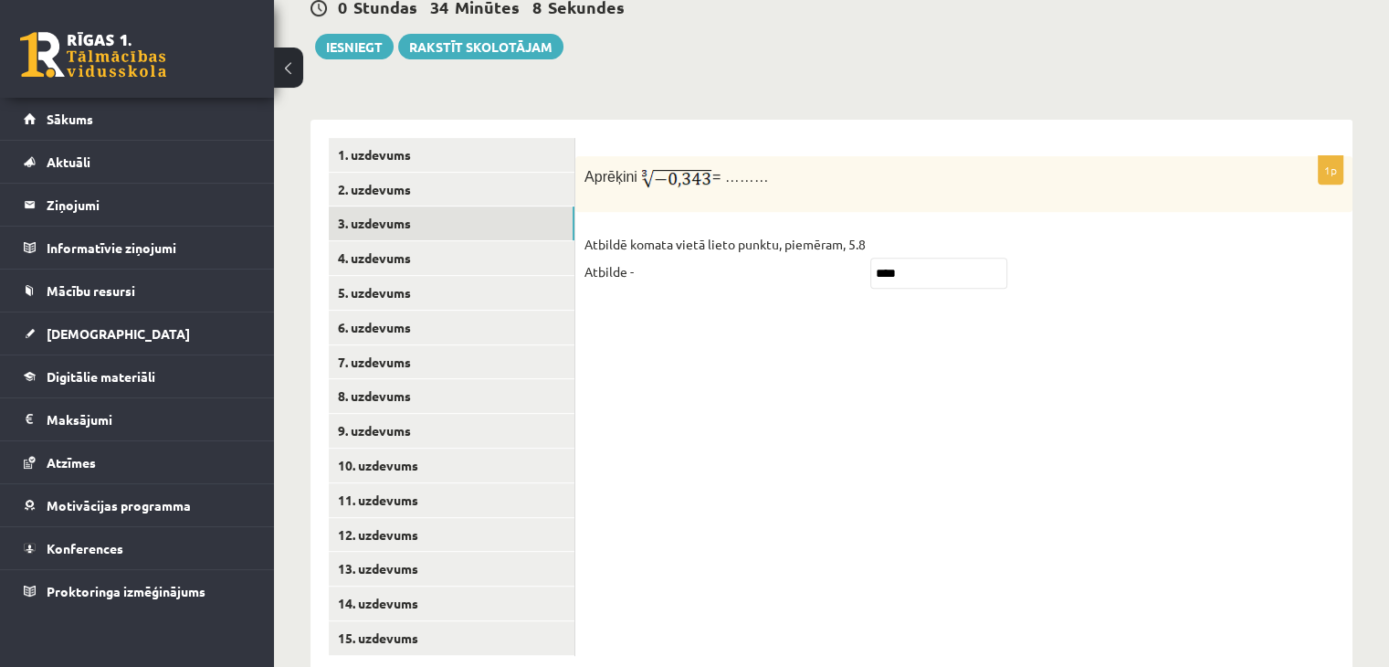
scroll to position [697, 0]
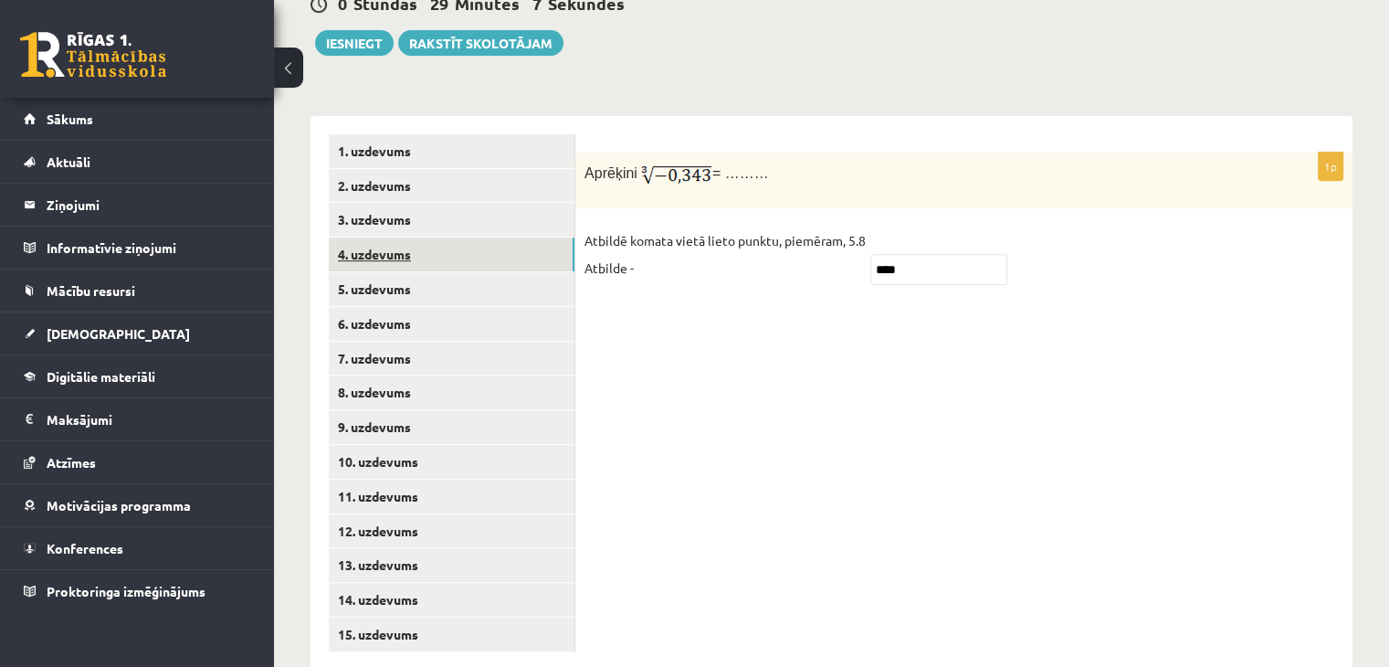
click at [376, 237] on link "4. uzdevums" at bounding box center [452, 254] width 246 height 34
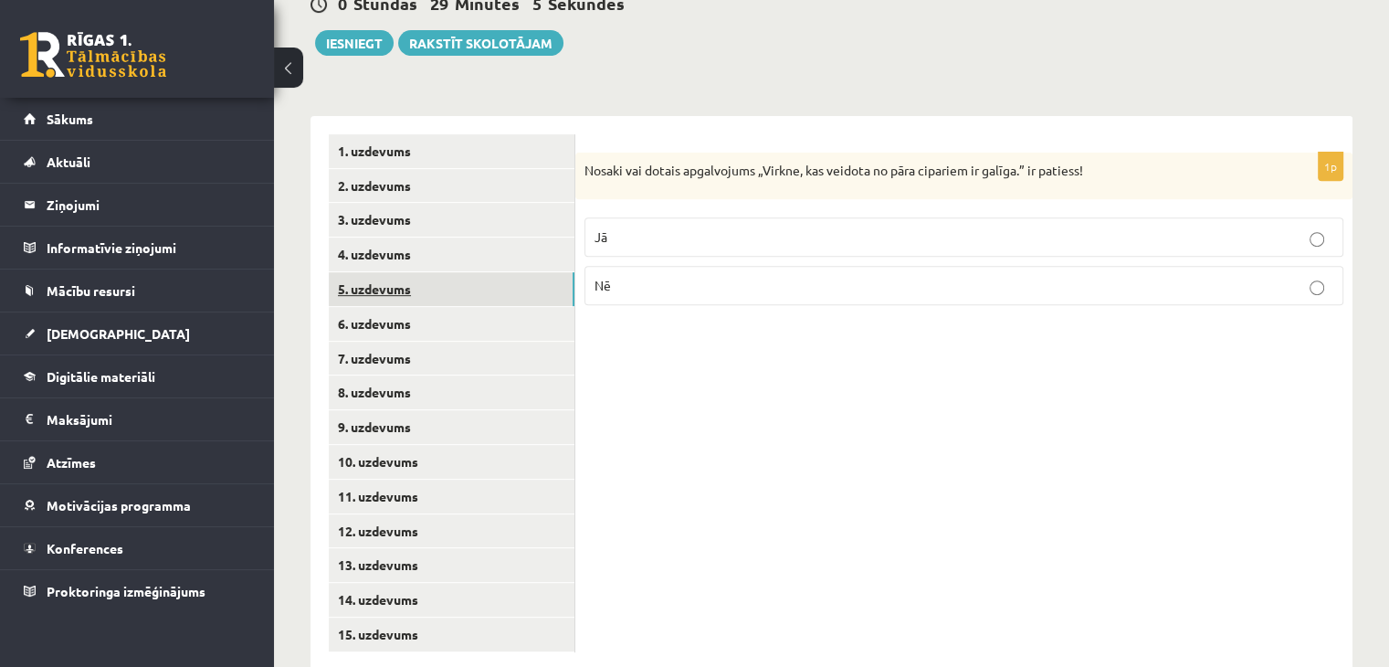
click at [444, 272] on link "5. uzdevums" at bounding box center [452, 289] width 246 height 34
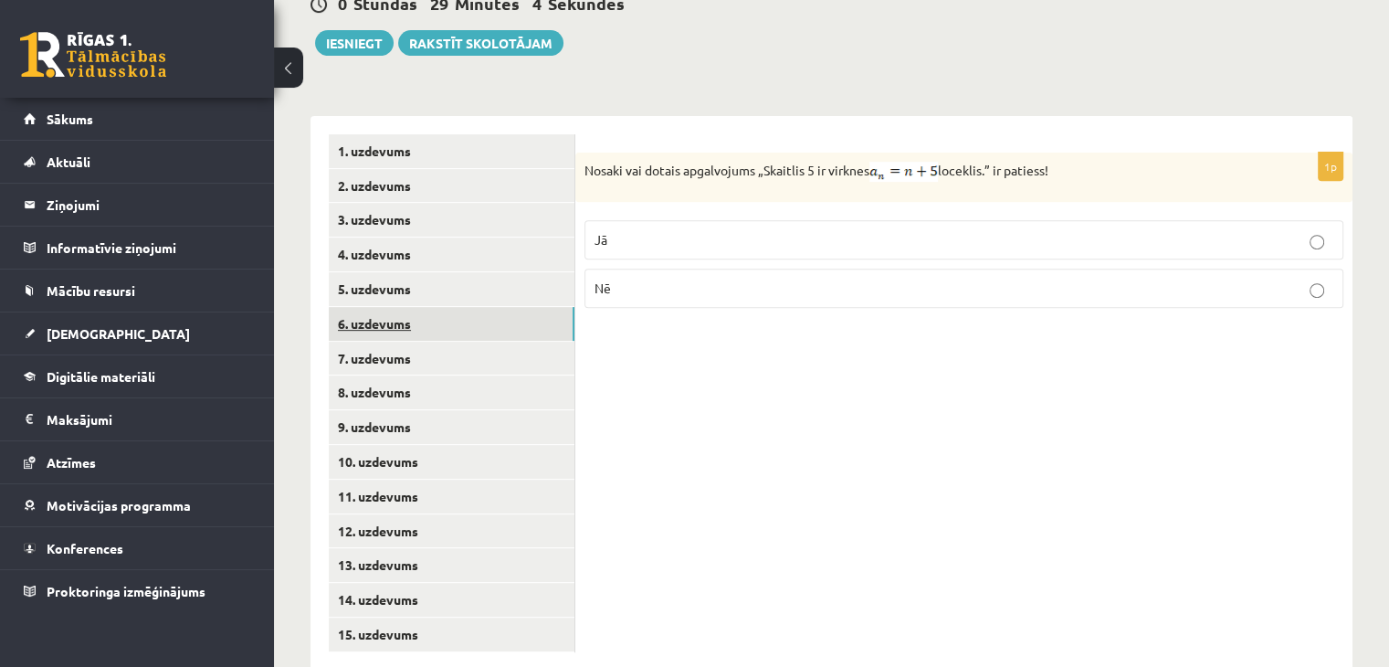
click at [468, 307] on link "6. uzdevums" at bounding box center [452, 324] width 246 height 34
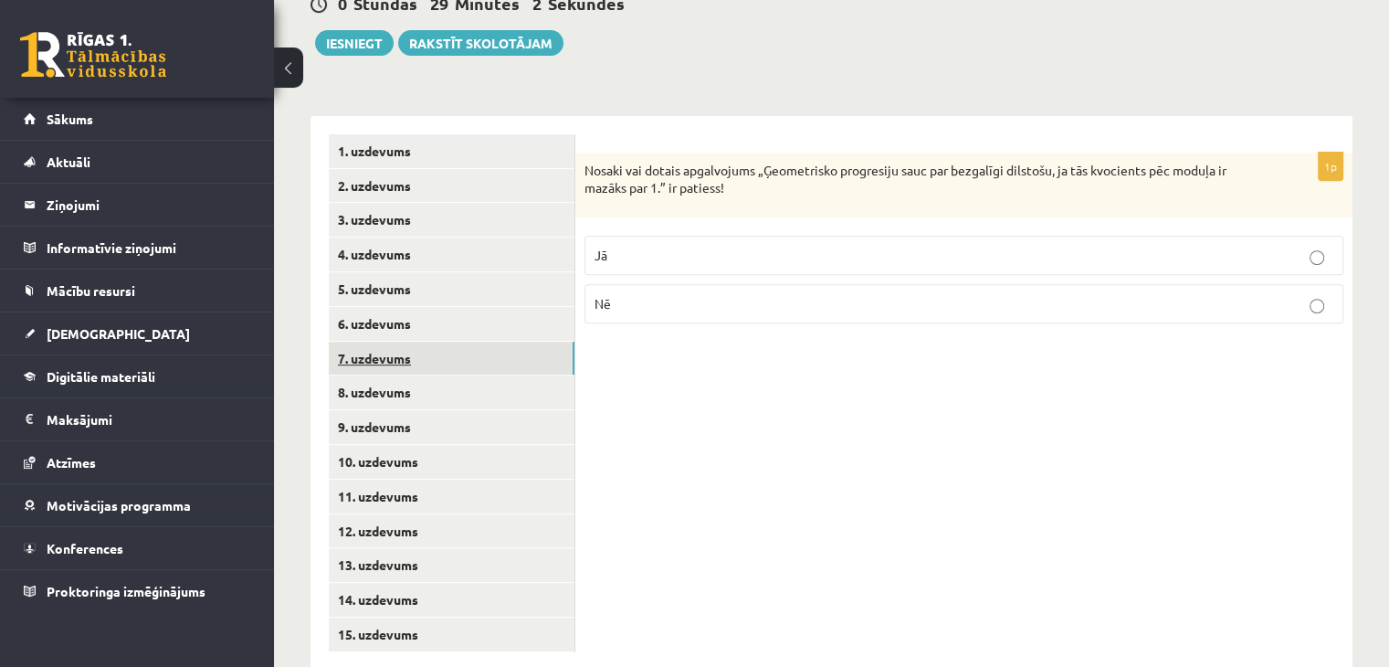
click at [481, 342] on link "7. uzdevums" at bounding box center [452, 359] width 246 height 34
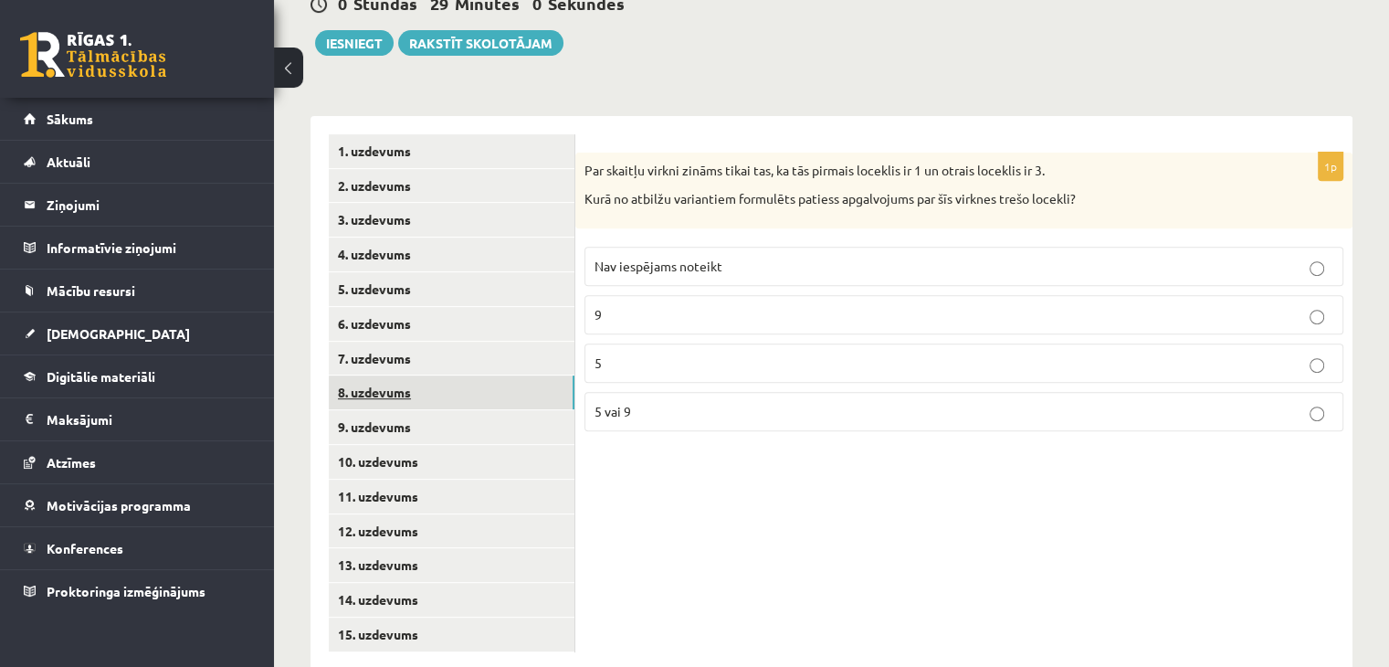
click at [487, 375] on link "8. uzdevums" at bounding box center [452, 392] width 246 height 34
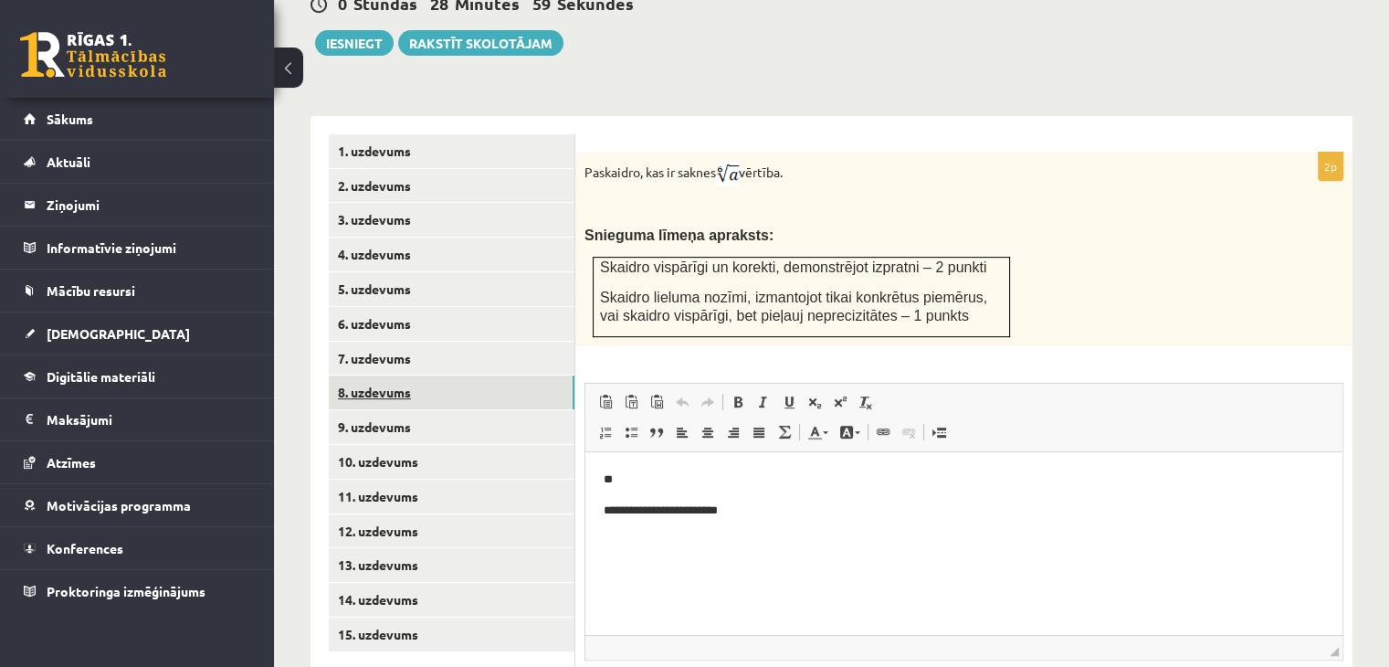
scroll to position [0, 0]
click at [441, 410] on link "9. uzdevums" at bounding box center [452, 427] width 246 height 34
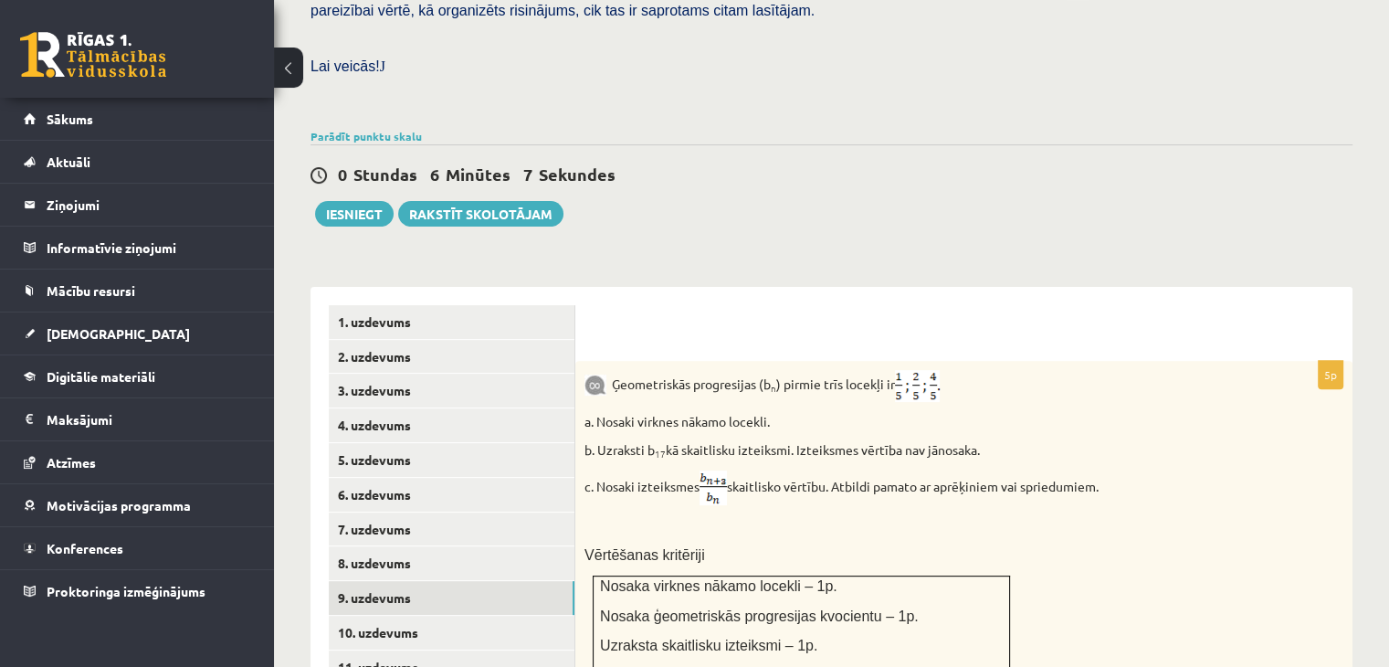
scroll to position [625, 0]
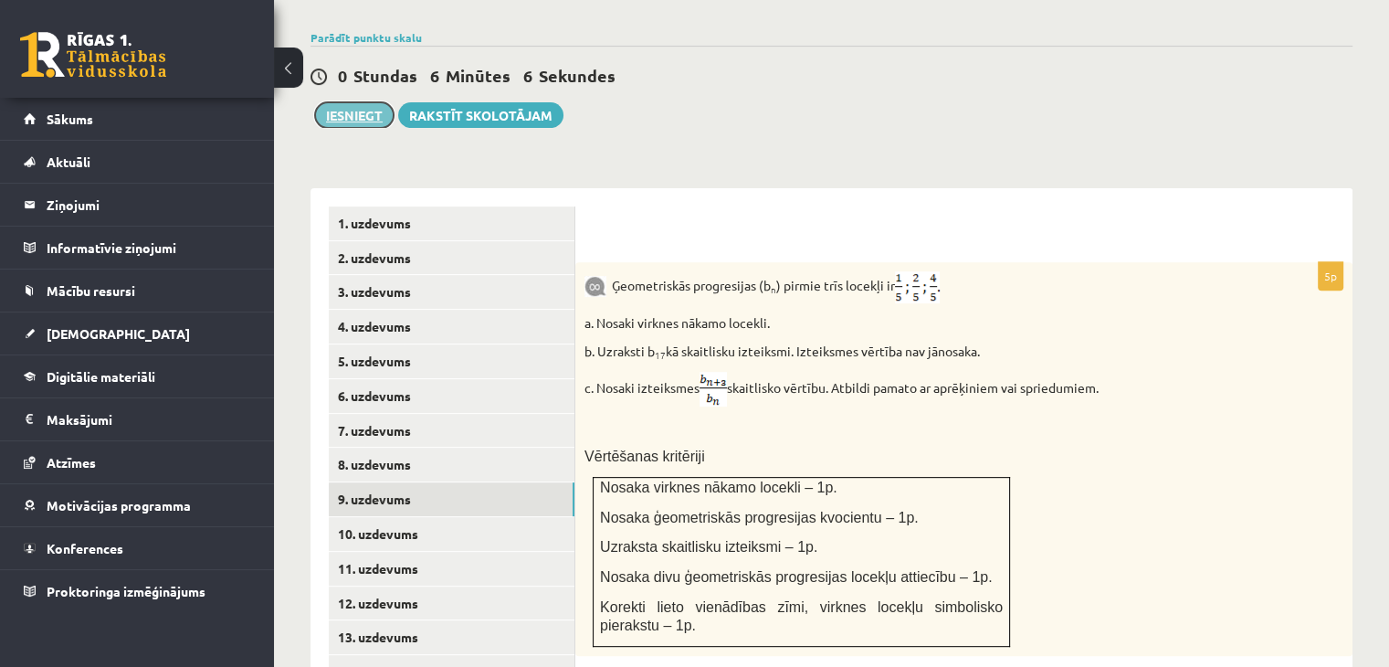
click at [372, 102] on button "Iesniegt" at bounding box center [354, 115] width 79 height 26
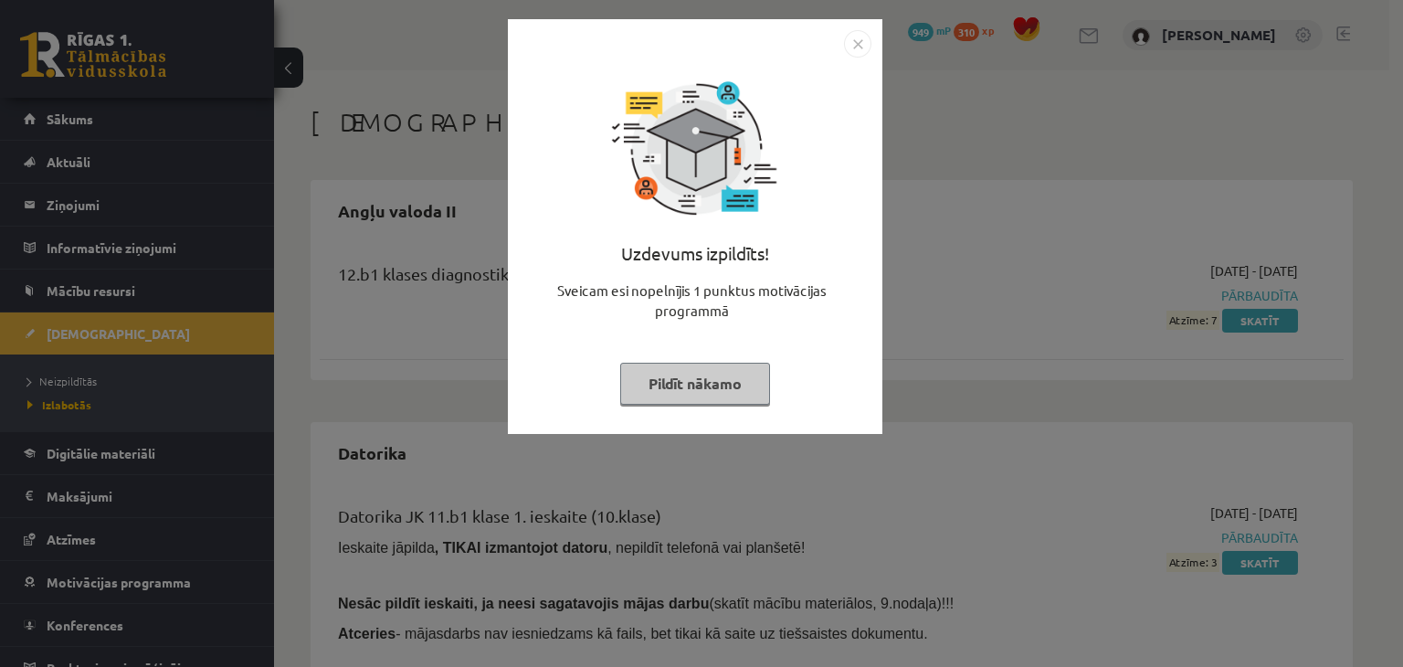
click at [862, 45] on img "Close" at bounding box center [857, 43] width 27 height 27
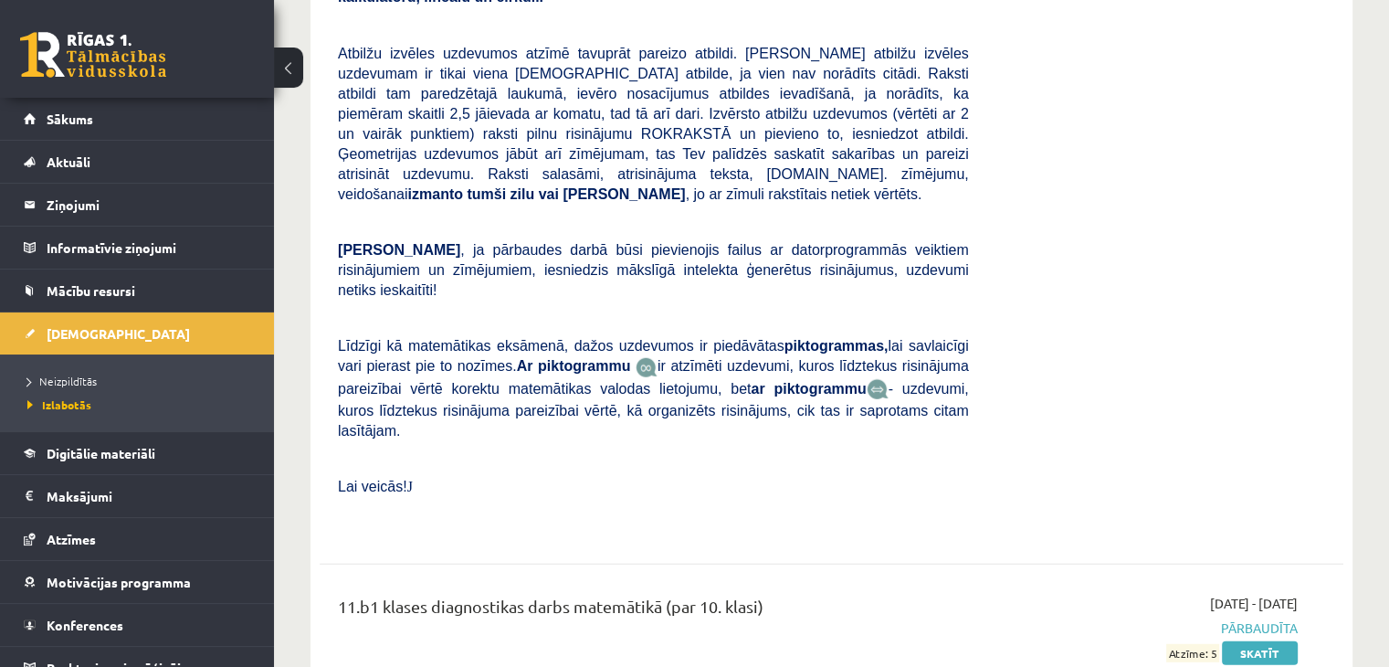
scroll to position [4818, 0]
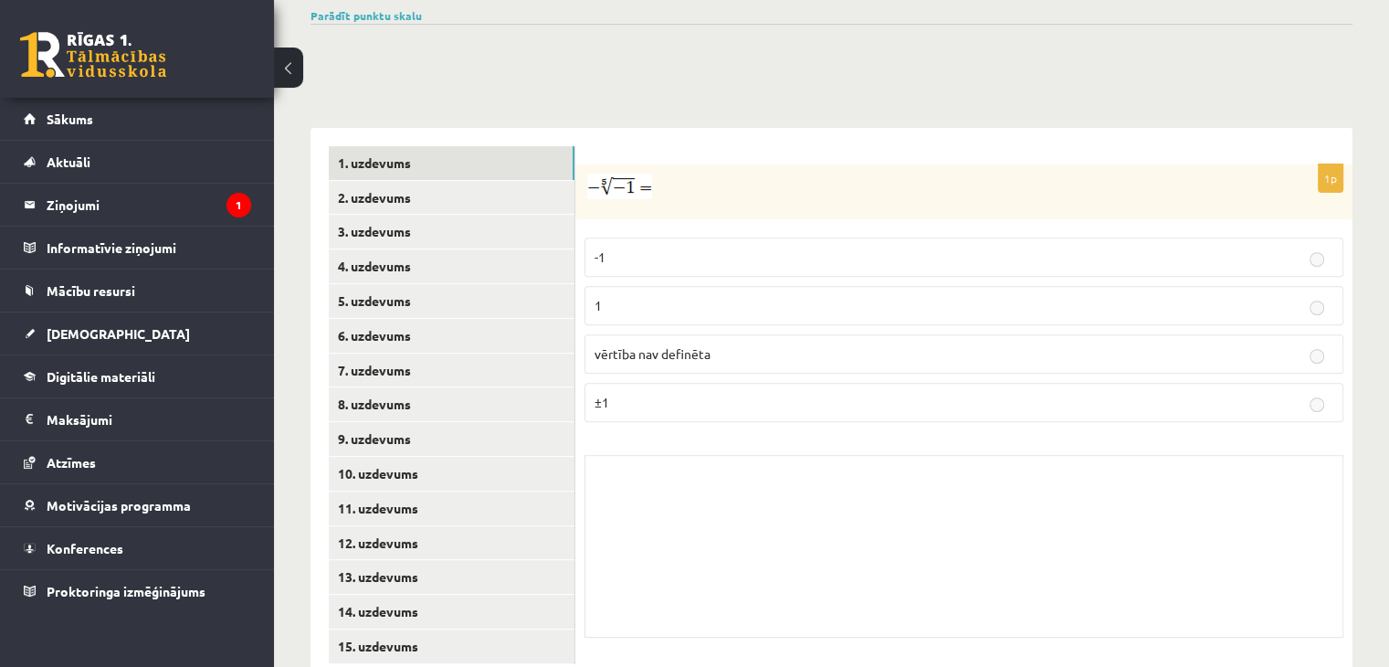
scroll to position [658, 0]
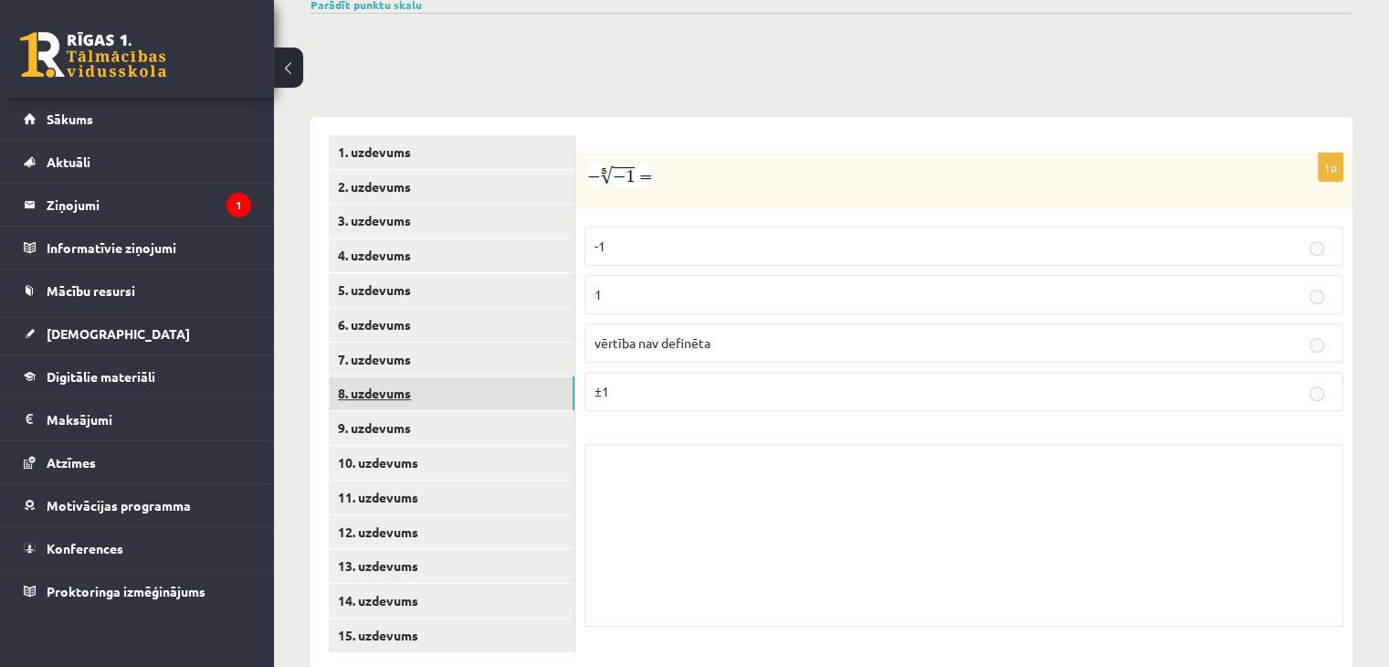
click at [497, 376] on link "8. uzdevums" at bounding box center [452, 393] width 246 height 34
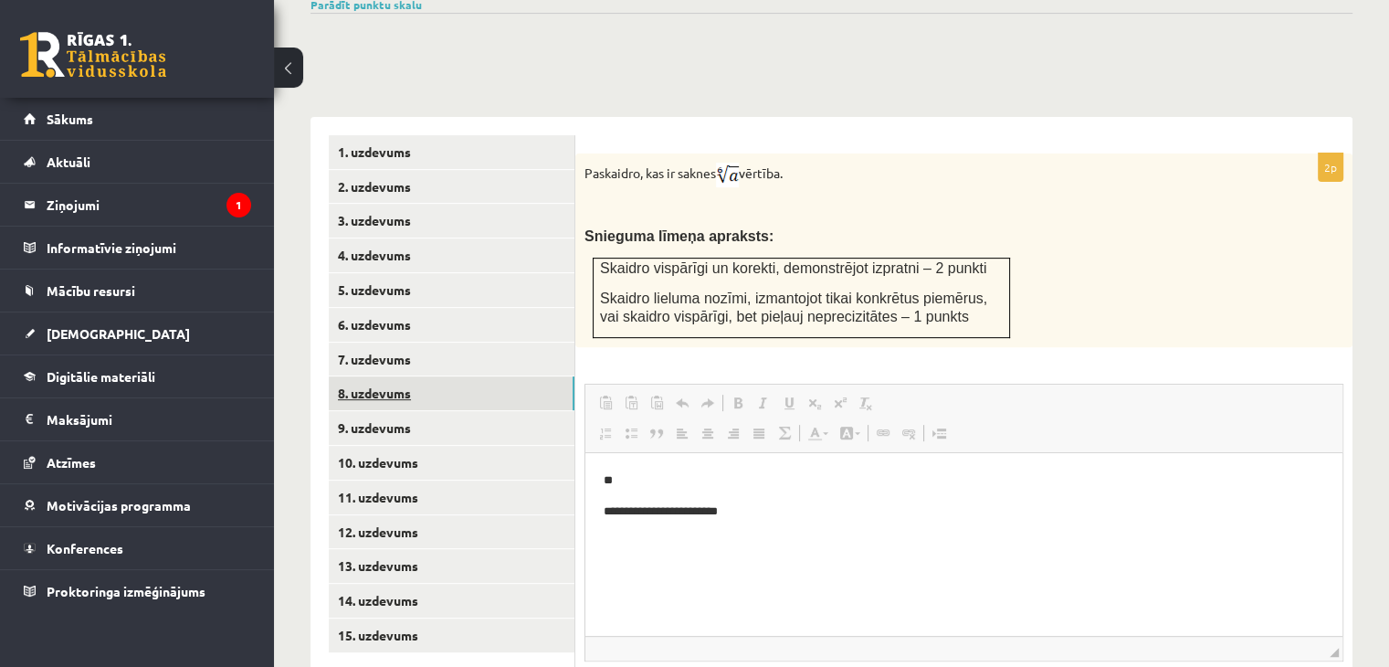
scroll to position [0, 0]
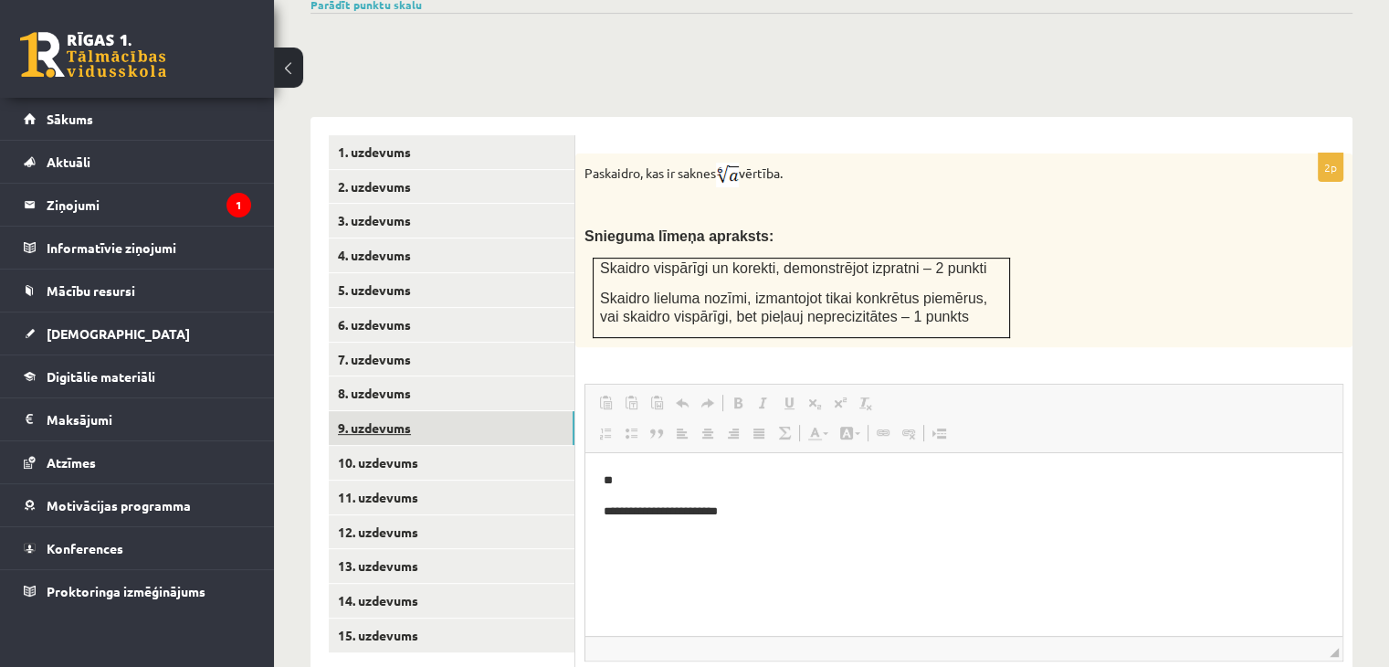
click at [563, 411] on link "9. uzdevums" at bounding box center [452, 428] width 246 height 34
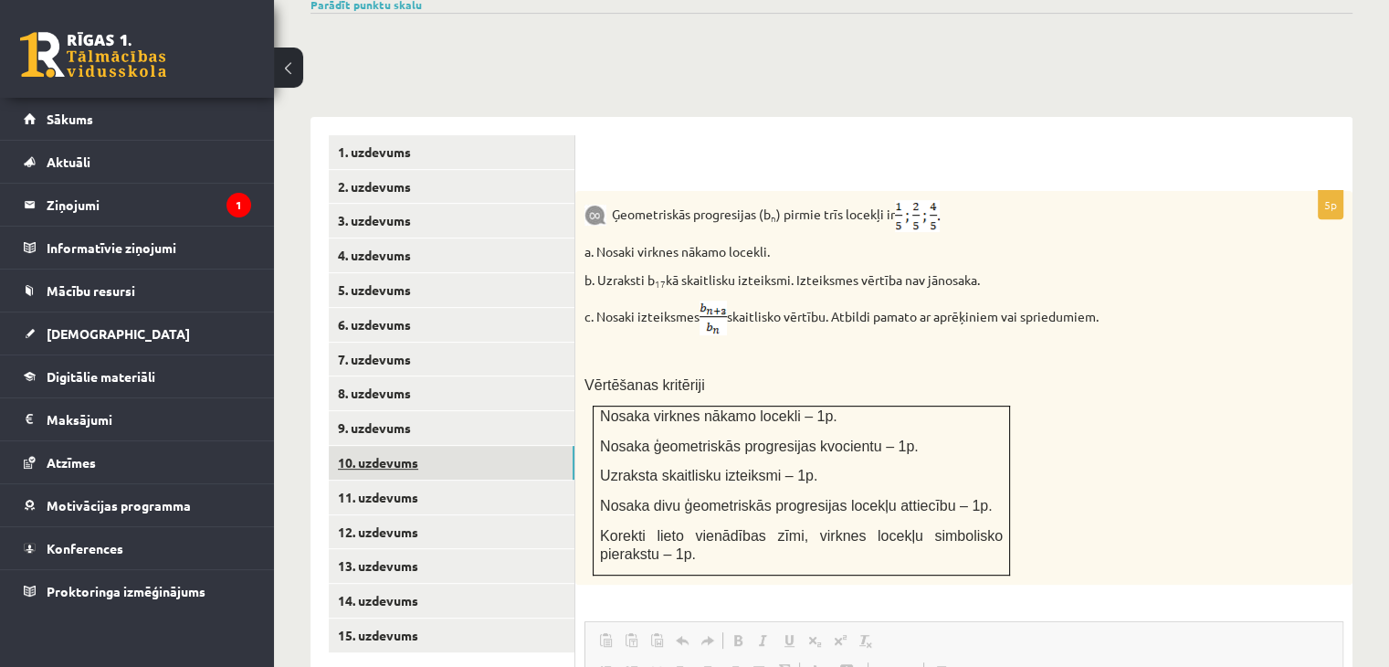
click at [454, 446] on link "10. uzdevums" at bounding box center [452, 463] width 246 height 34
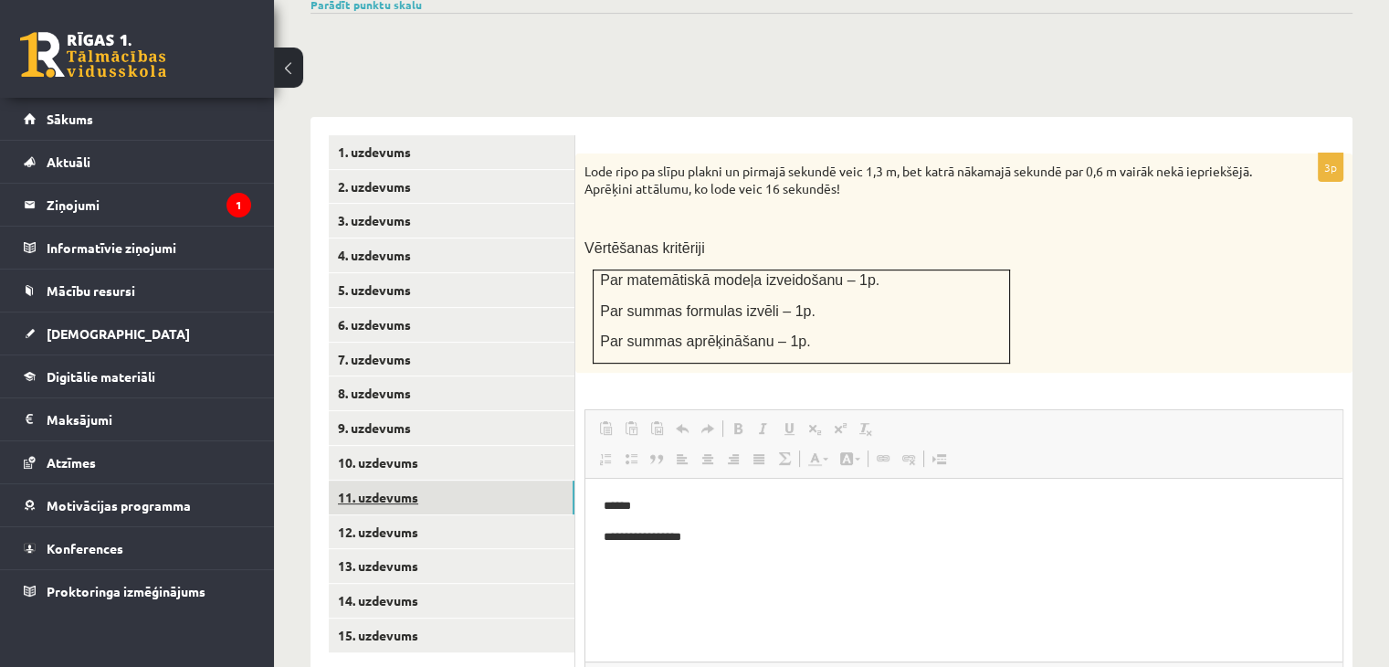
click at [393, 480] on link "11. uzdevums" at bounding box center [452, 497] width 246 height 34
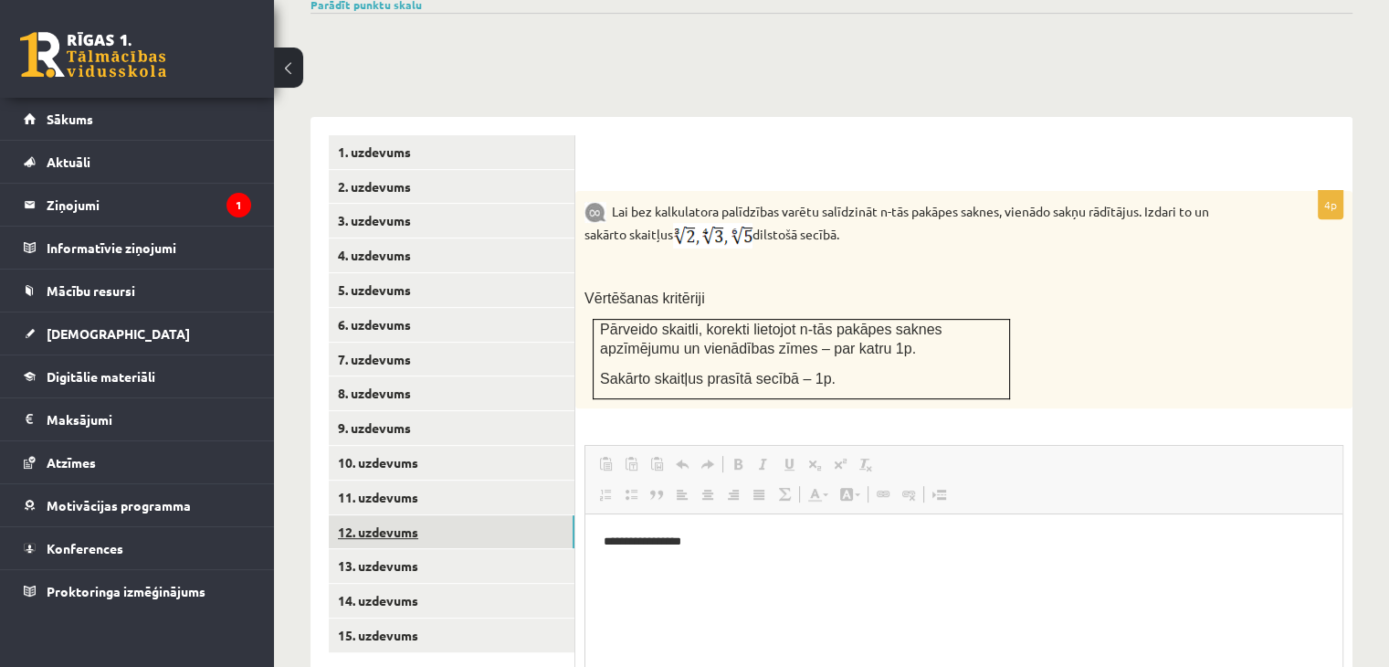
click at [400, 515] on link "12. uzdevums" at bounding box center [452, 532] width 246 height 34
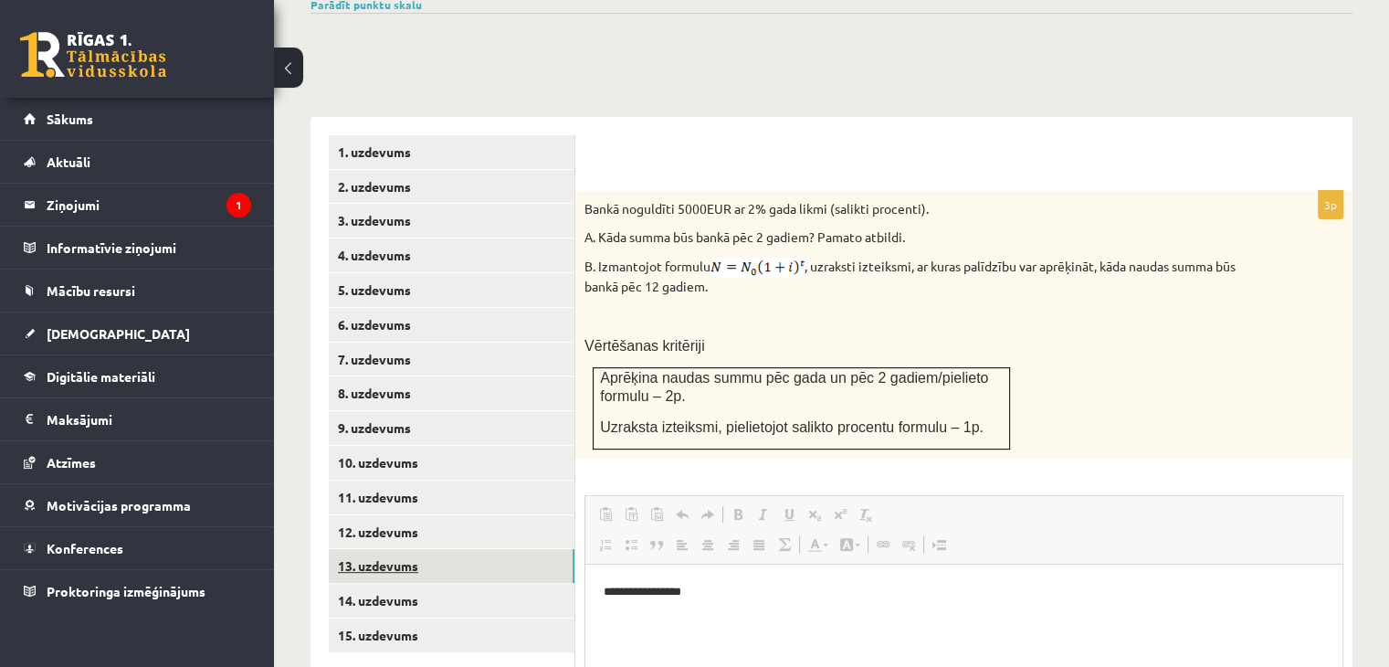
click at [467, 549] on link "13. uzdevums" at bounding box center [452, 566] width 246 height 34
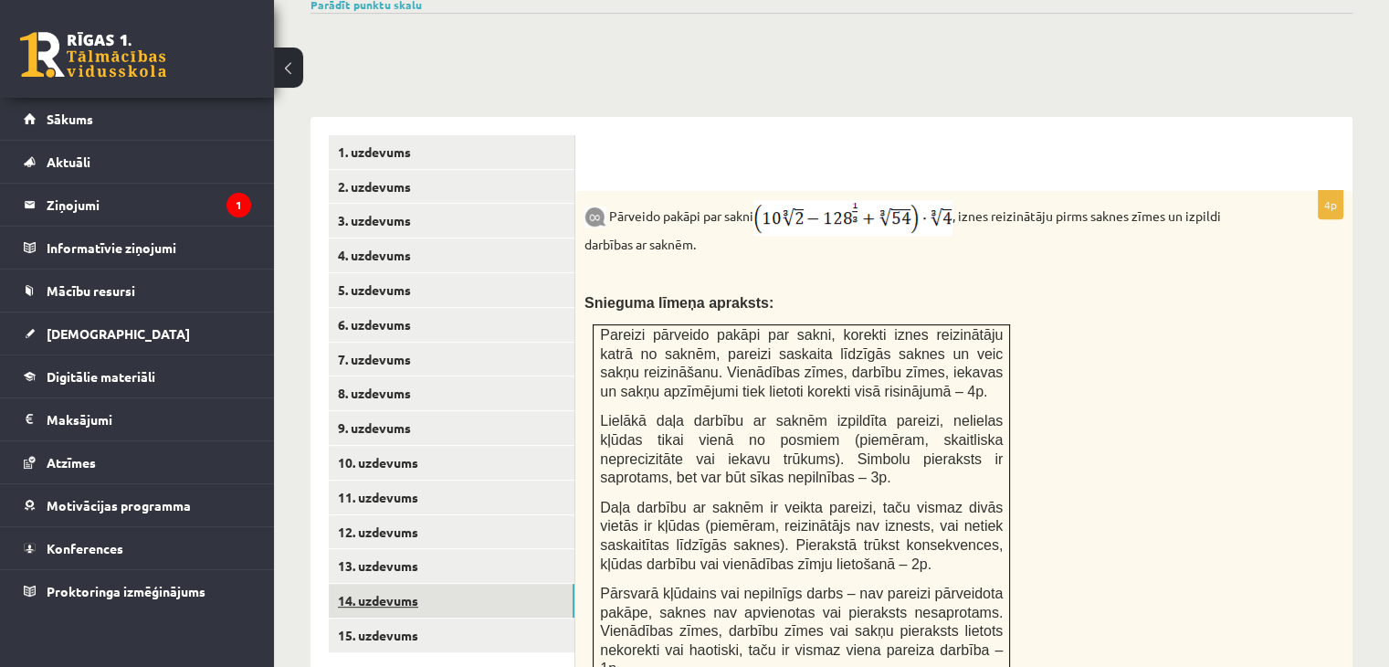
click at [457, 584] on link "14. uzdevums" at bounding box center [452, 601] width 246 height 34
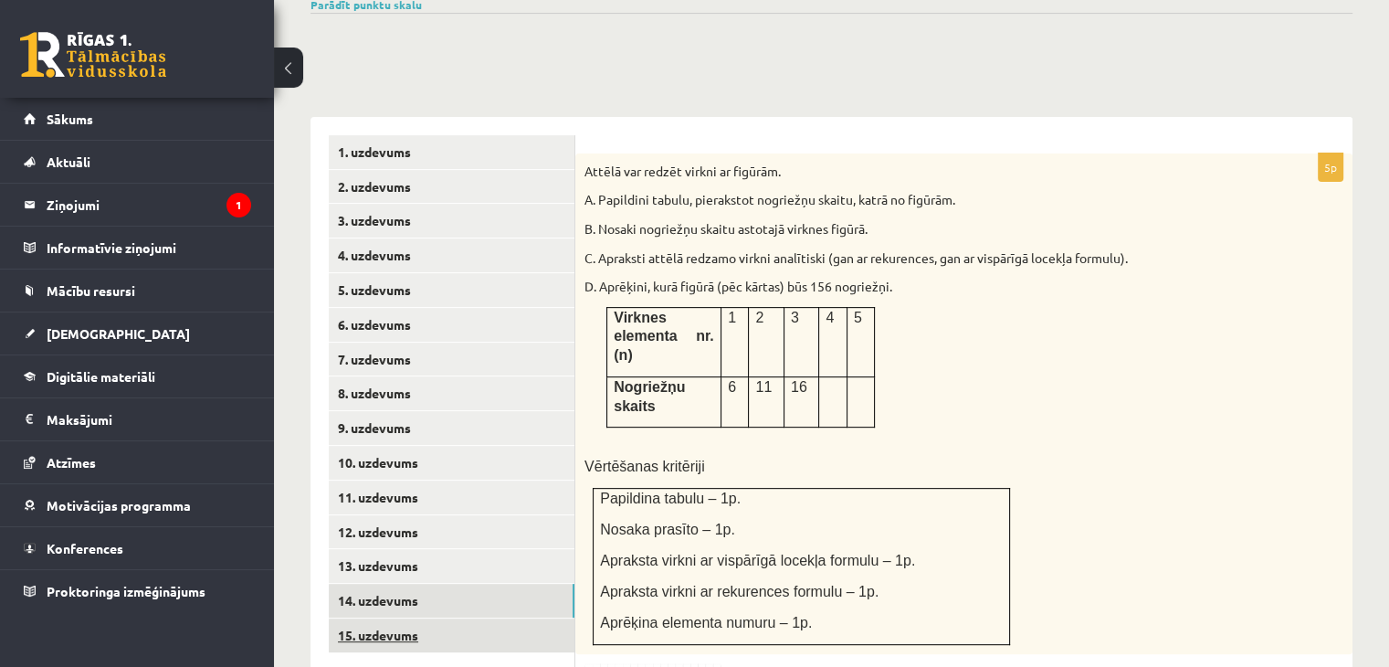
click at [457, 618] on link "15. uzdevums" at bounding box center [452, 635] width 246 height 34
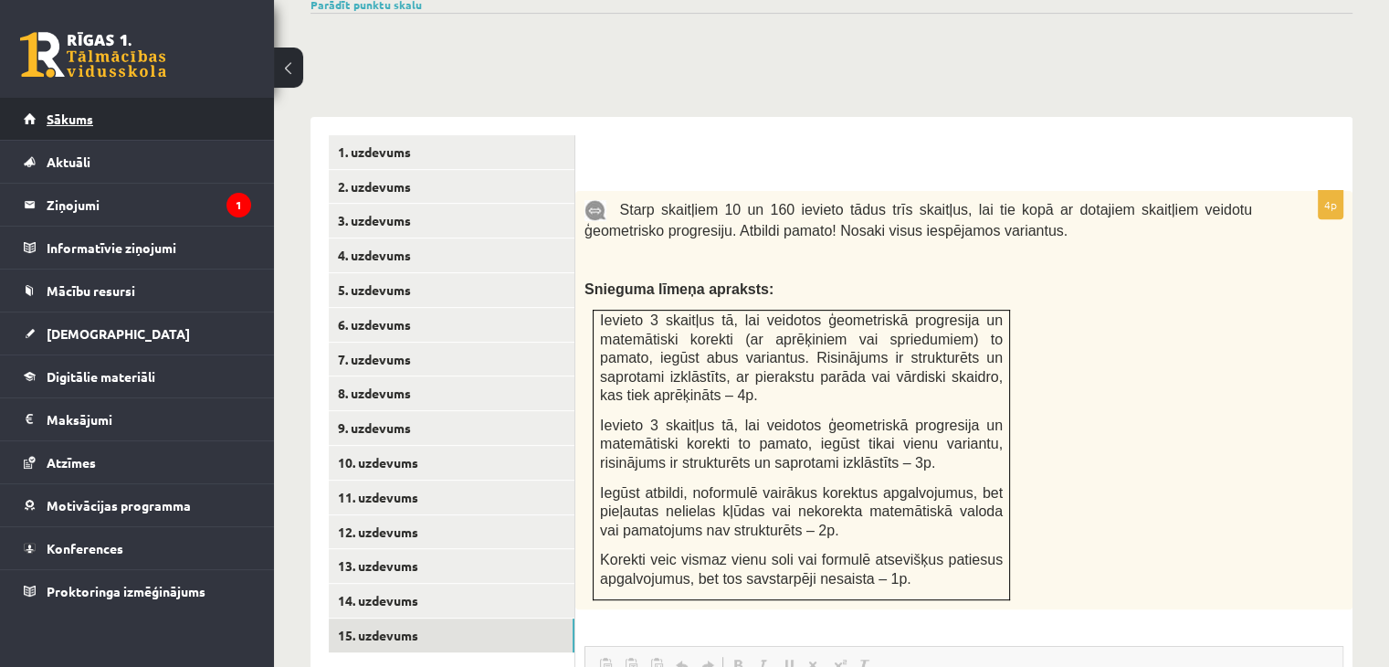
click at [205, 124] on link "Sākums" at bounding box center [137, 119] width 227 height 42
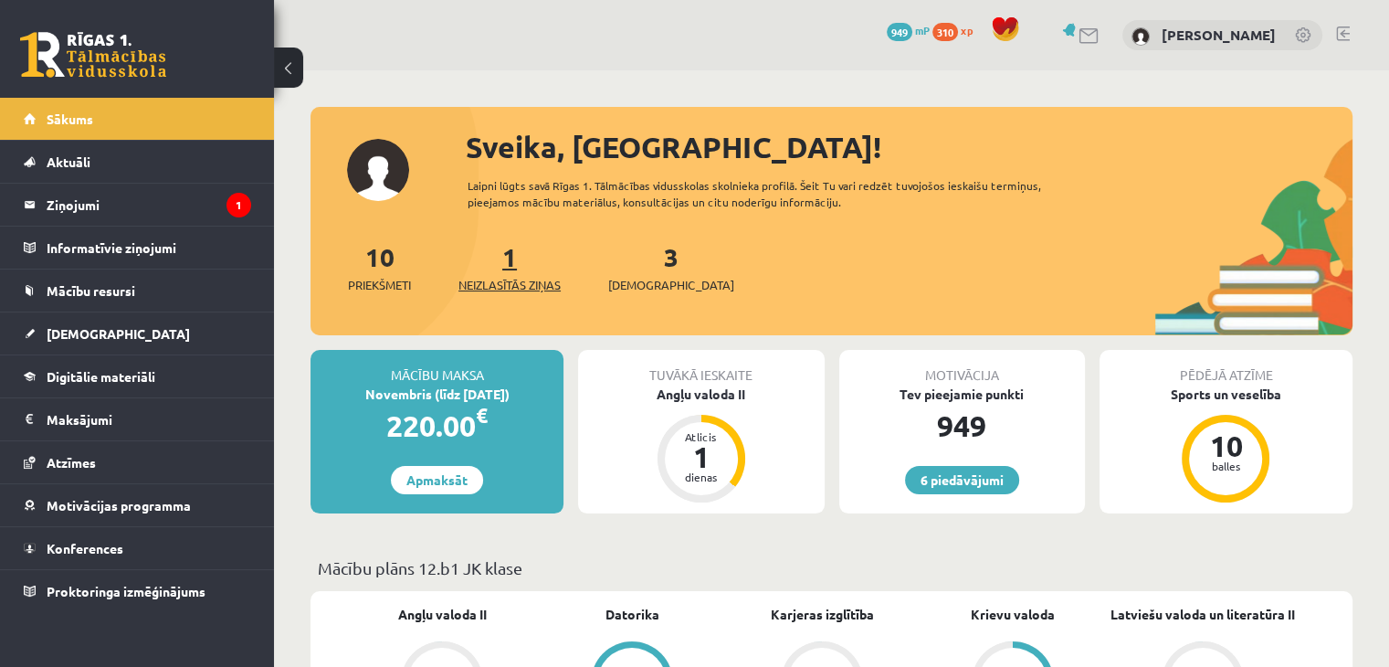
click at [507, 264] on link "1 Neizlasītās ziņas" at bounding box center [510, 267] width 102 height 54
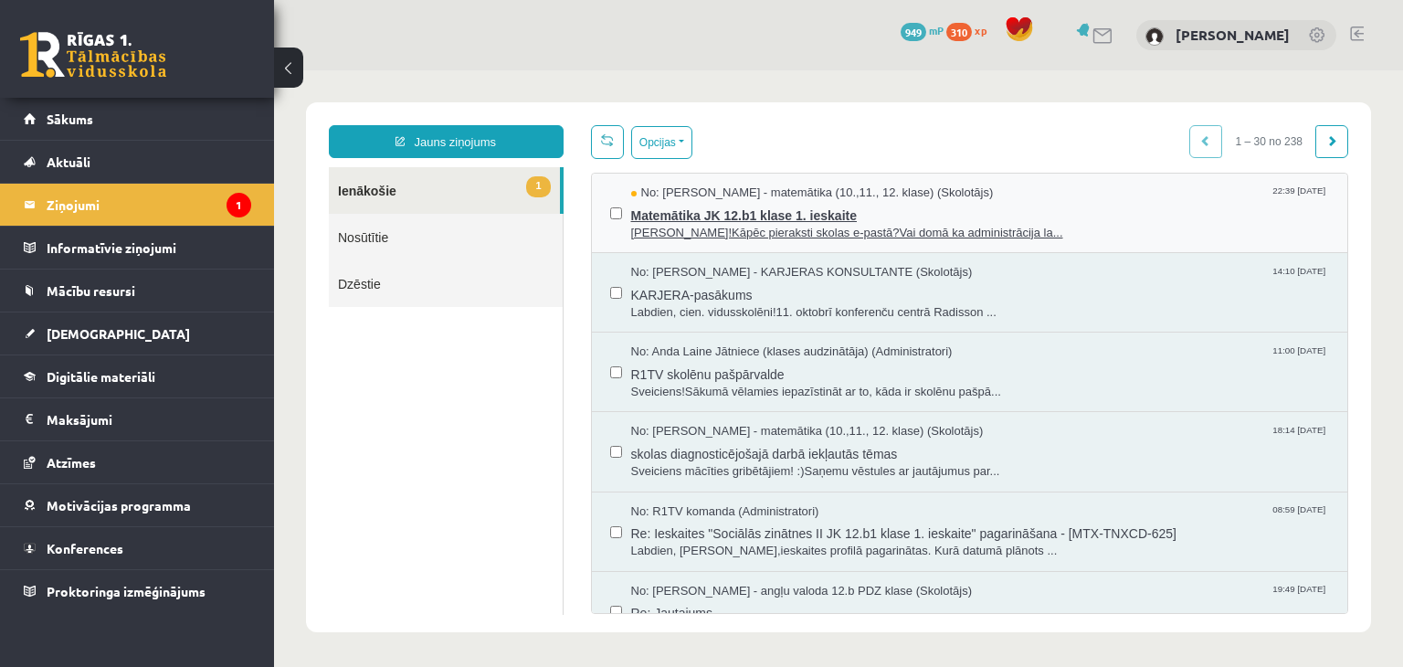
click at [757, 227] on span "Sveika!Kāpēc pieraksti skolas e-pastā?Vai domā ka administrācija la..." at bounding box center [980, 233] width 699 height 17
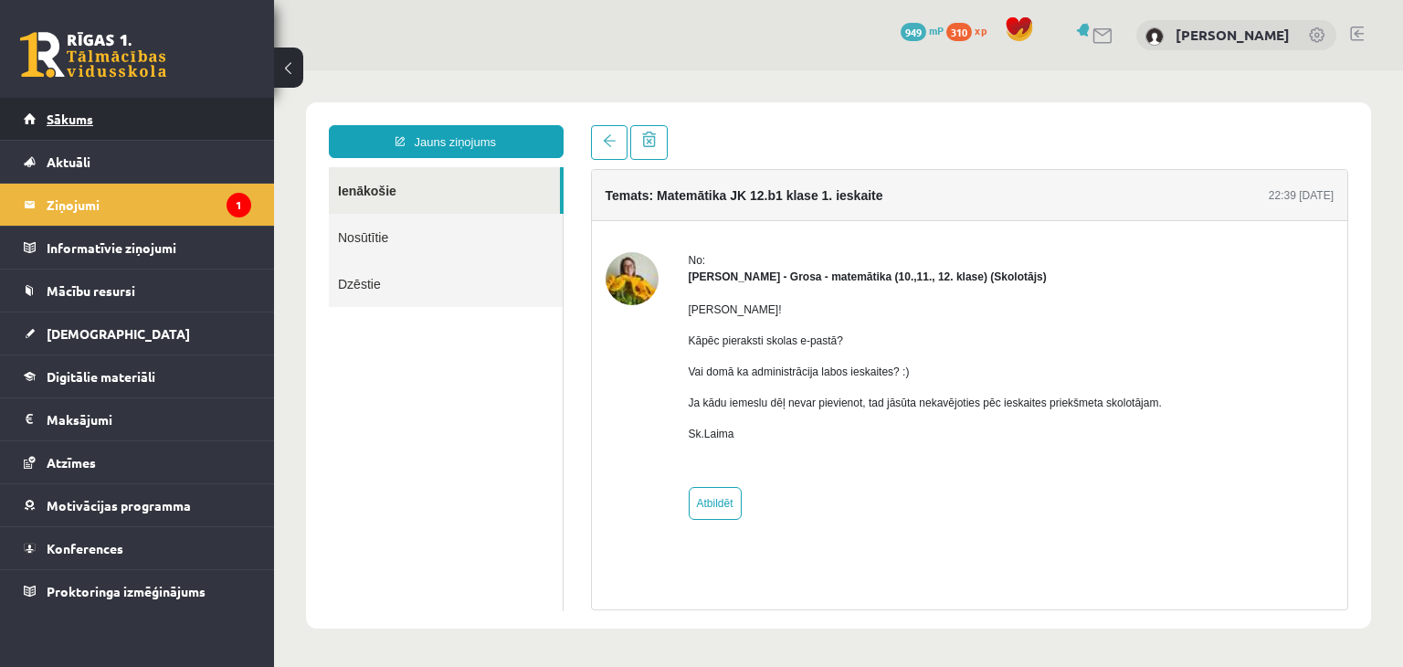
click at [231, 115] on link "Sākums" at bounding box center [137, 119] width 227 height 42
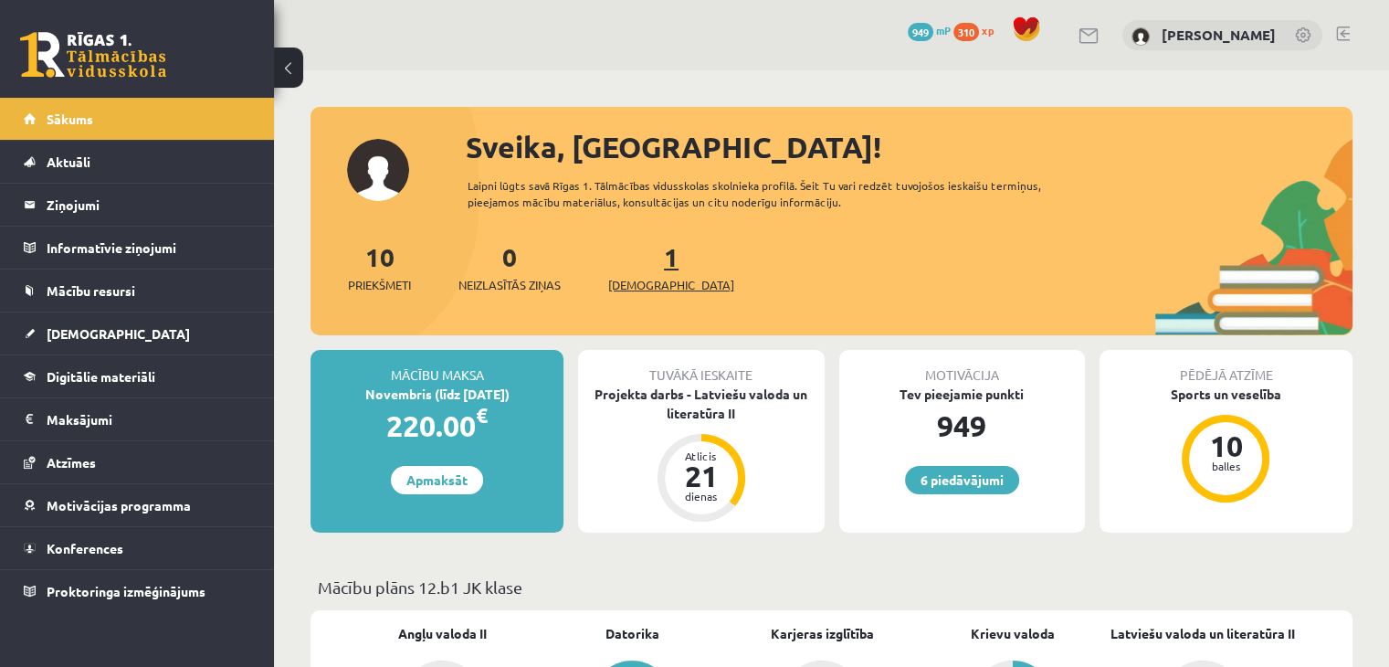
click at [641, 265] on link "1 Ieskaites" at bounding box center [671, 267] width 126 height 54
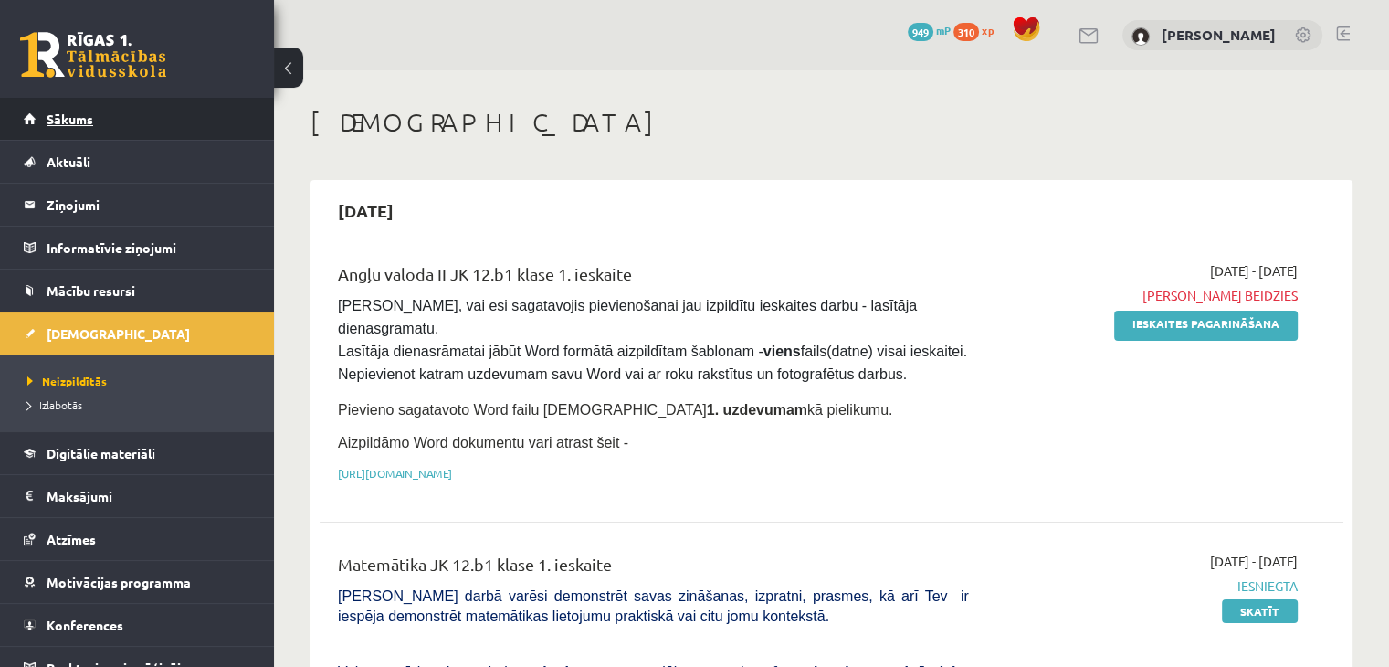
click at [187, 121] on link "Sākums" at bounding box center [137, 119] width 227 height 42
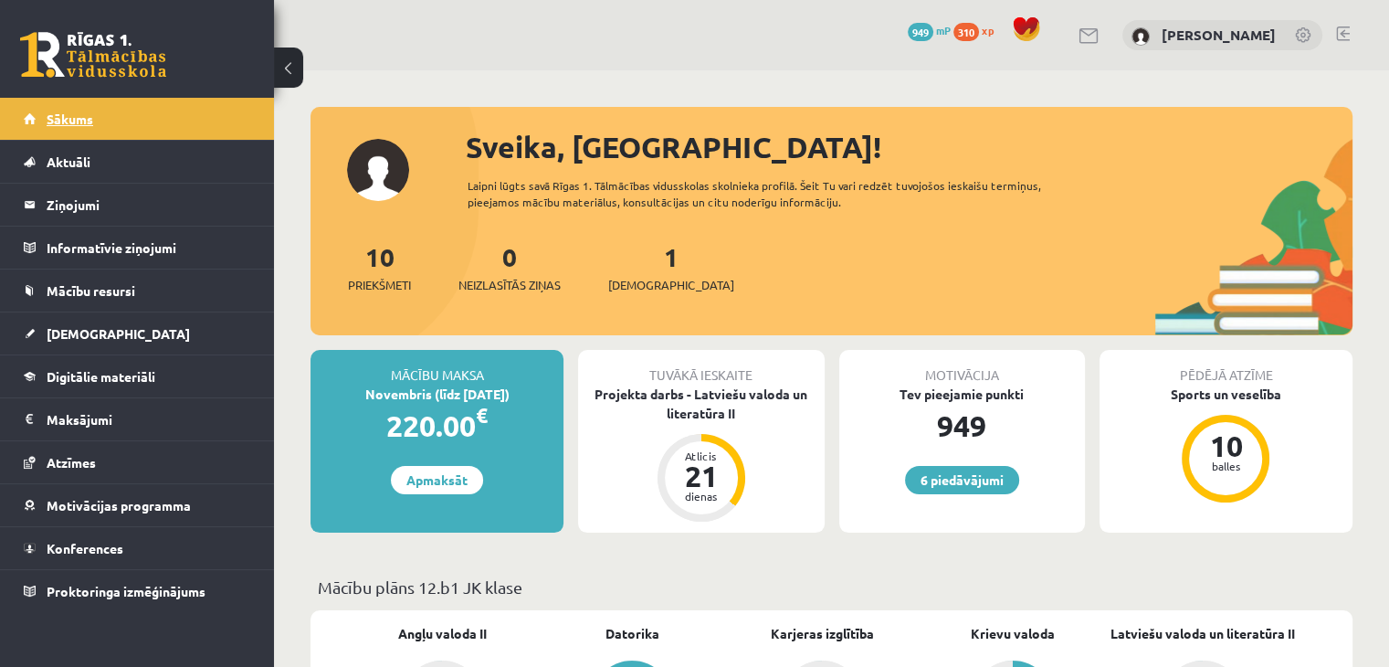
click at [163, 110] on link "Sākums" at bounding box center [137, 119] width 227 height 42
